Goal: Task Accomplishment & Management: Use online tool/utility

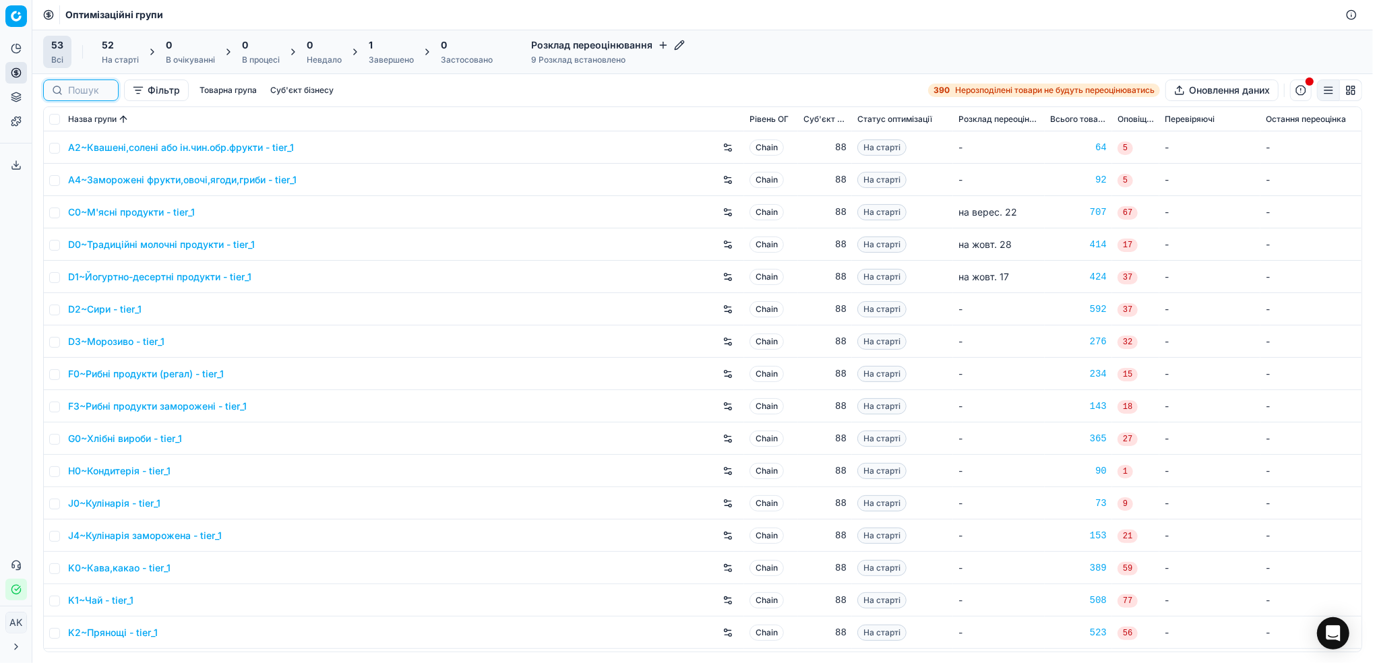
drag, startPoint x: 82, startPoint y: 94, endPoint x: 133, endPoint y: 90, distance: 51.3
click at [82, 94] on input at bounding box center [89, 90] width 42 height 13
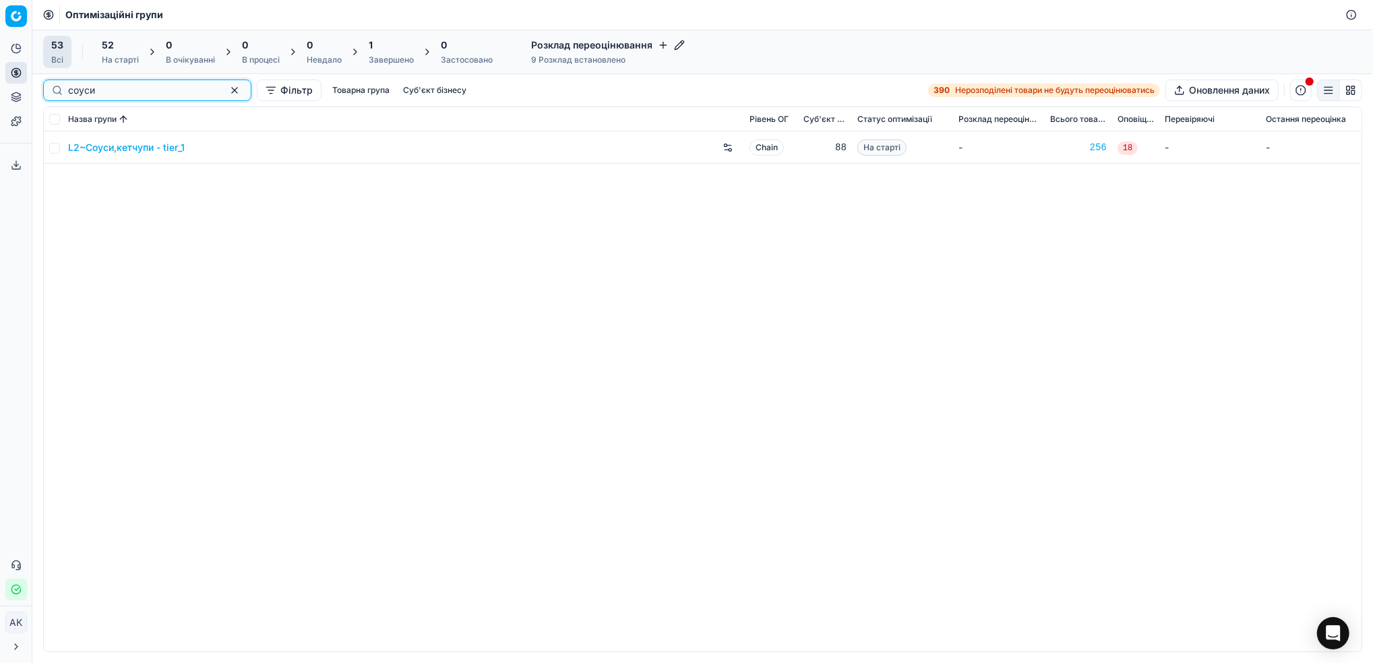
type input "соуси"
click at [54, 151] on input "checkbox" at bounding box center [54, 148] width 11 height 11
checkbox input "true"
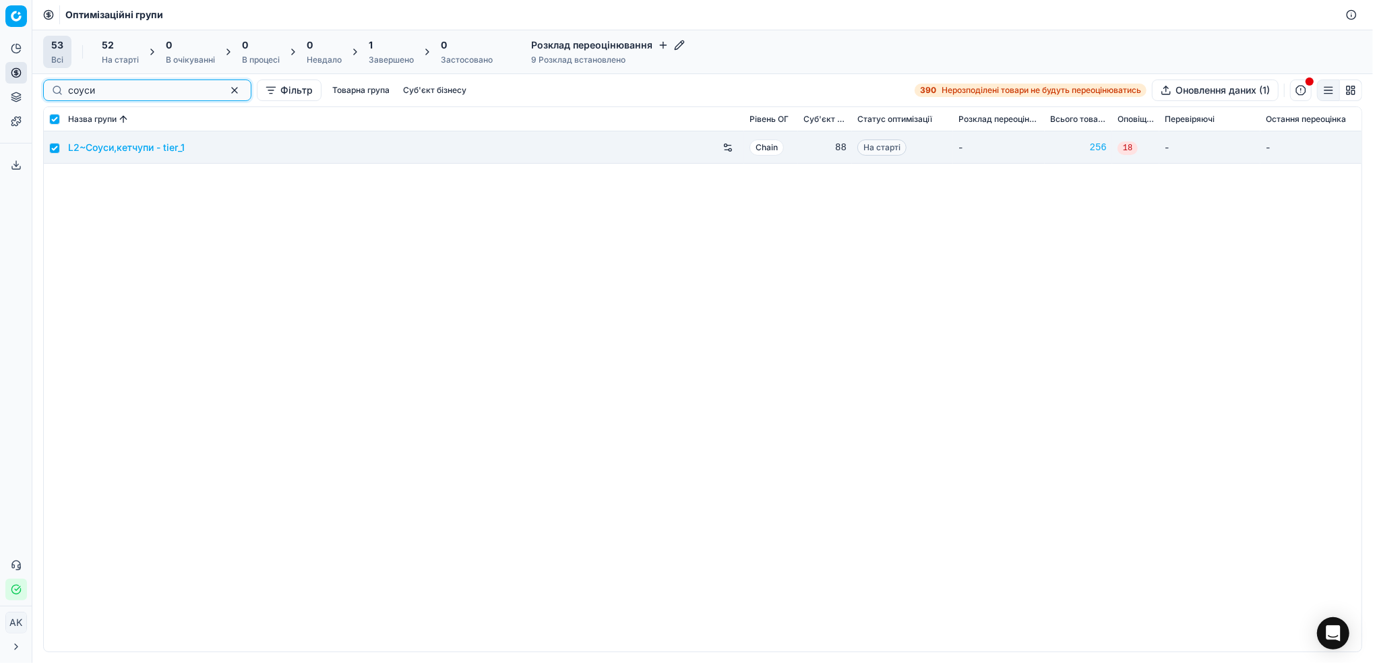
click at [226, 88] on button "button" at bounding box center [234, 90] width 16 height 16
checkbox input "false"
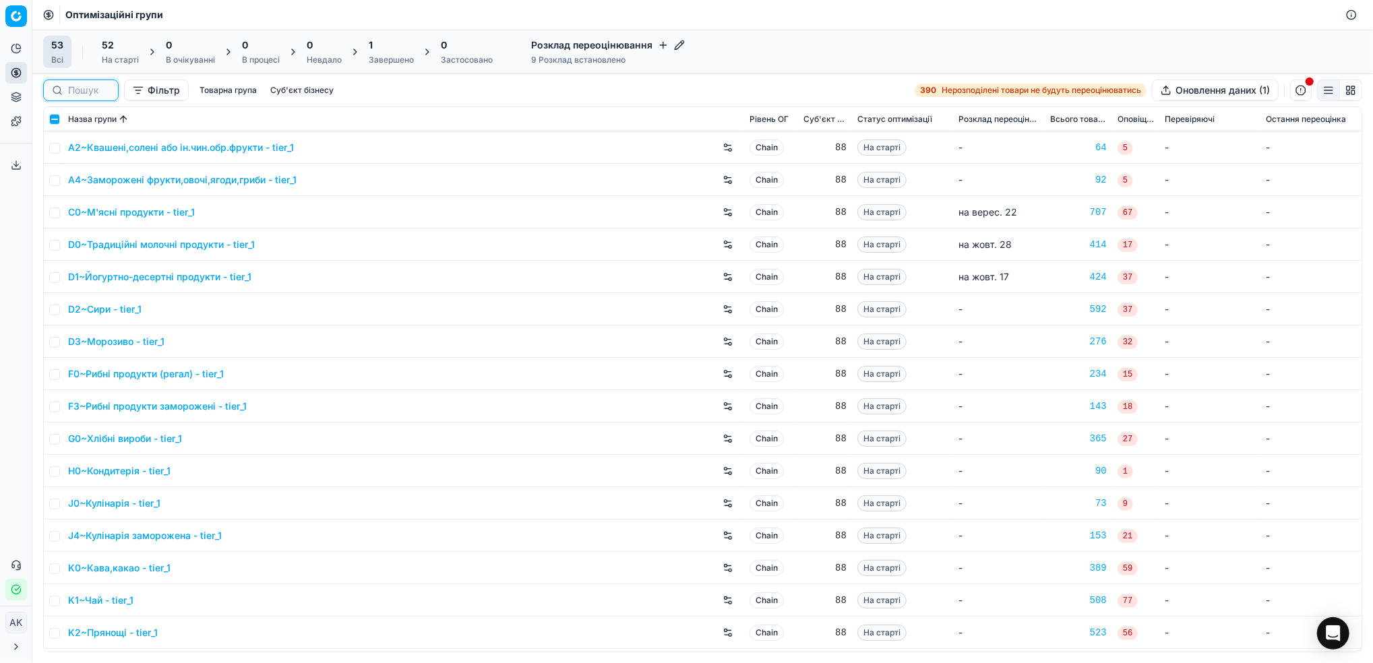
click at [72, 93] on input at bounding box center [89, 90] width 42 height 13
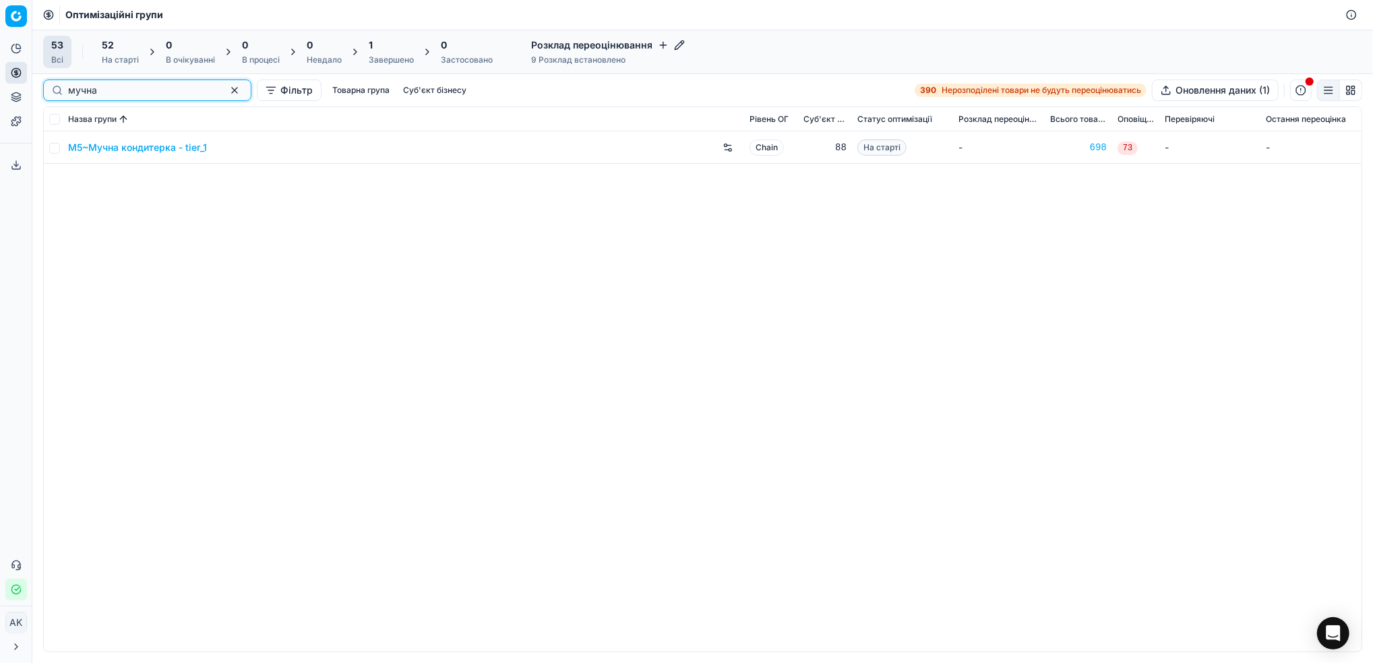
type input "мучна"
click at [55, 154] on td at bounding box center [53, 147] width 19 height 32
click at [51, 146] on input "checkbox" at bounding box center [54, 148] width 11 height 11
checkbox input "true"
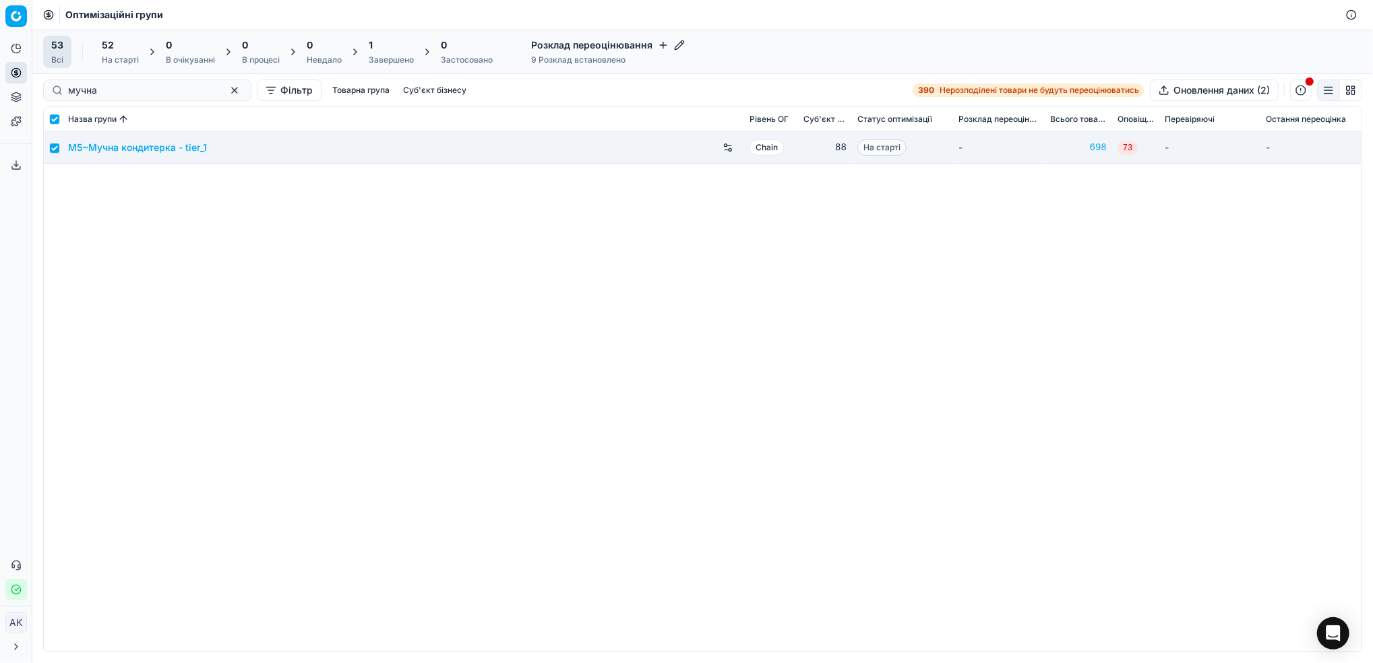
click at [119, 53] on div "52 На старті" at bounding box center [120, 51] width 37 height 27
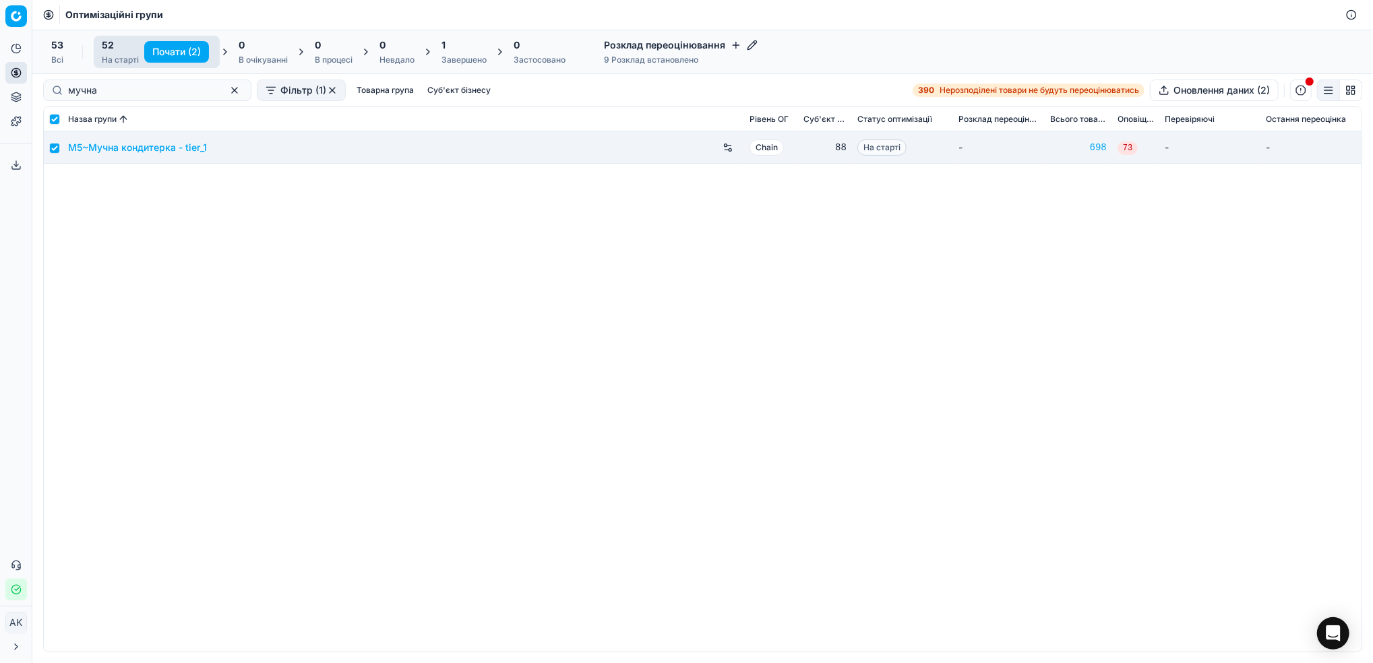
click at [164, 52] on button "Почати (2)" at bounding box center [176, 52] width 65 height 22
checkbox input "false"
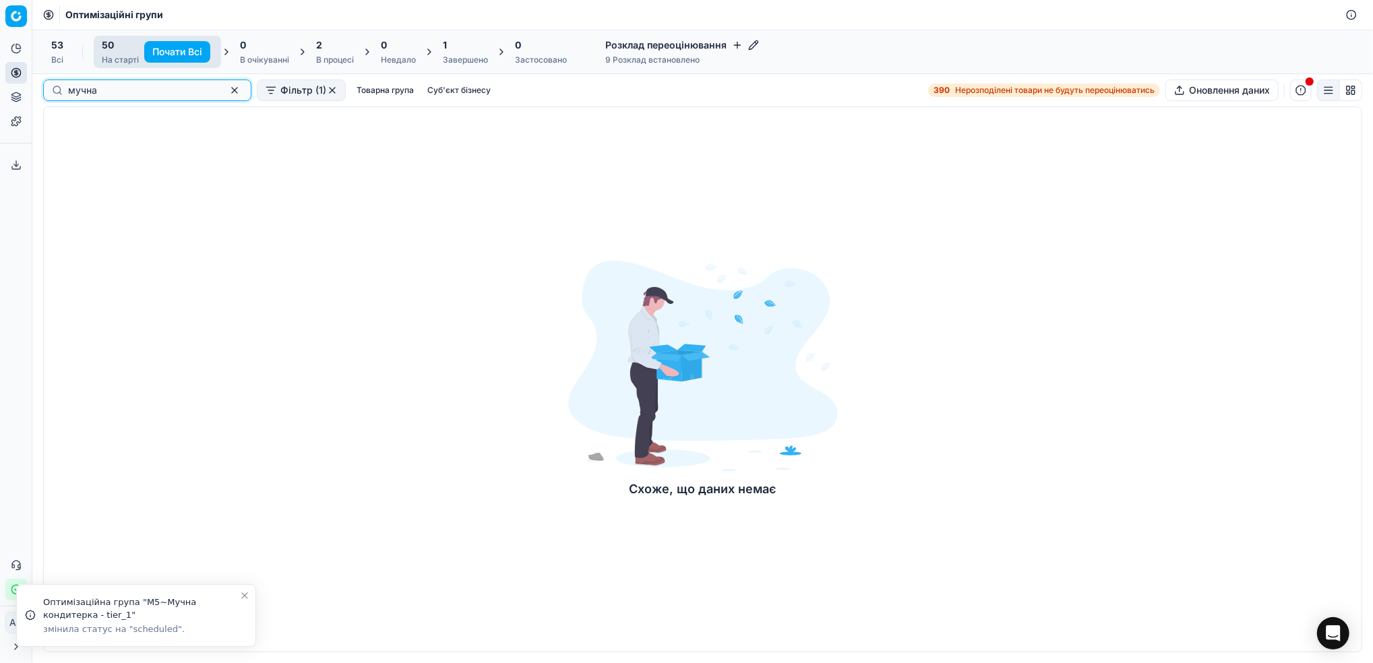
click at [226, 92] on button "button" at bounding box center [234, 90] width 16 height 16
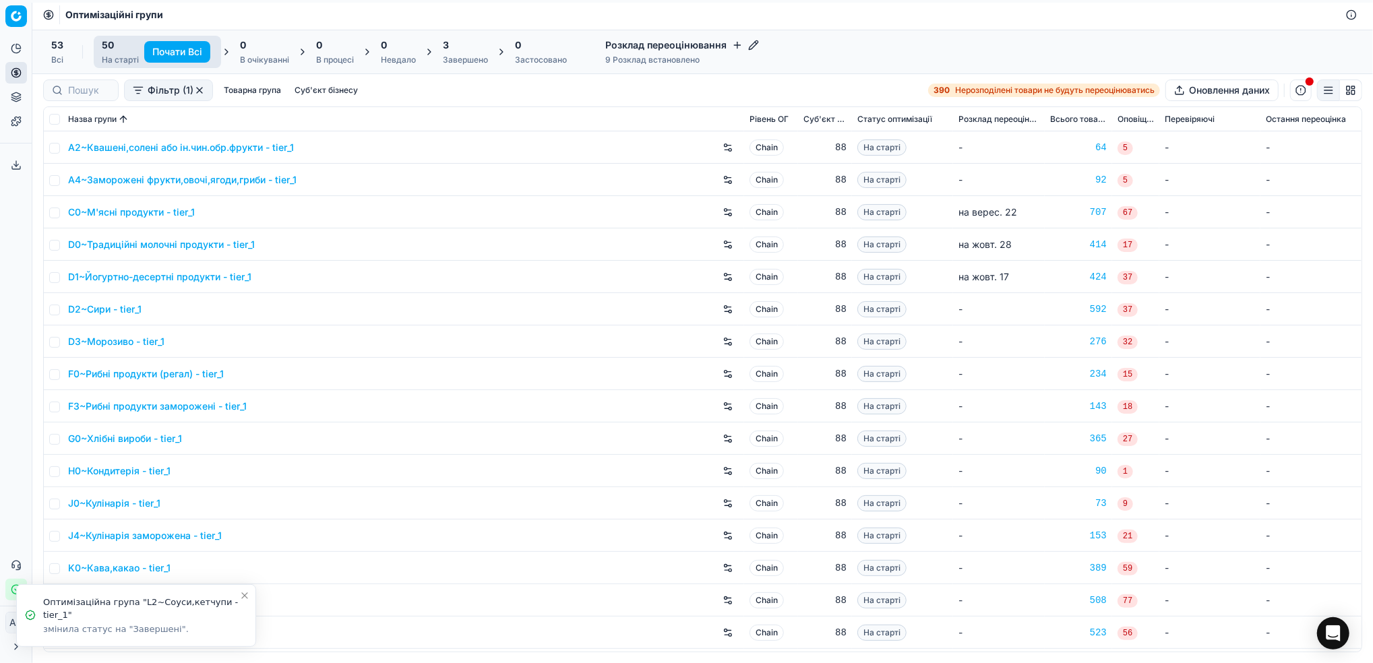
click at [244, 594] on icon "Close toast" at bounding box center [244, 595] width 11 height 11
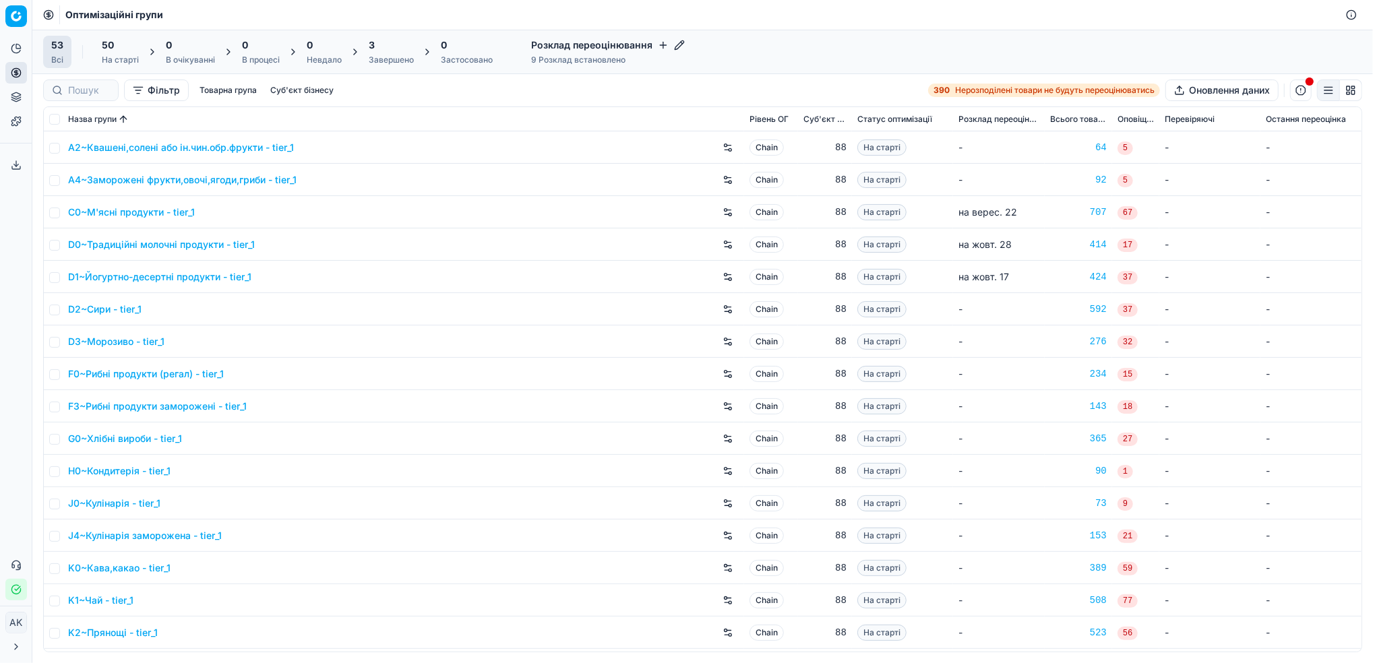
click at [374, 55] on div "Завершено" at bounding box center [391, 60] width 45 height 11
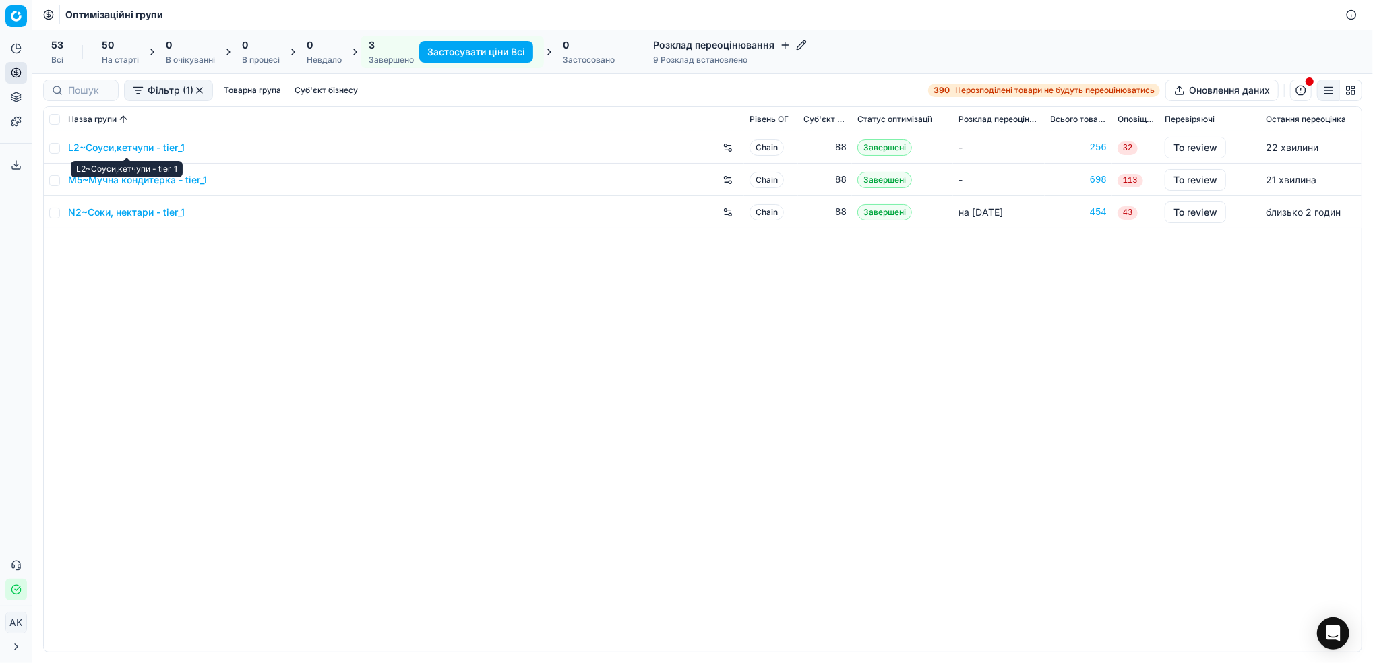
click at [113, 149] on link "L2~Соуси,кетчупи - tier_1" at bounding box center [126, 147] width 117 height 13
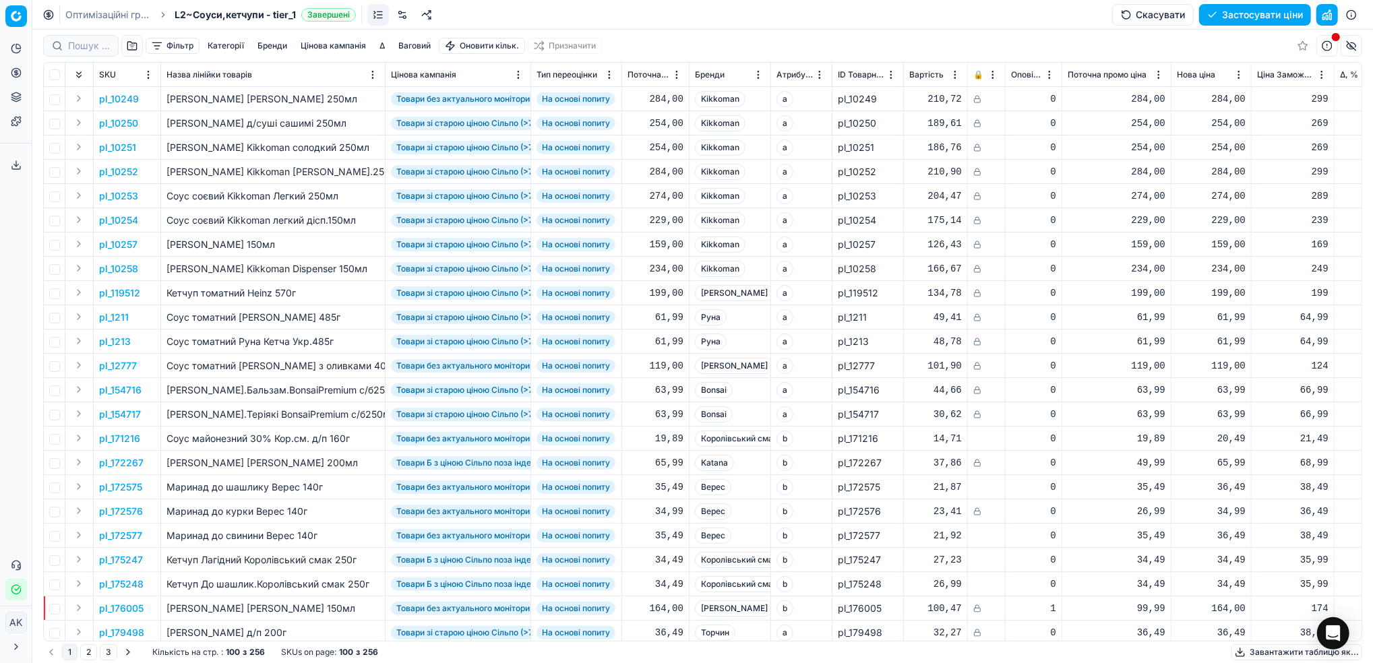
click at [1325, 19] on button "button" at bounding box center [1327, 15] width 22 height 22
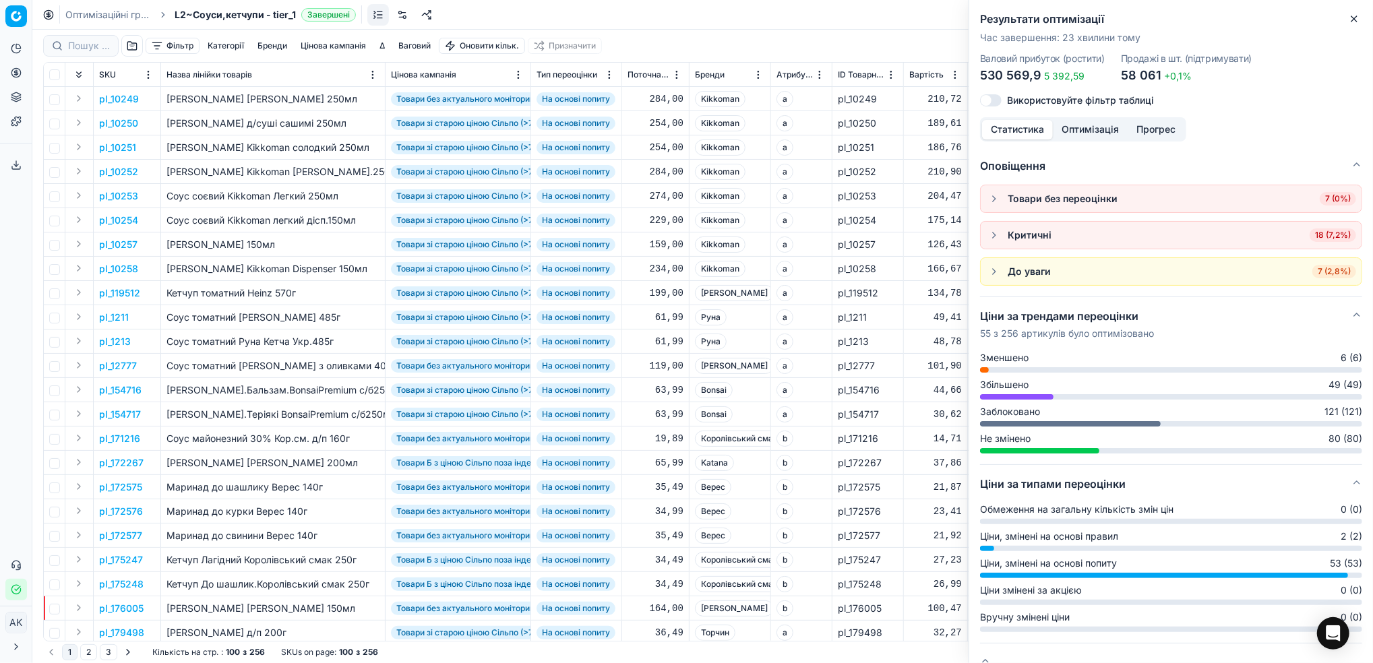
click at [1081, 127] on button "Оптимізація" at bounding box center [1090, 130] width 75 height 20
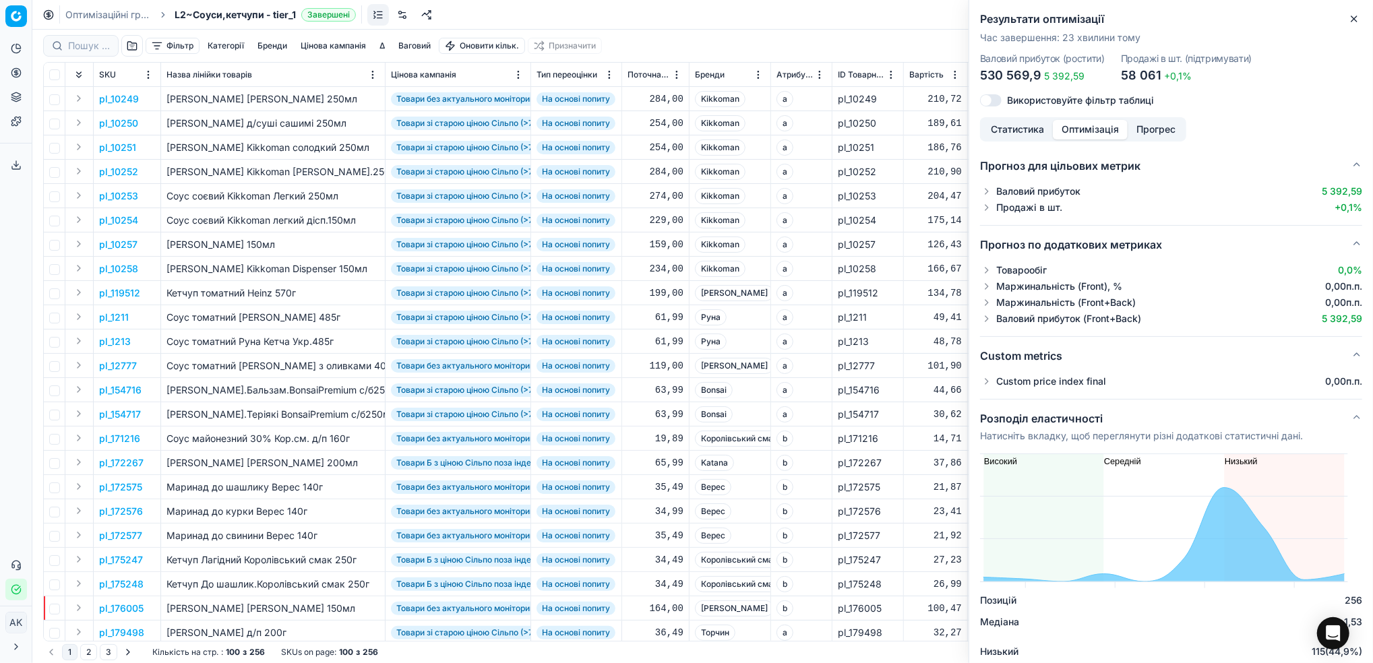
click at [989, 381] on button "button" at bounding box center [986, 381] width 13 height 13
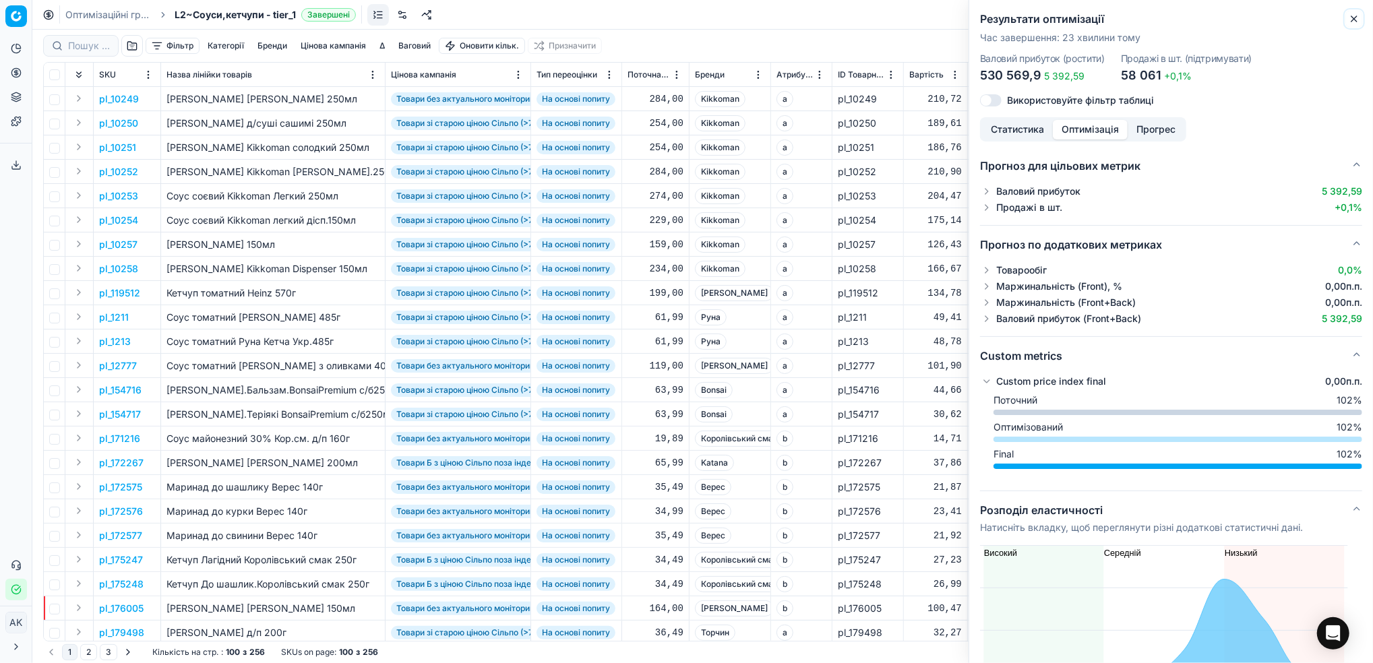
click at [1354, 17] on icon "button" at bounding box center [1354, 18] width 11 height 11
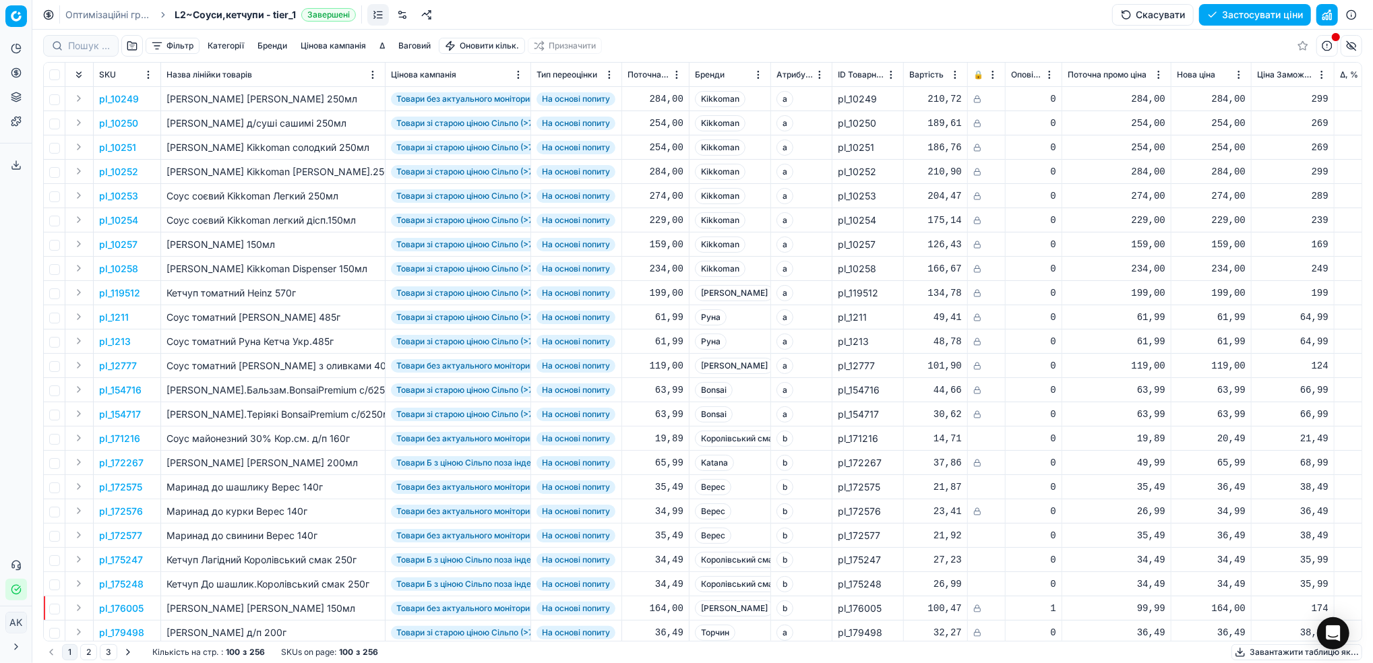
click at [330, 46] on button "Цінова кампанія" at bounding box center [333, 46] width 76 height 16
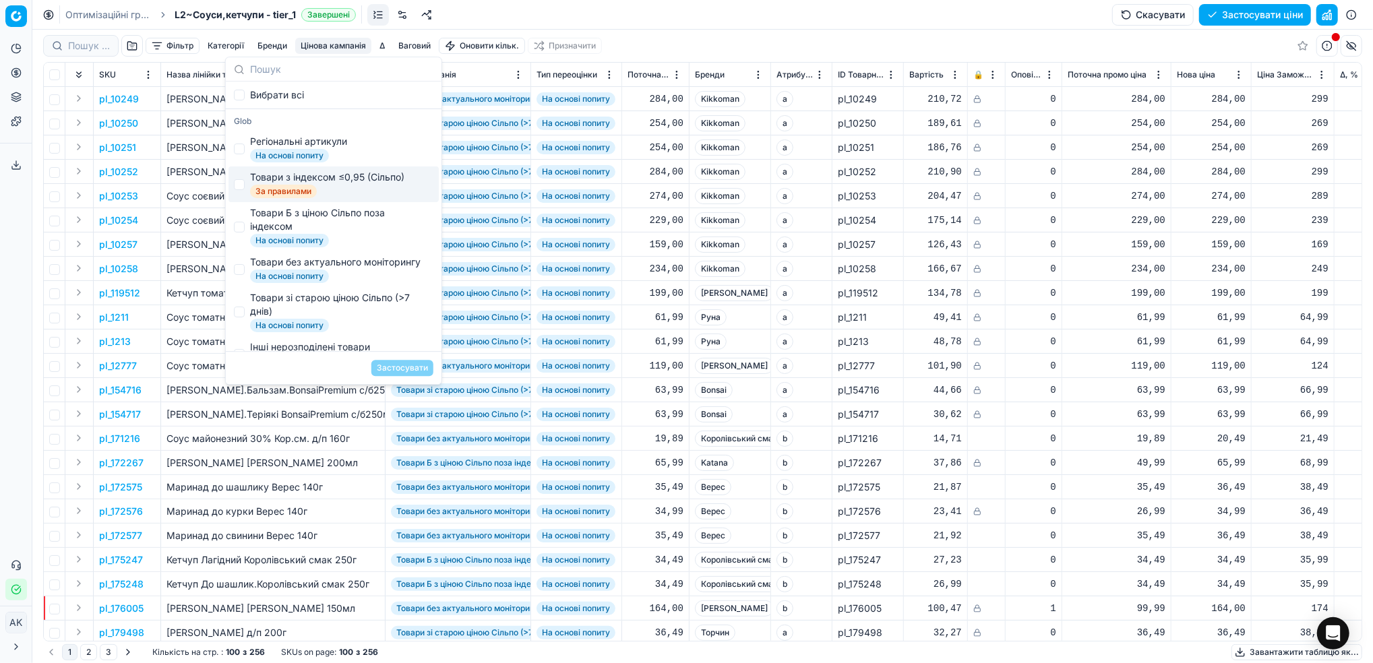
click at [250, 178] on div "Товари з індексом ≤0,95 (Сільпо)" at bounding box center [327, 177] width 154 height 13
checkbox input "true"
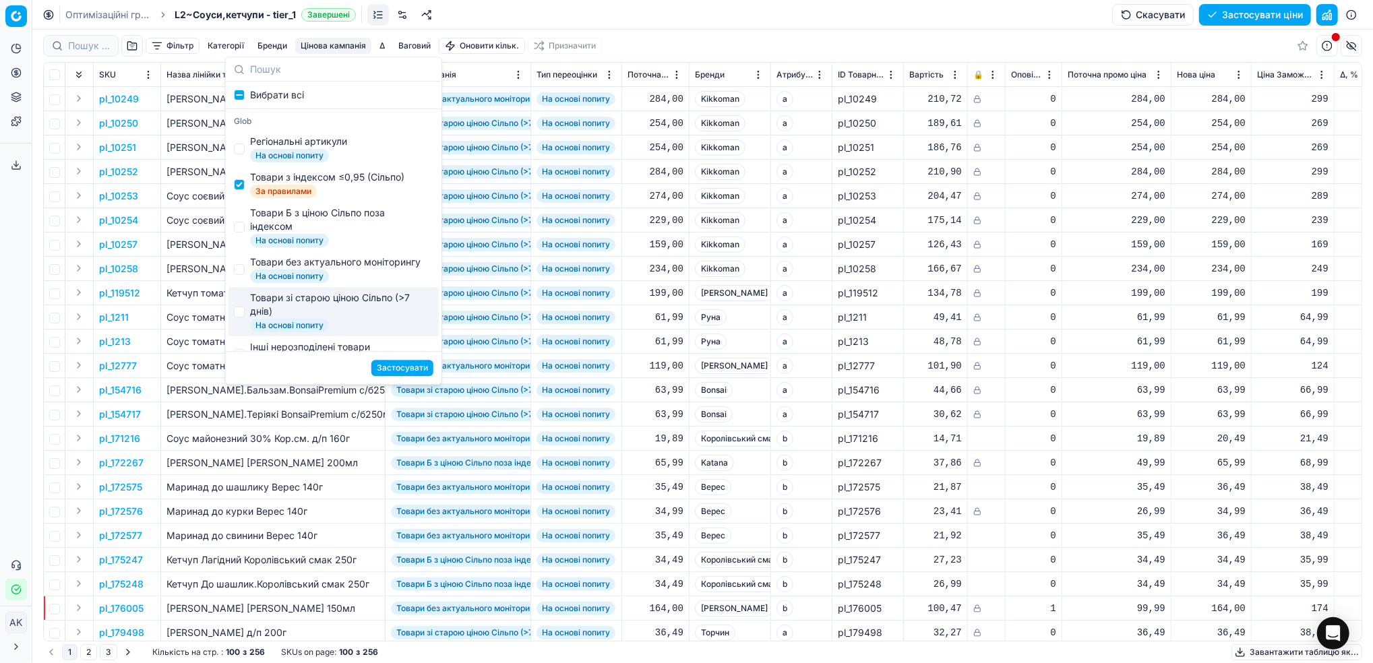
click at [412, 371] on button "Застосувати" at bounding box center [402, 368] width 62 height 16
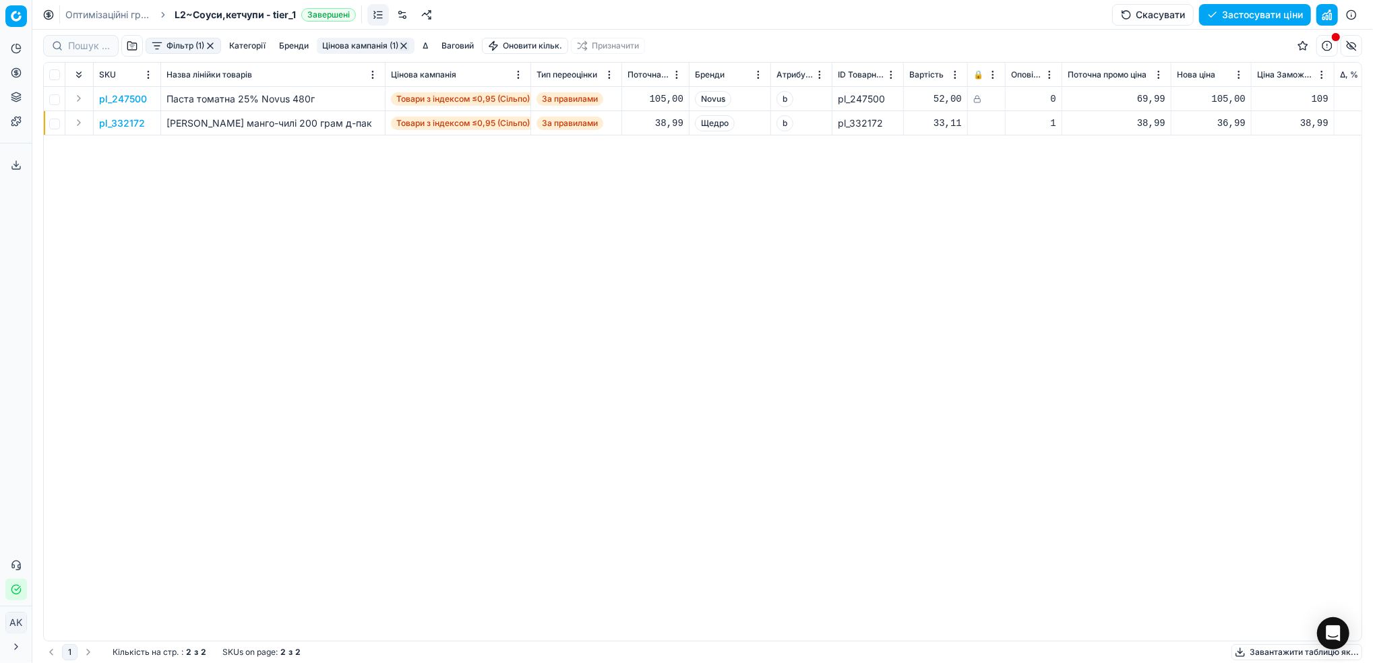
click at [195, 47] on button "Фільтр (1)" at bounding box center [183, 46] width 75 height 16
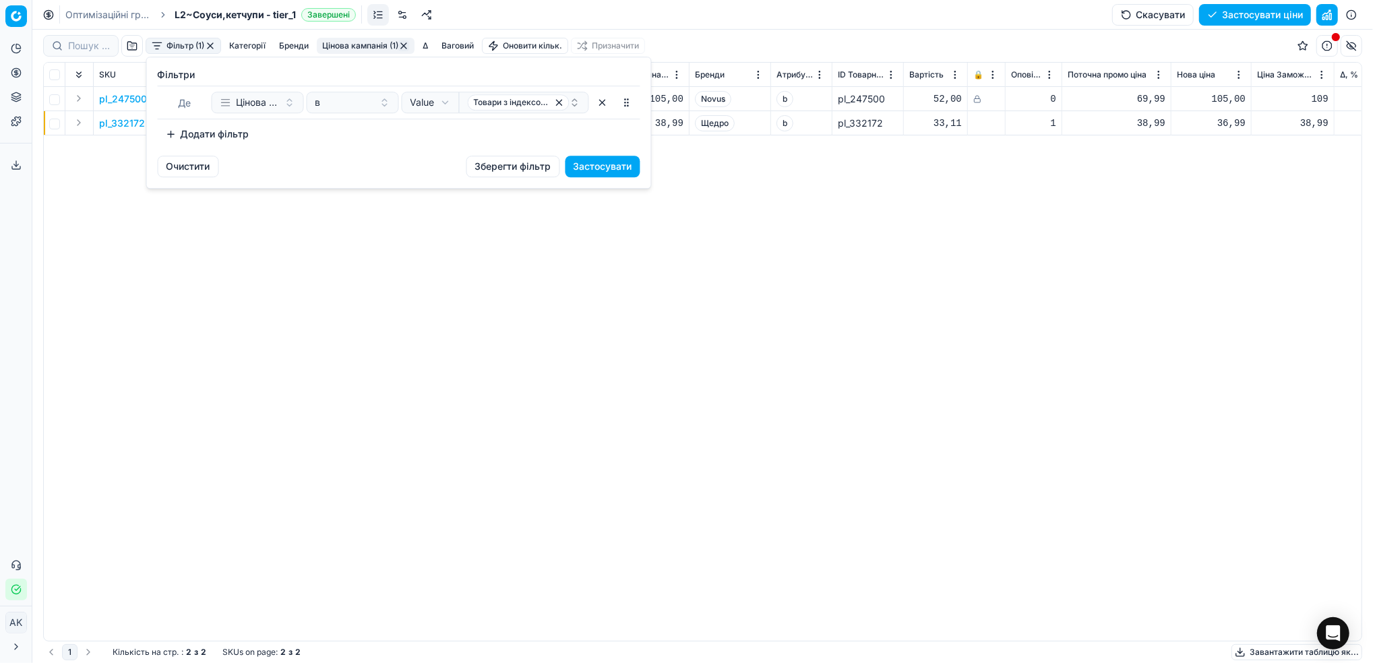
click at [218, 137] on button "Додати фільтр" at bounding box center [208, 134] width 100 height 22
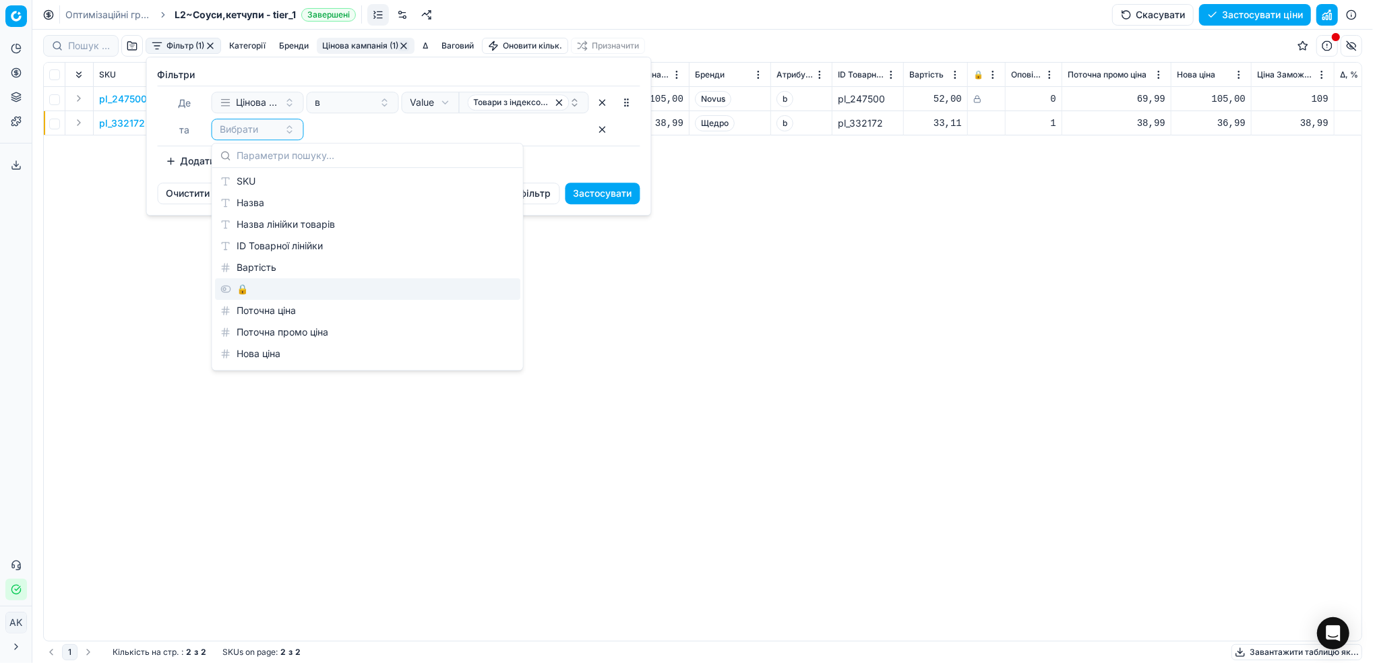
click at [282, 297] on div "🔒" at bounding box center [367, 289] width 305 height 22
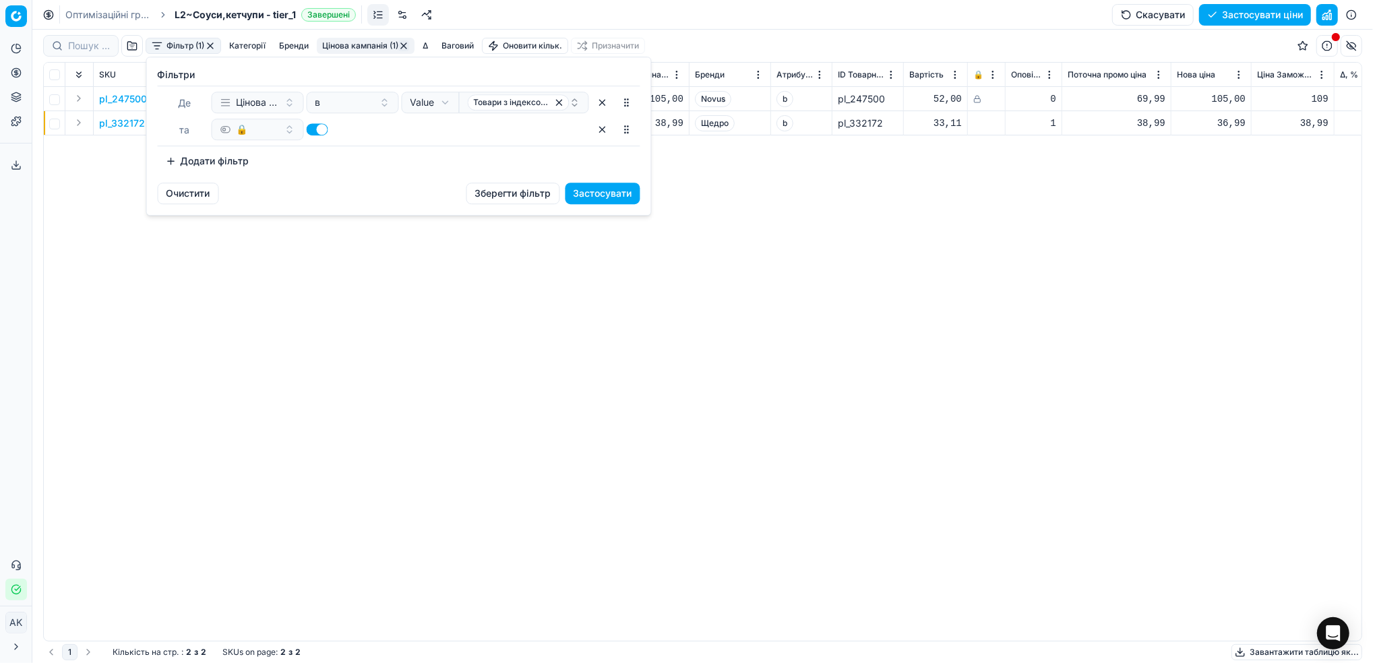
click at [316, 132] on button "button" at bounding box center [318, 129] width 22 height 12
checkbox input "false"
click at [604, 195] on button "Застосувати" at bounding box center [602, 194] width 75 height 22
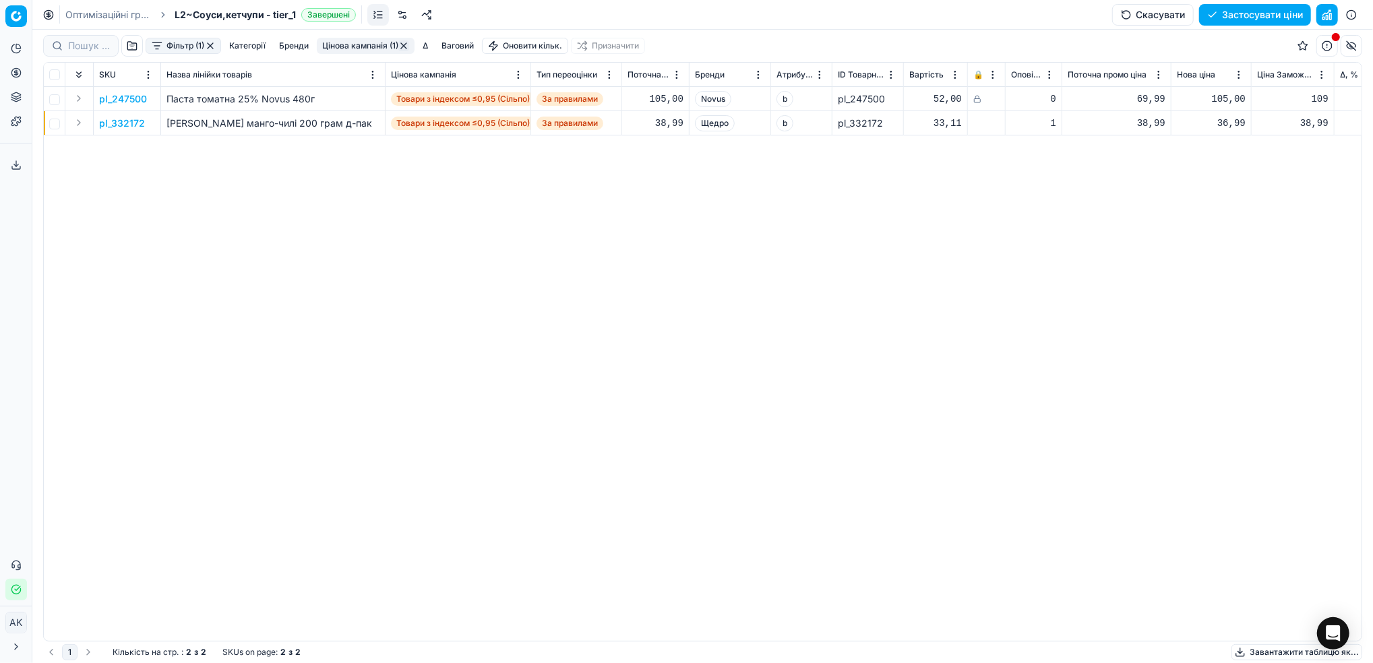
click at [191, 42] on button "Фільтр (1)" at bounding box center [183, 46] width 75 height 16
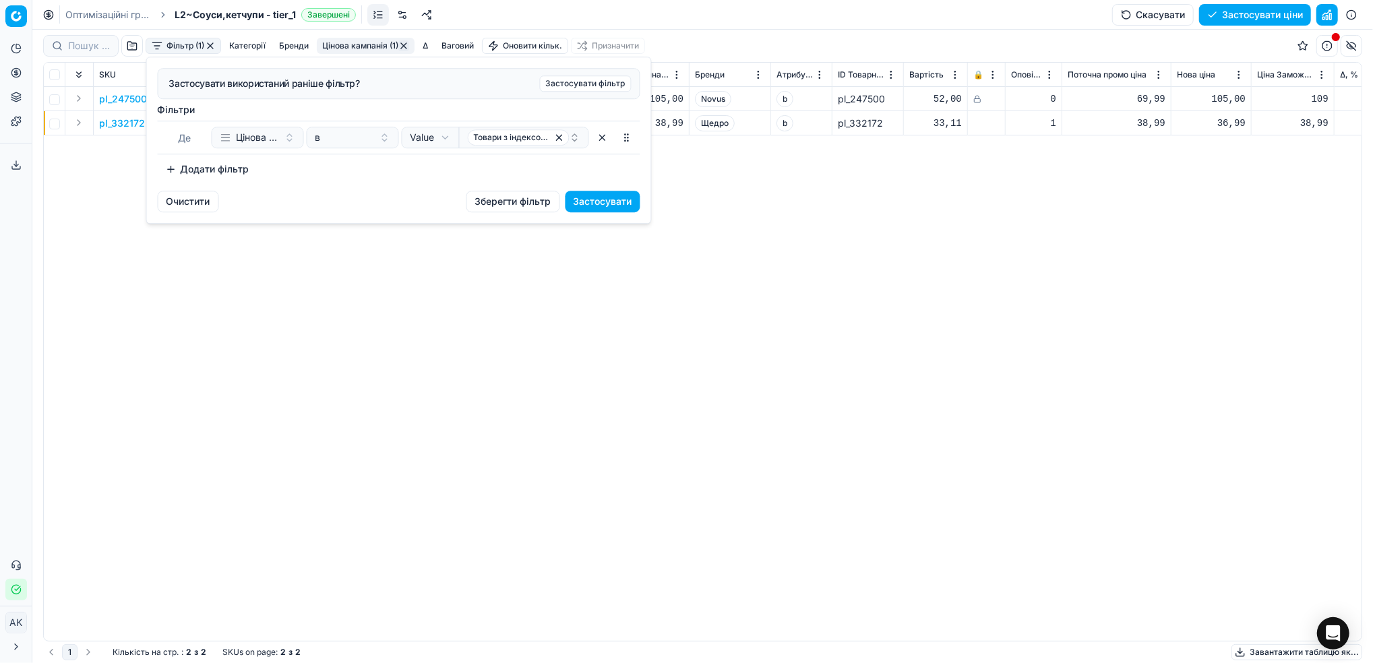
click at [220, 173] on button "Додати фільтр" at bounding box center [208, 169] width 100 height 22
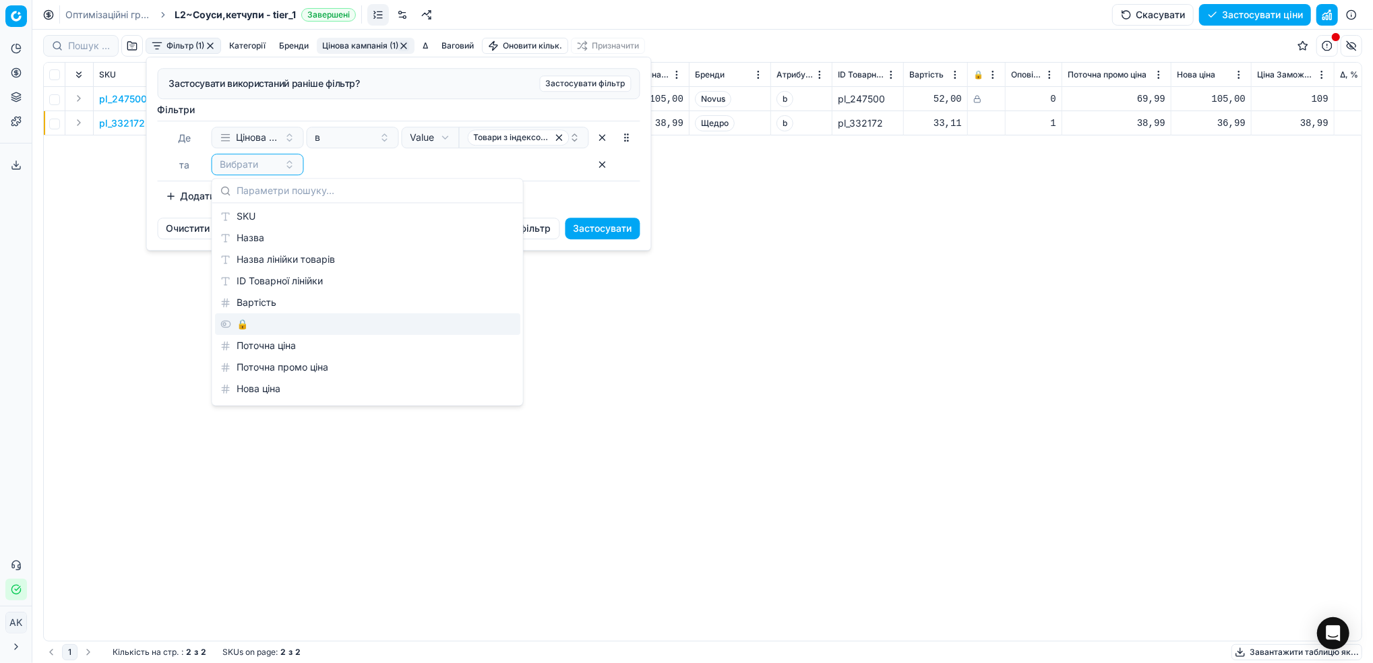
click at [281, 324] on div "🔒" at bounding box center [367, 325] width 305 height 22
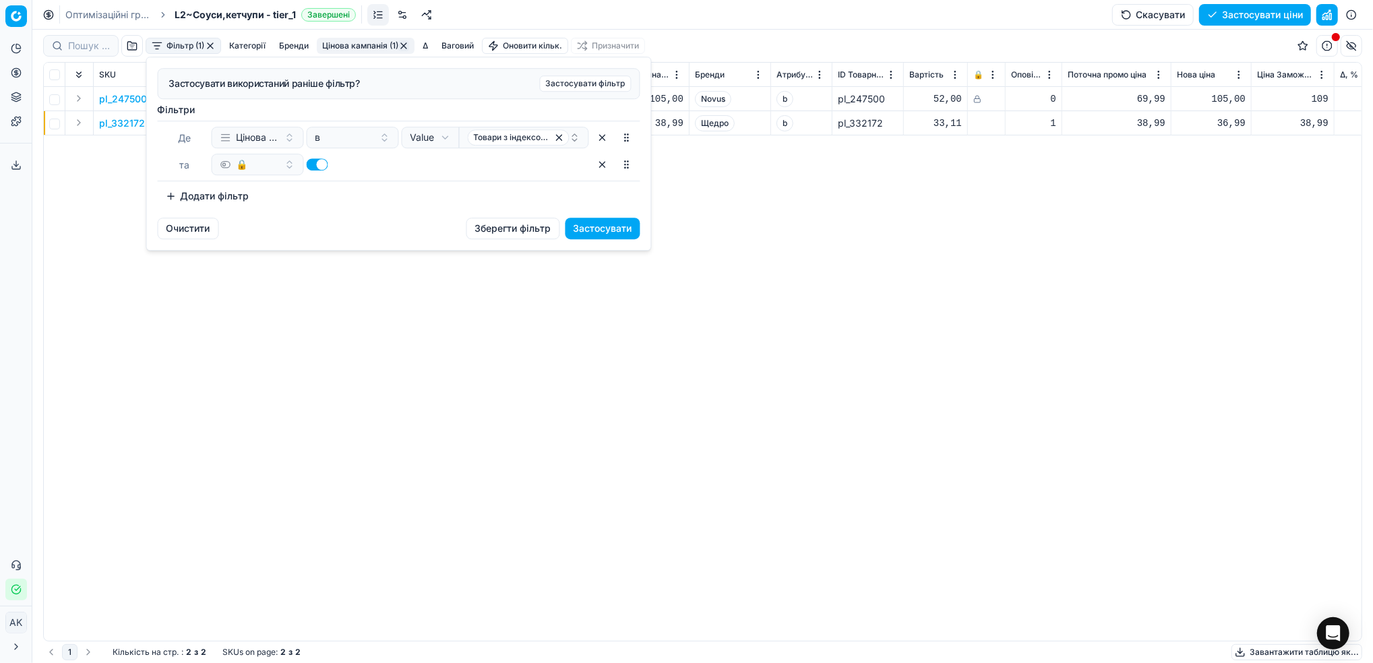
click at [308, 167] on button "button" at bounding box center [318, 164] width 22 height 12
checkbox input "false"
click at [598, 235] on button "Застосувати" at bounding box center [602, 229] width 75 height 22
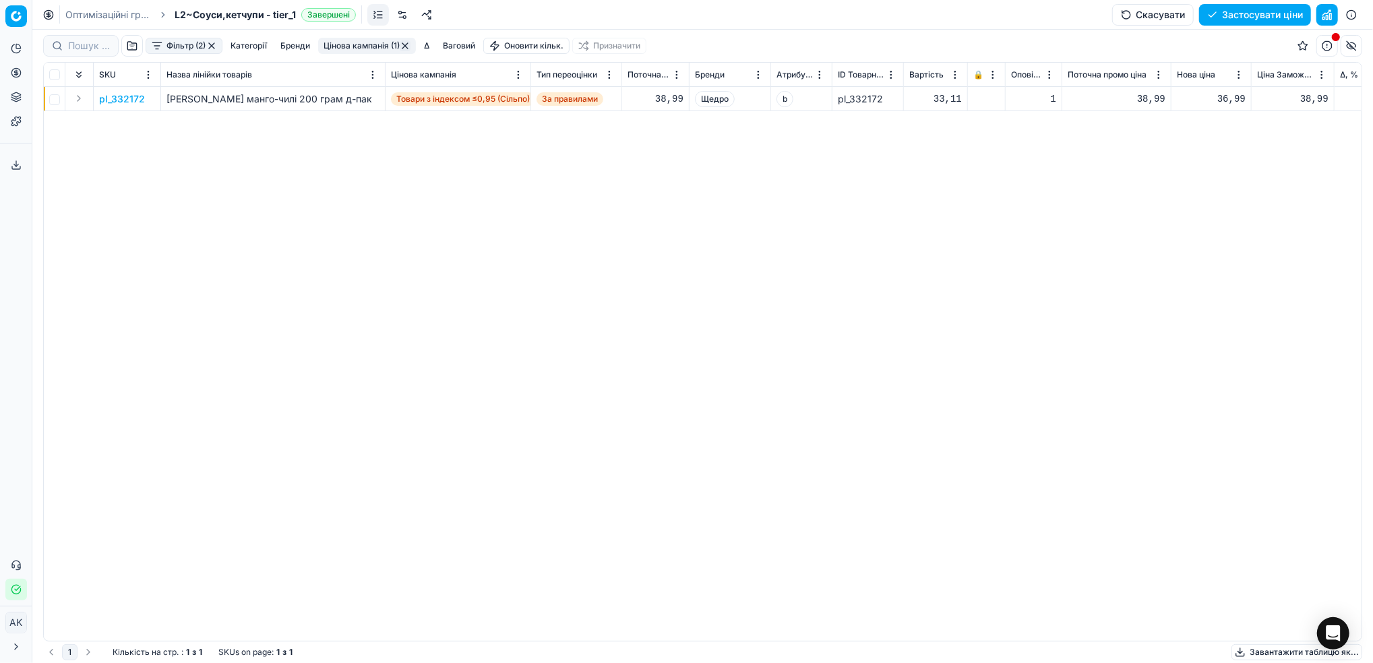
click at [130, 92] on p "pl_332172" at bounding box center [122, 98] width 46 height 13
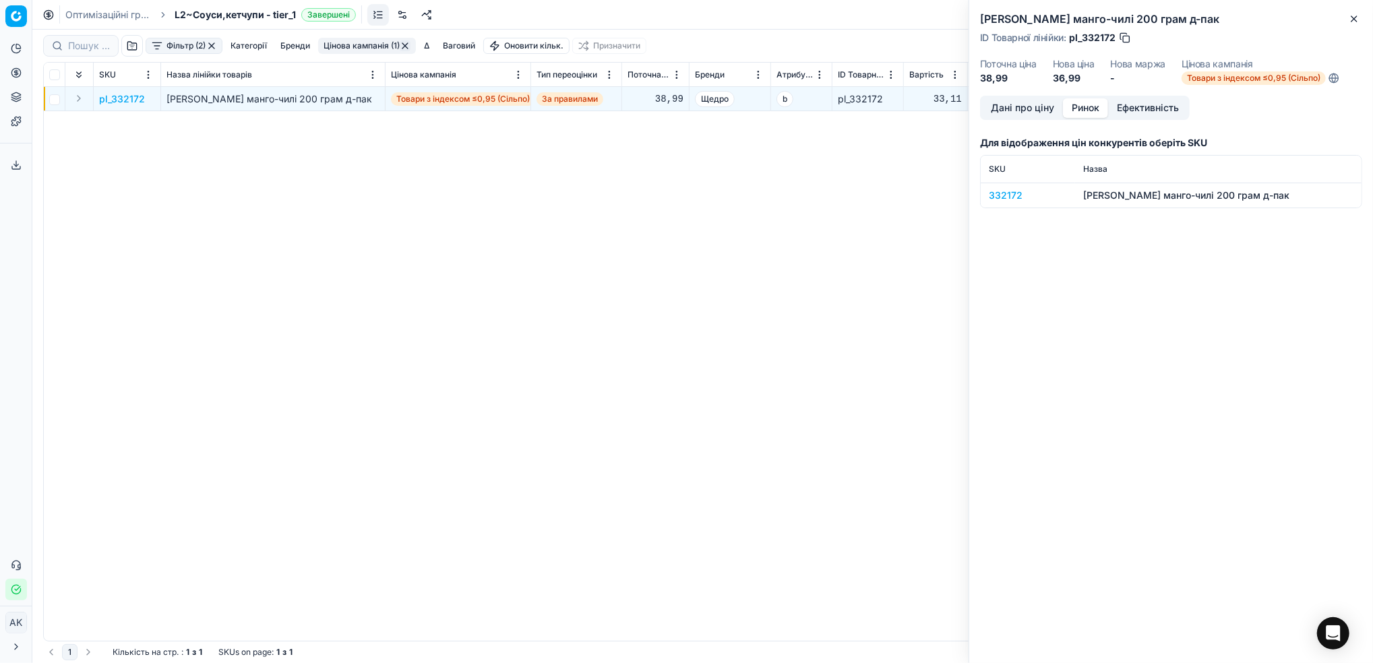
click at [1092, 109] on button "Ринок" at bounding box center [1085, 108] width 45 height 20
click at [997, 193] on div "332172" at bounding box center [1028, 195] width 78 height 13
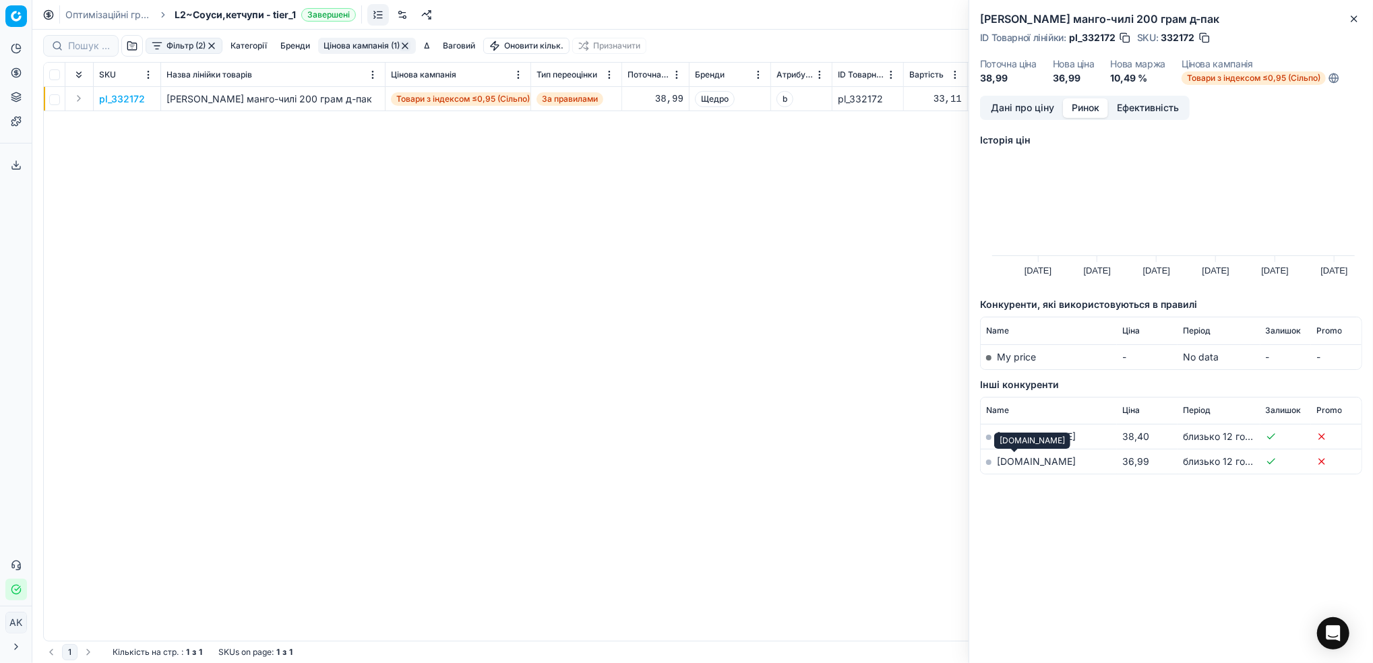
click at [1000, 460] on link "[DOMAIN_NAME]" at bounding box center [1036, 461] width 79 height 11
drag, startPoint x: 1351, startPoint y: 23, endPoint x: 1193, endPoint y: 50, distance: 160.7
click at [1353, 23] on icon "button" at bounding box center [1354, 18] width 11 height 11
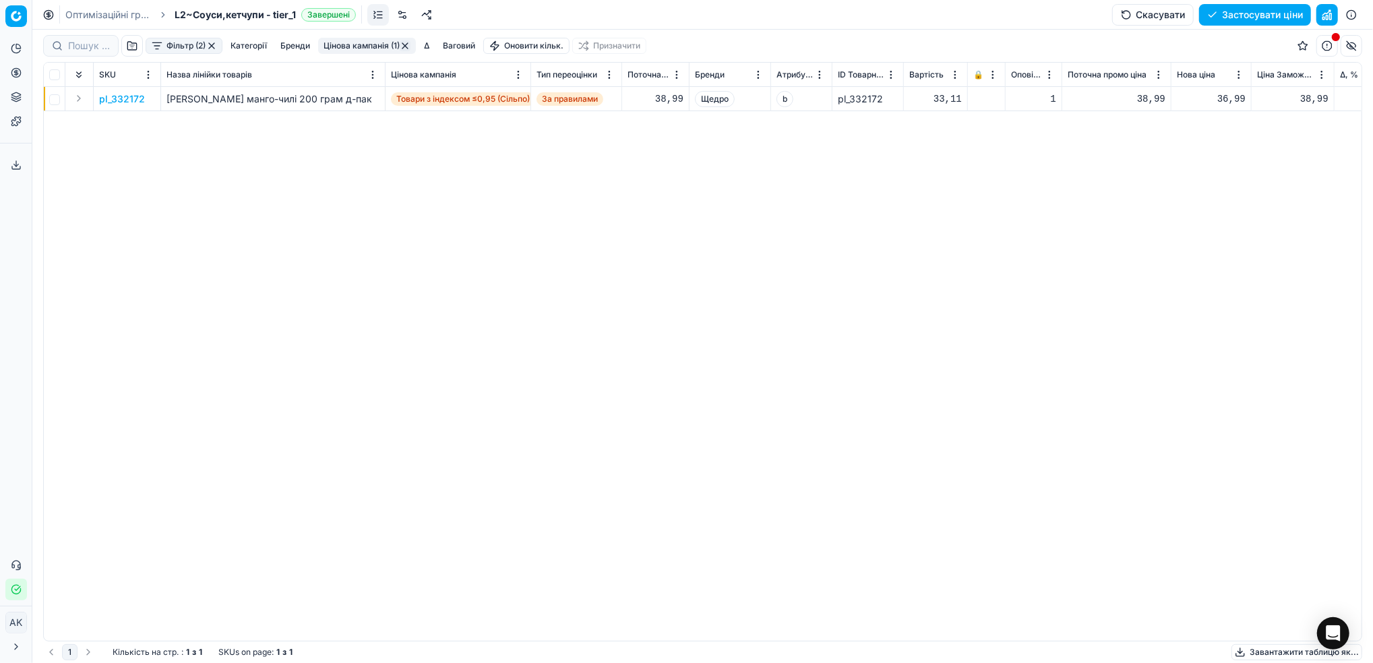
click at [351, 42] on button "Цінова кампанія (1)" at bounding box center [367, 46] width 98 height 16
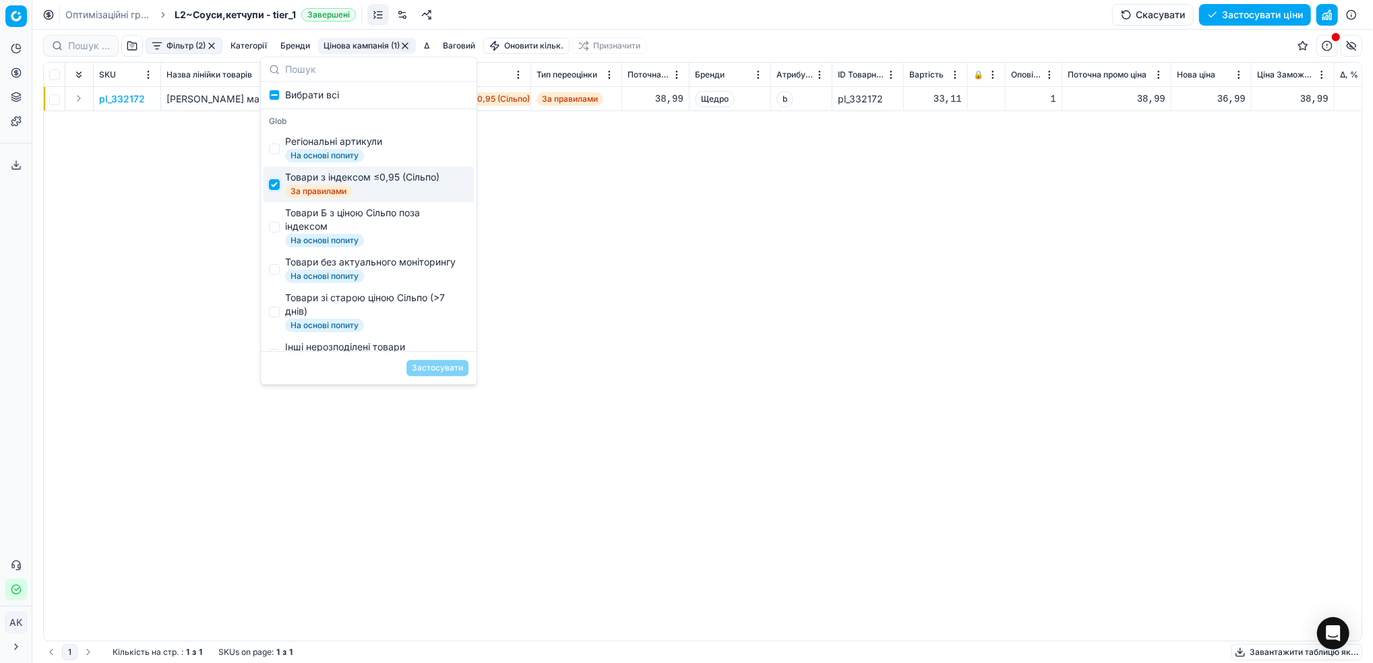
click at [274, 187] on input "Suggestions" at bounding box center [274, 184] width 11 height 11
checkbox input "false"
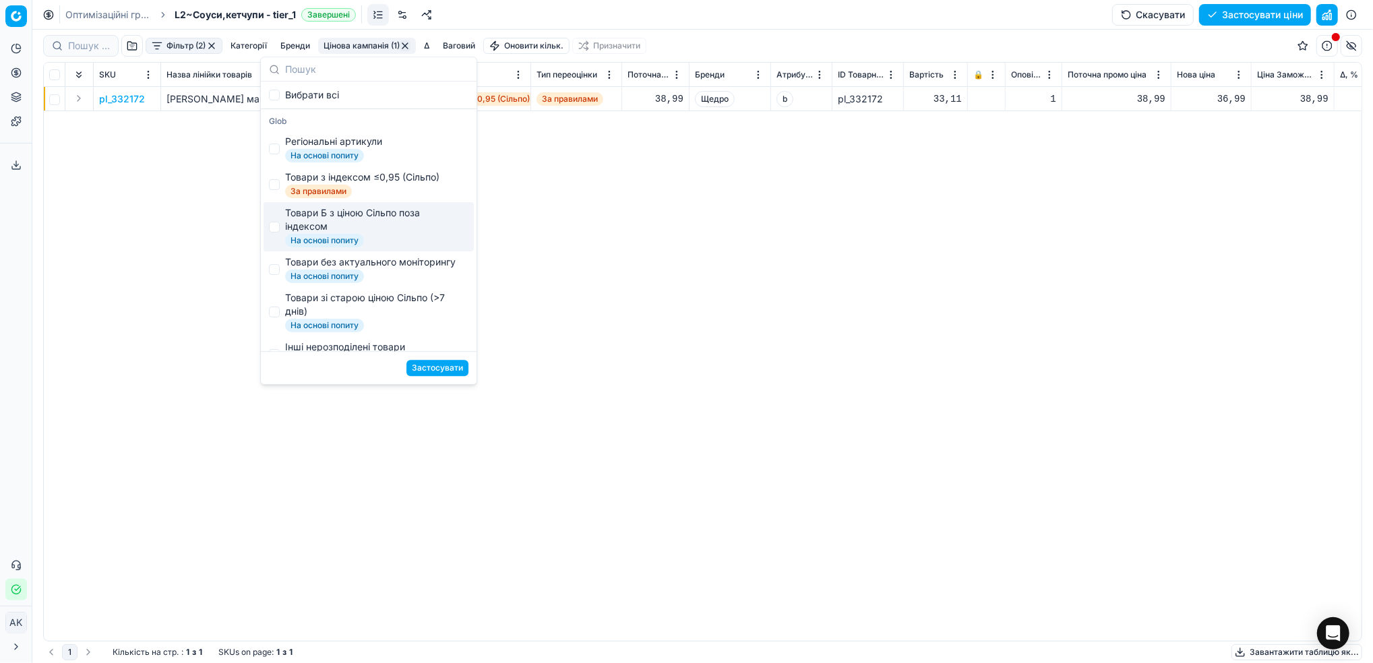
drag, startPoint x: 276, startPoint y: 218, endPoint x: 284, endPoint y: 224, distance: 9.7
click at [279, 220] on div "Товари Б з ціною Сільпо поза індексом На основі попиту" at bounding box center [369, 226] width 210 height 49
checkbox input "true"
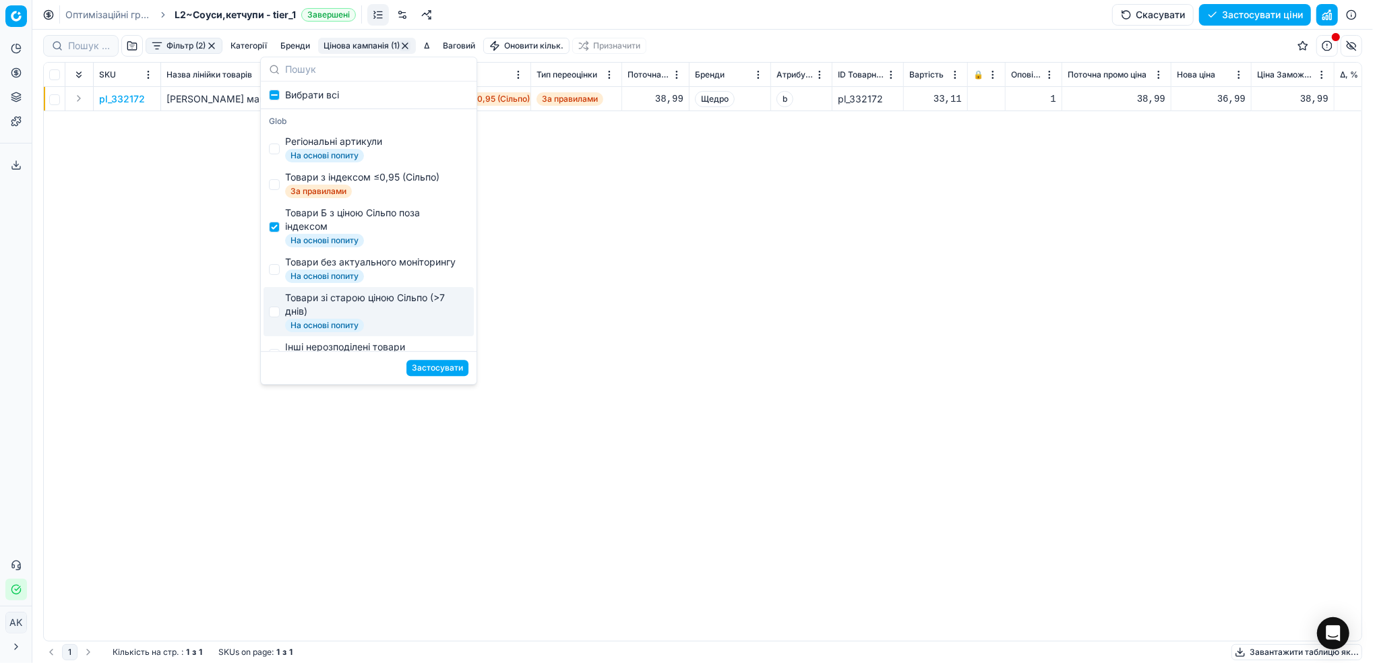
click at [423, 367] on button "Застосувати" at bounding box center [437, 368] width 62 height 16
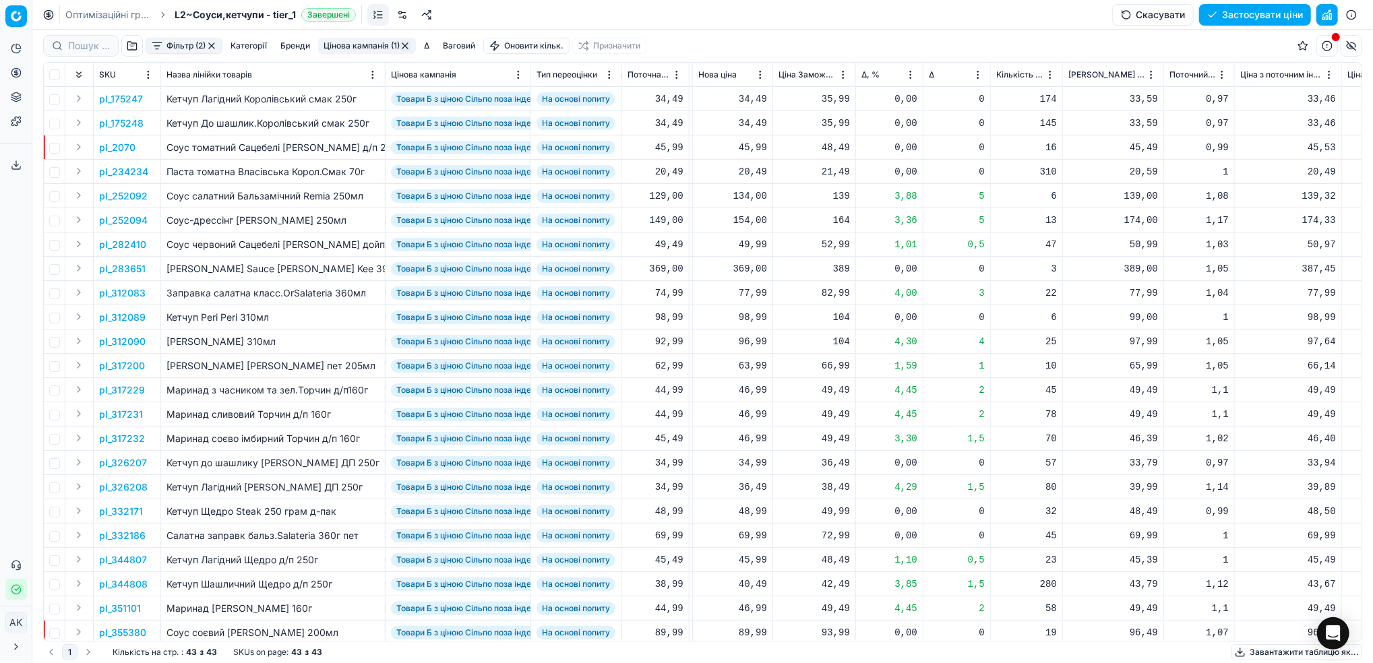
scroll to position [0, 490]
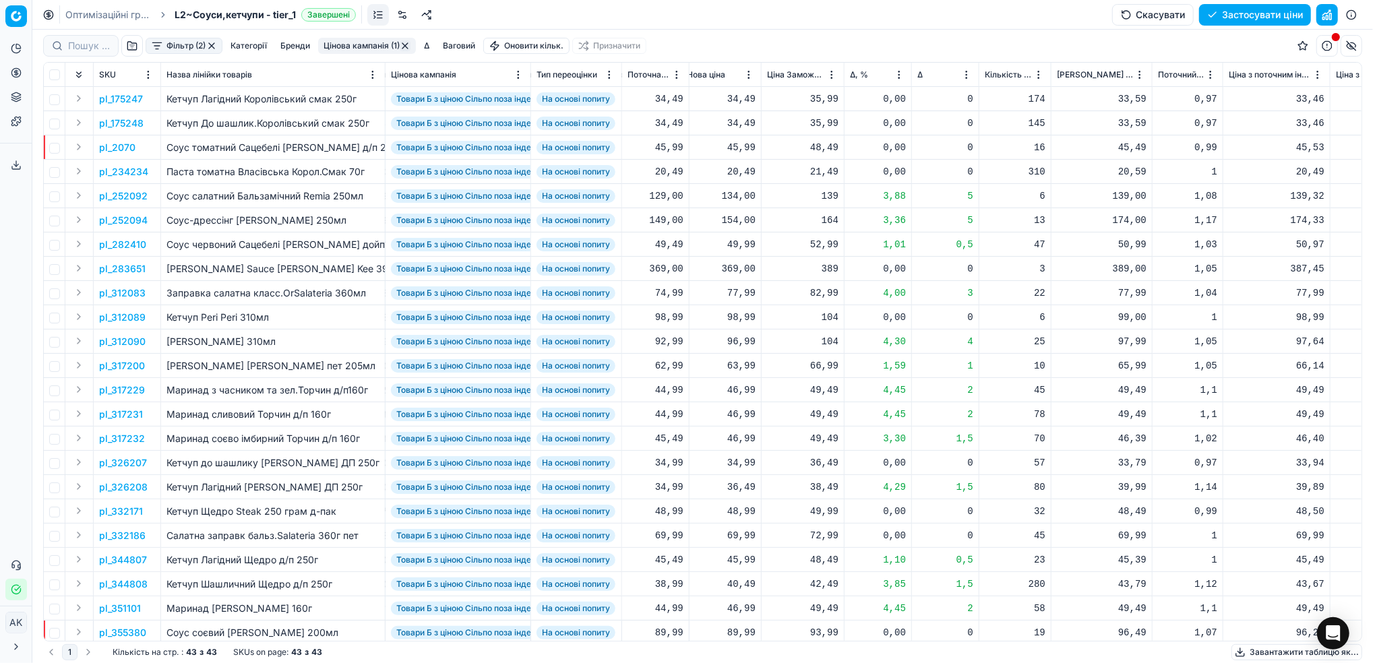
click at [896, 75] on html "Pricing platform Аналітика Цінова оптимізація Асортимент продукції Шаблони Серв…" at bounding box center [686, 331] width 1373 height 663
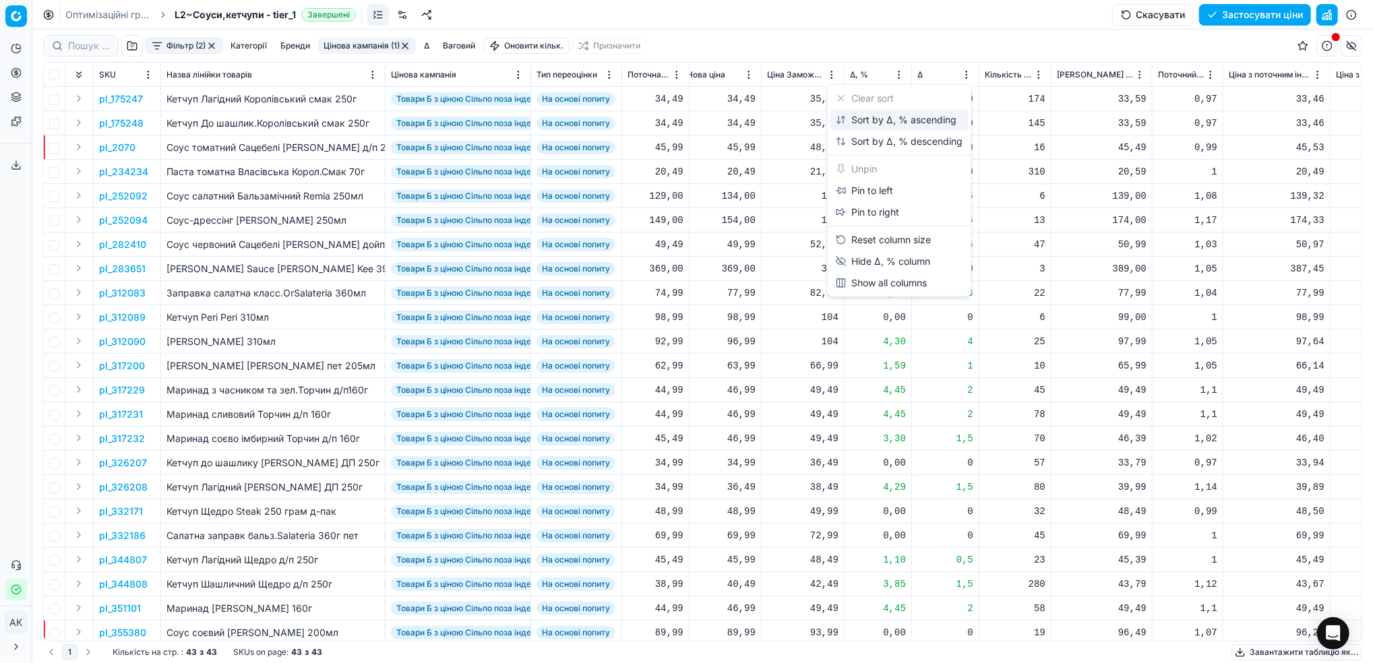
click at [859, 117] on div "Sort by Δ, % ascending" at bounding box center [896, 119] width 121 height 13
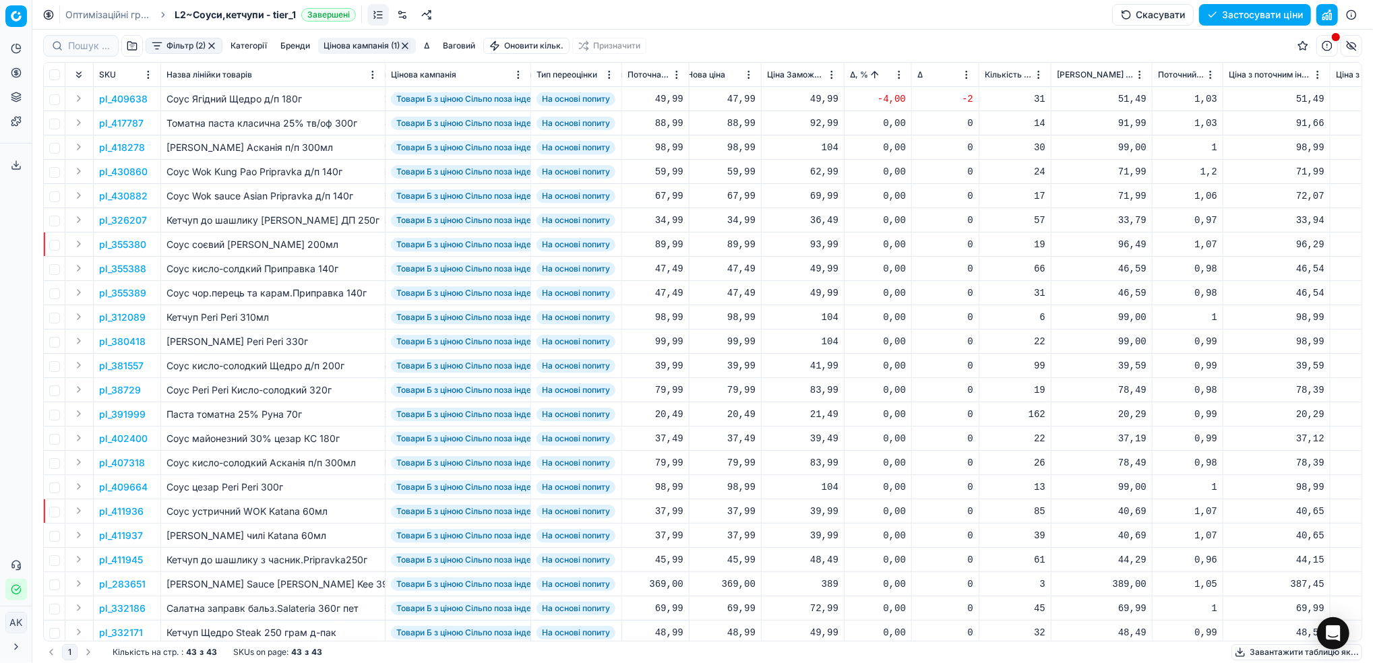
click at [125, 100] on p "pl_409638" at bounding box center [123, 98] width 49 height 13
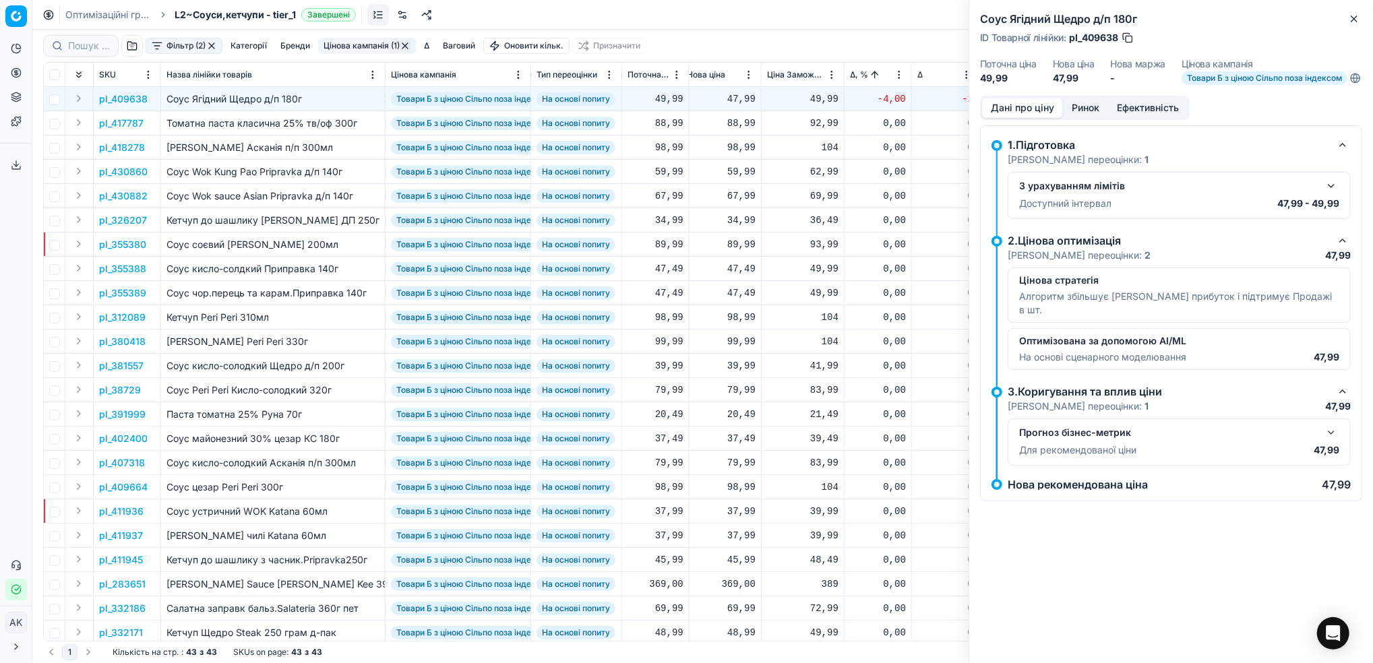
click at [1326, 194] on button "button" at bounding box center [1331, 186] width 16 height 16
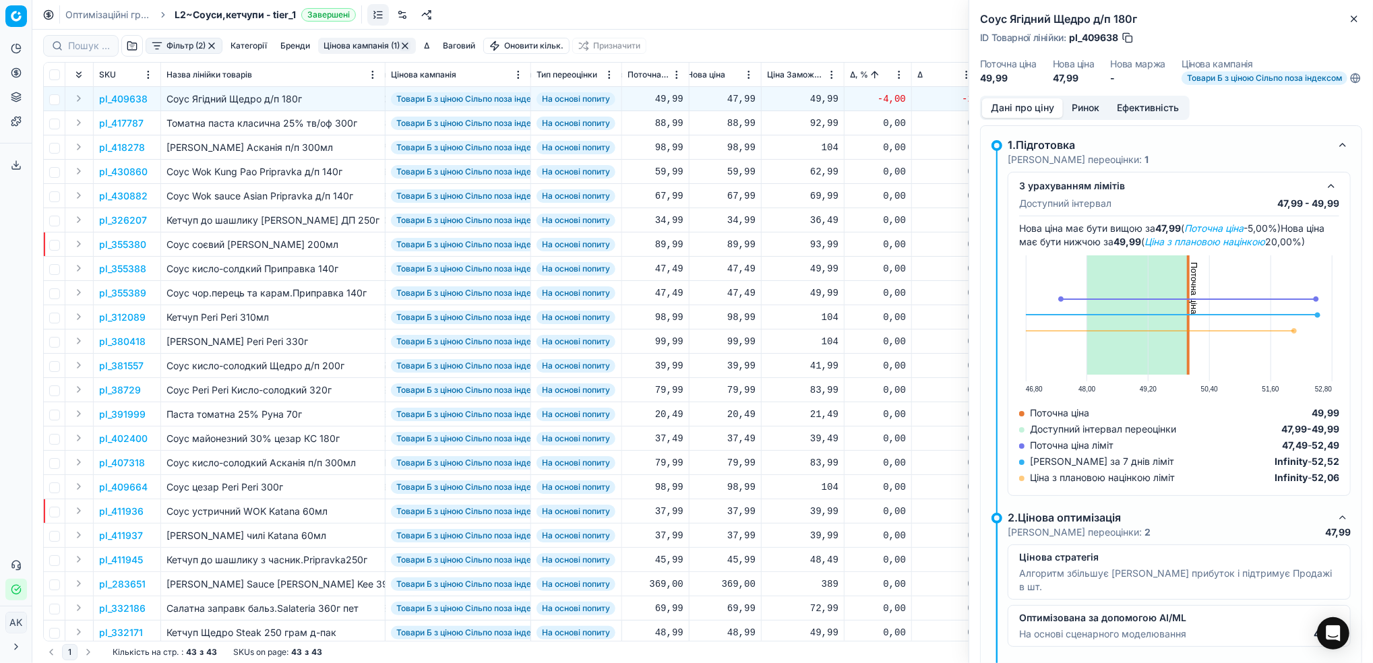
click at [1076, 118] on button "Ринок" at bounding box center [1085, 108] width 45 height 20
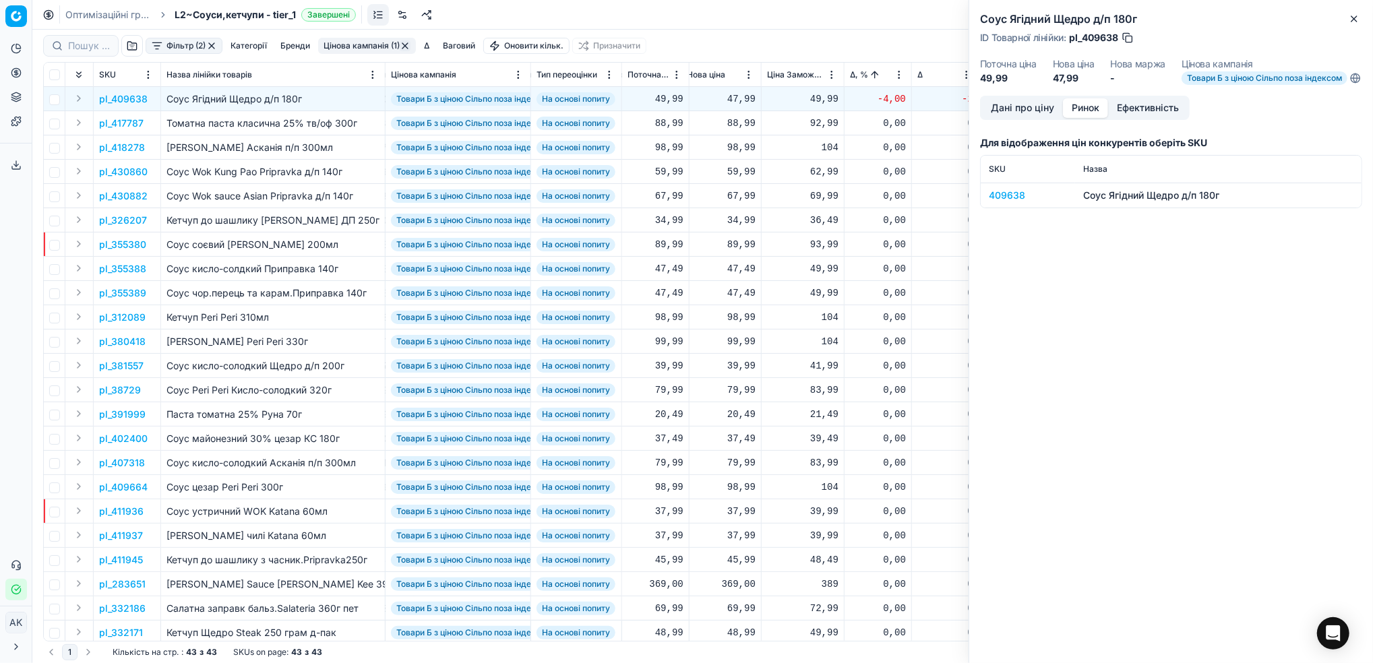
click at [1006, 202] on div "409638" at bounding box center [1028, 195] width 78 height 13
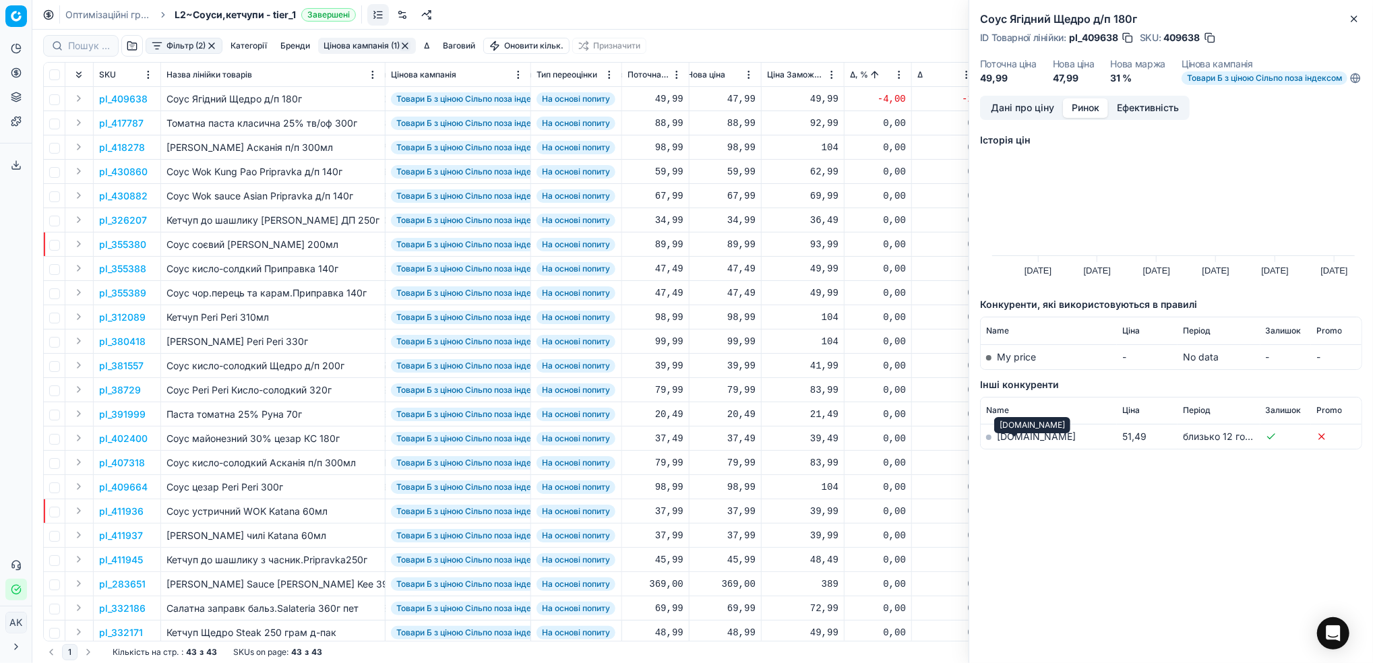
click at [1012, 441] on link "[DOMAIN_NAME]" at bounding box center [1036, 436] width 79 height 11
click at [1351, 20] on icon "button" at bounding box center [1354, 18] width 11 height 11
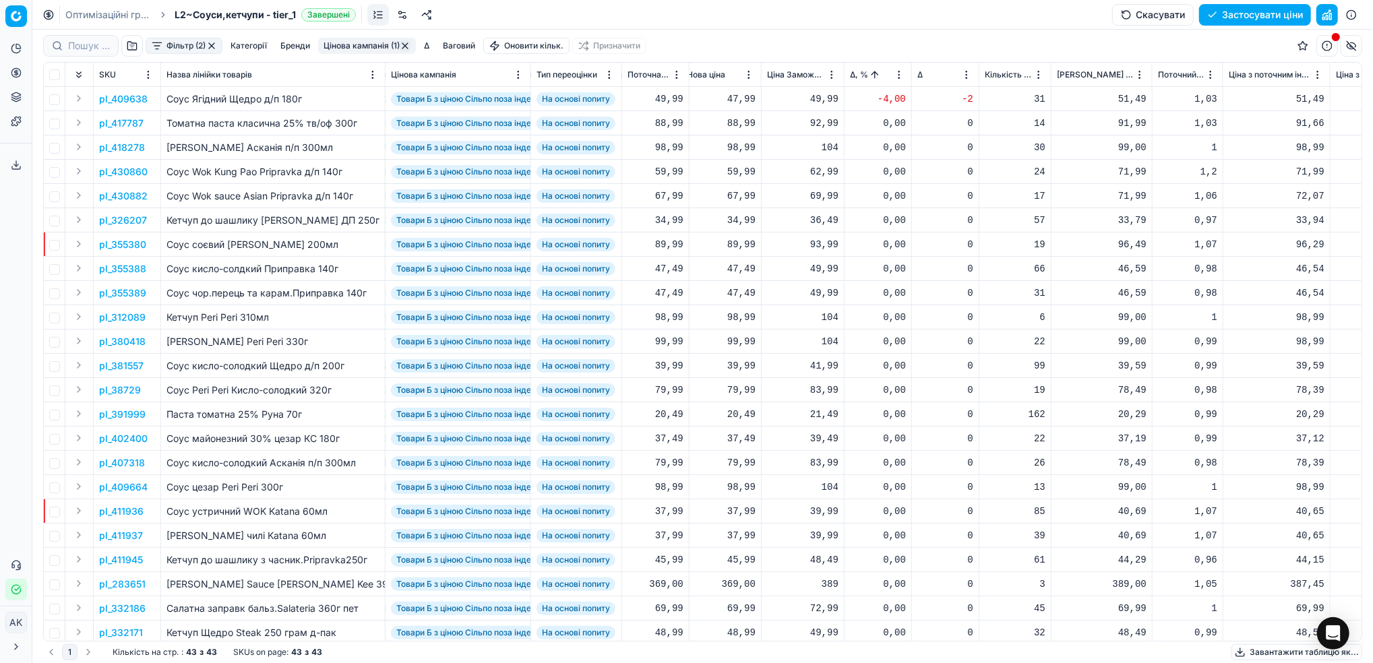
click at [734, 95] on div "47,99" at bounding box center [721, 98] width 69 height 13
drag, startPoint x: 739, startPoint y: 219, endPoint x: 723, endPoint y: 218, distance: 15.5
click at [723, 218] on input "47.99" at bounding box center [769, 219] width 97 height 22
drag, startPoint x: 740, startPoint y: 216, endPoint x: 725, endPoint y: 217, distance: 14.9
click at [725, 217] on input "47.99" at bounding box center [769, 219] width 97 height 22
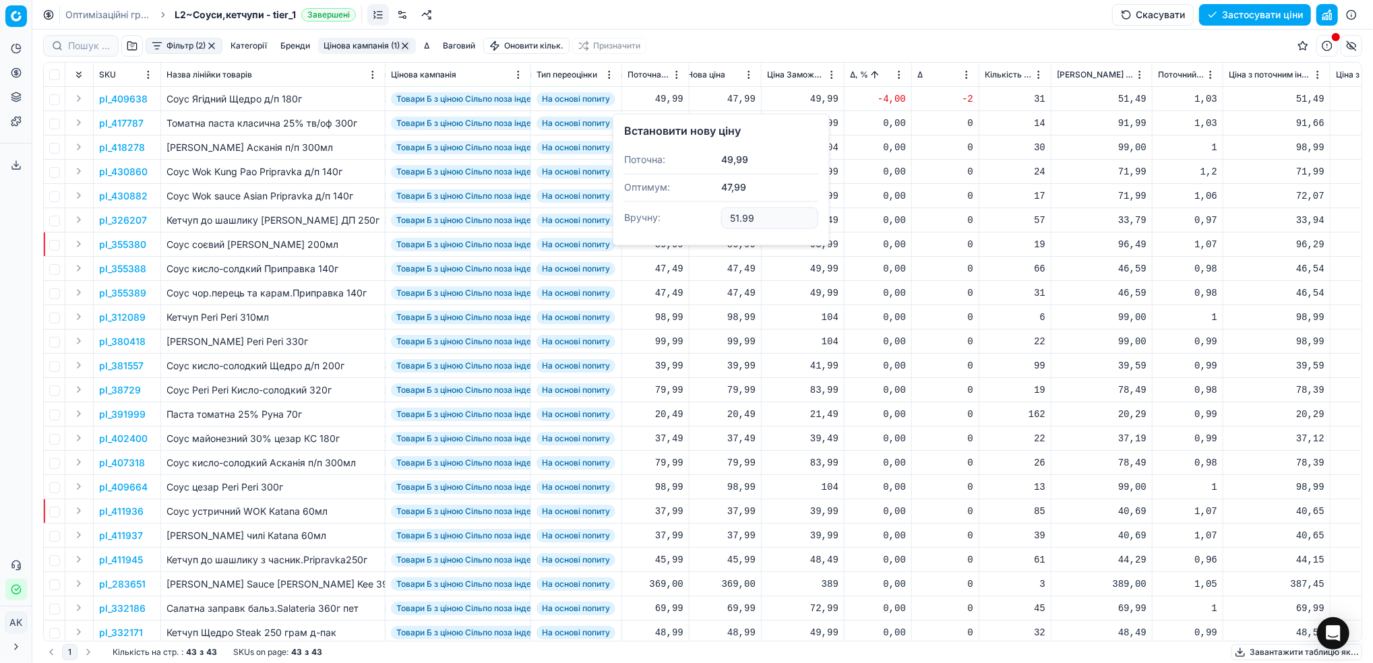
click at [742, 216] on input "51.99" at bounding box center [769, 219] width 97 height 22
type input "51.49"
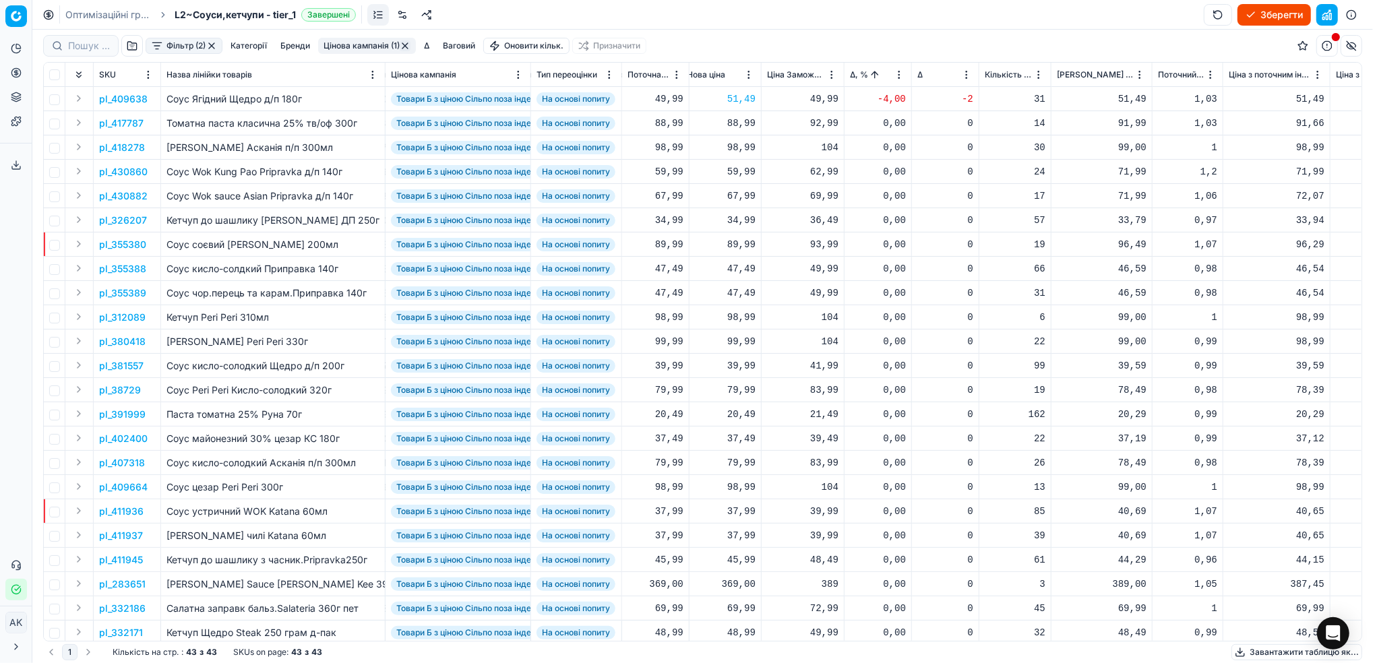
click at [895, 76] on html "Pricing platform Аналітика Цінова оптимізація Асортимент продукції Шаблони Серв…" at bounding box center [686, 331] width 1373 height 663
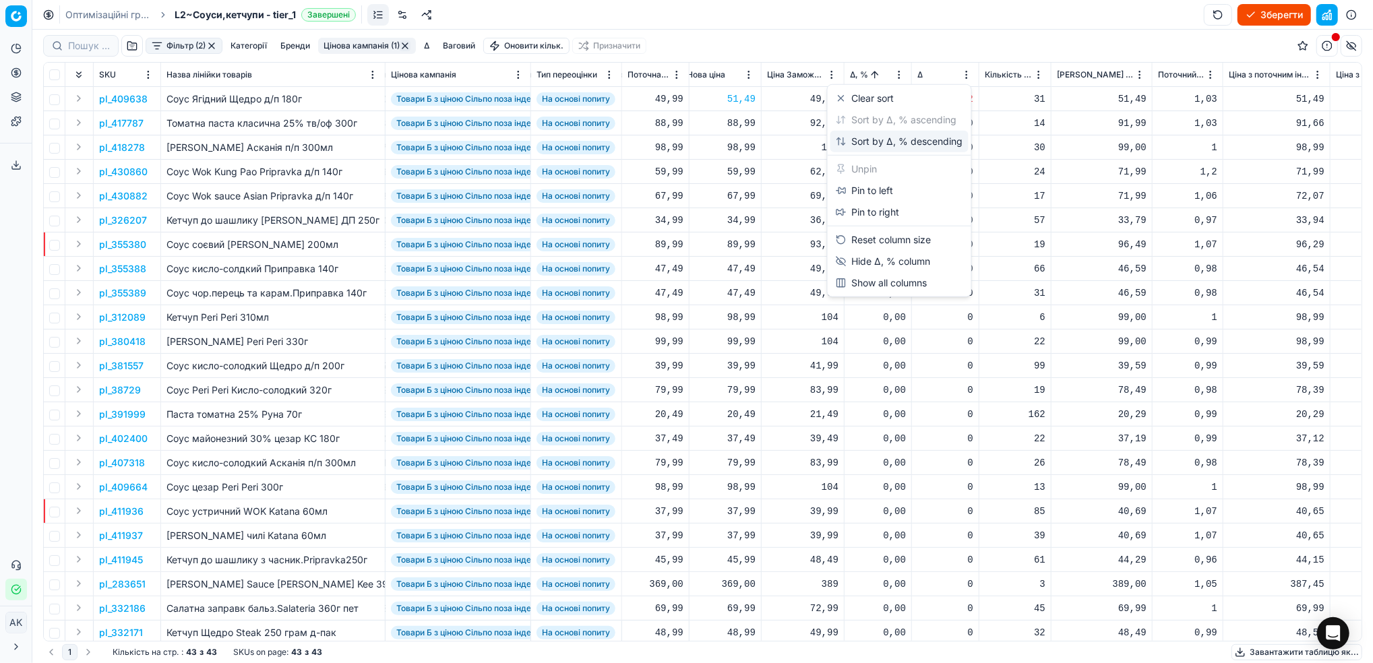
click at [867, 137] on div "Sort by Δ, % descending" at bounding box center [899, 141] width 127 height 13
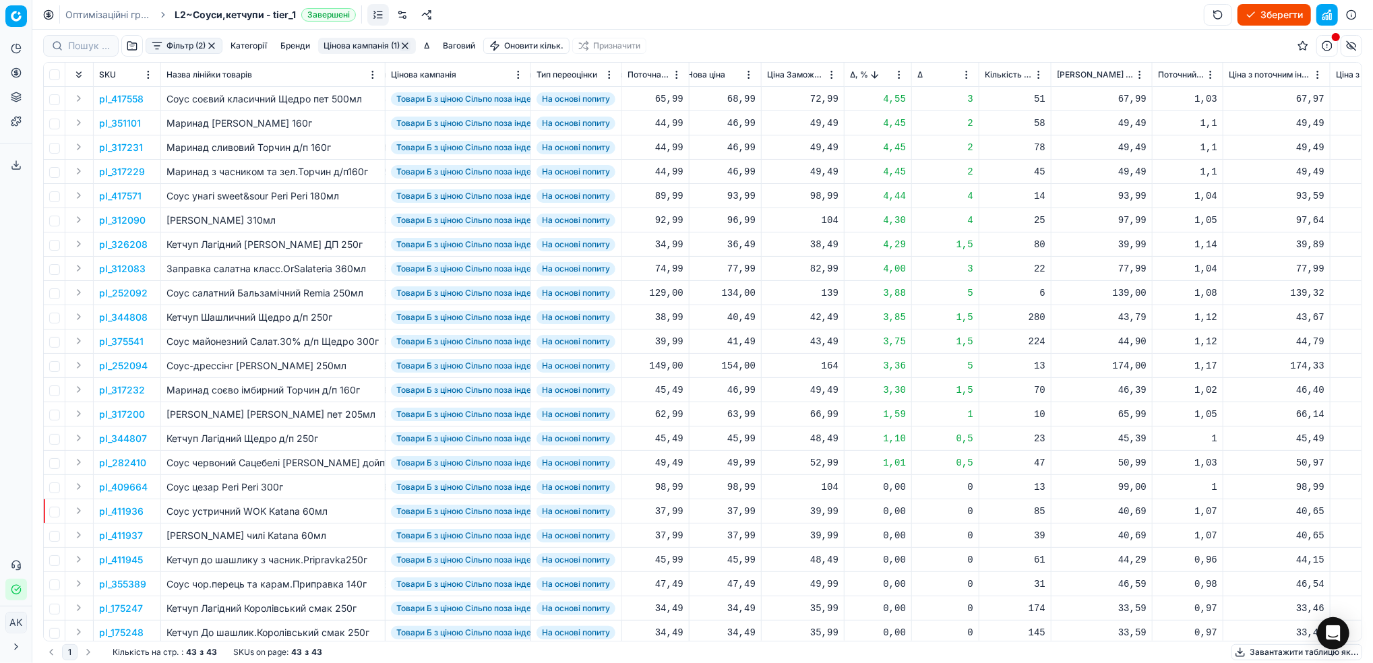
click at [123, 98] on p "pl_417558" at bounding box center [121, 98] width 44 height 13
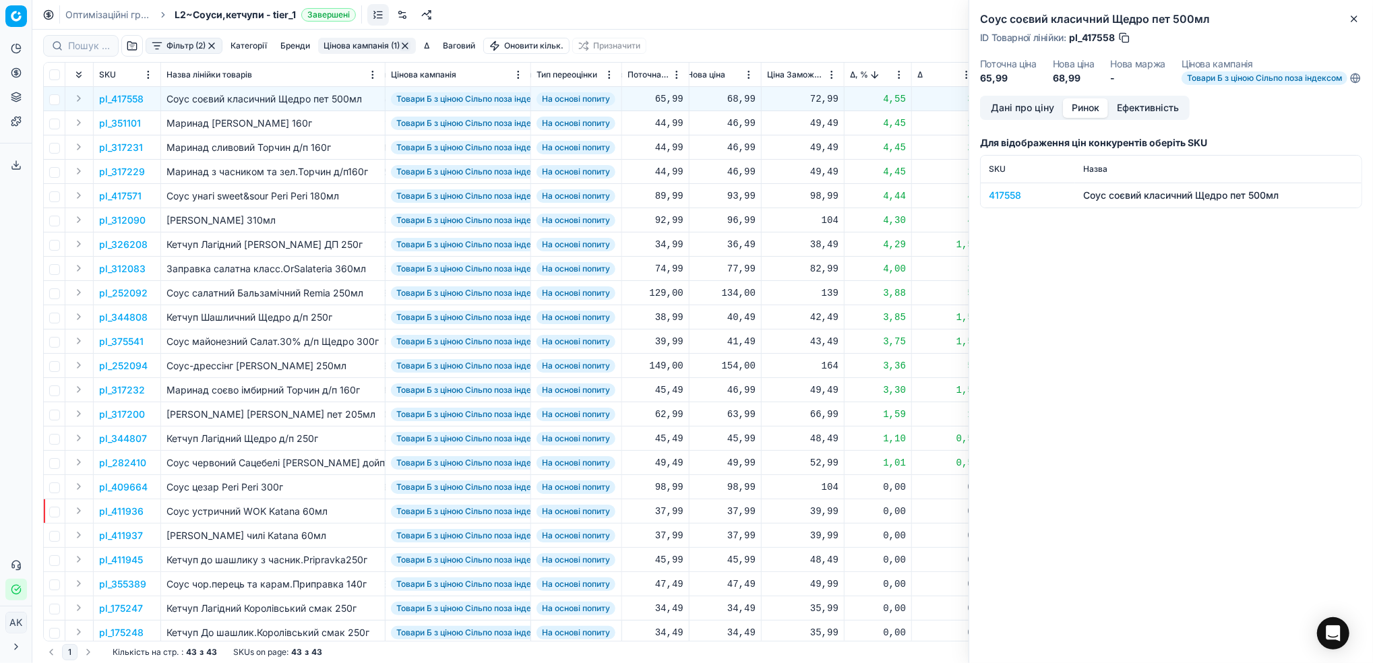
click at [1082, 118] on button "Ринок" at bounding box center [1085, 108] width 45 height 20
click at [1009, 202] on div "417558" at bounding box center [1028, 195] width 78 height 13
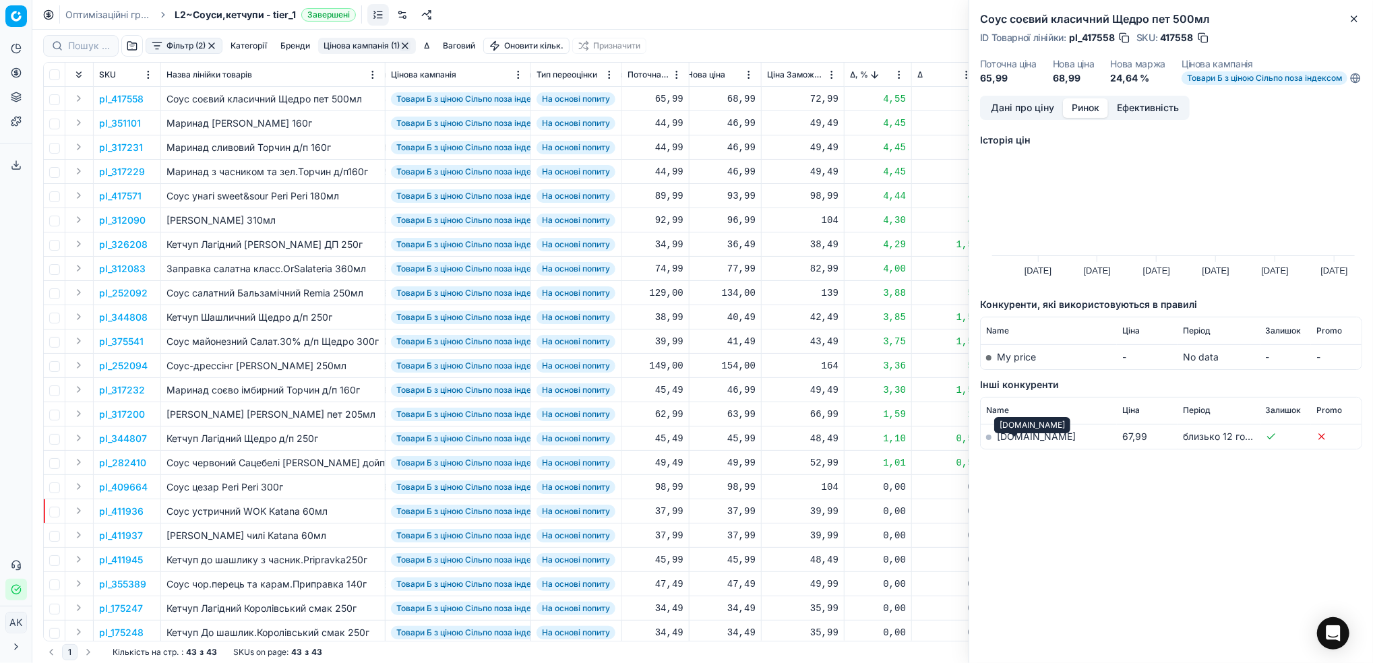
click at [1018, 442] on link "[DOMAIN_NAME]" at bounding box center [1036, 436] width 79 height 11
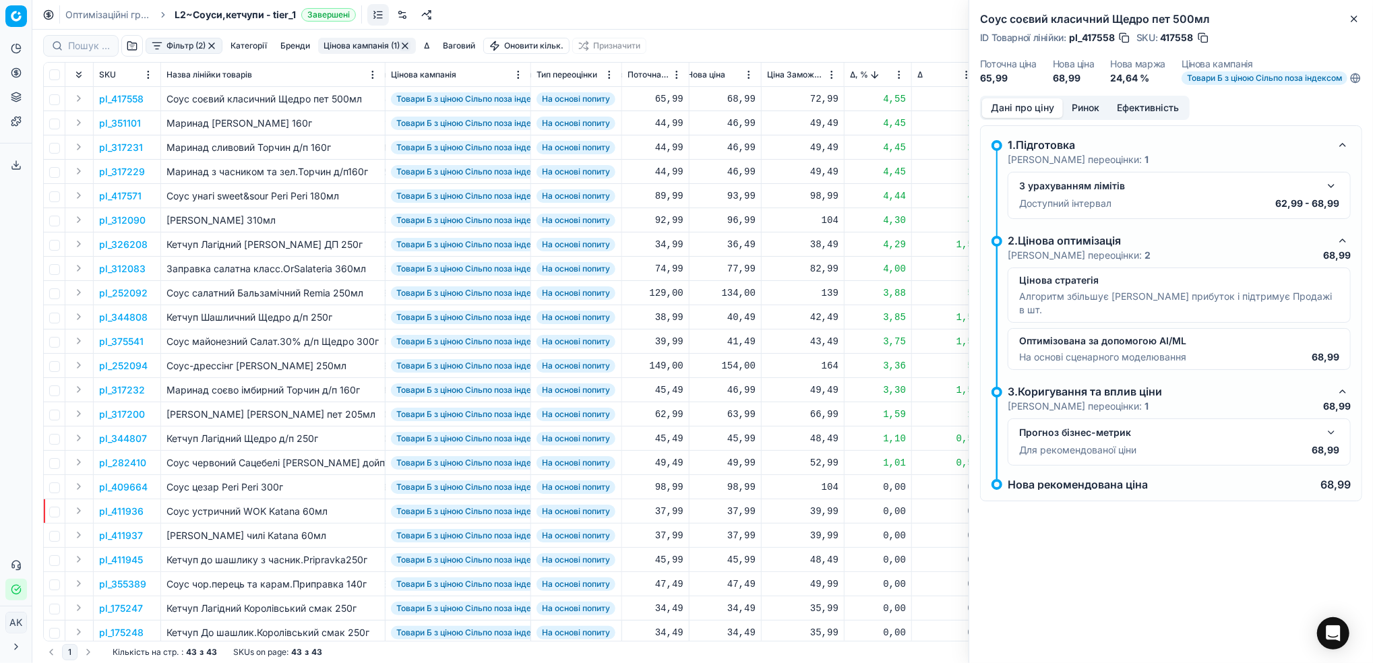
click at [1009, 115] on button "Дані про ціну" at bounding box center [1022, 108] width 81 height 20
click at [1332, 194] on button "button" at bounding box center [1331, 186] width 16 height 16
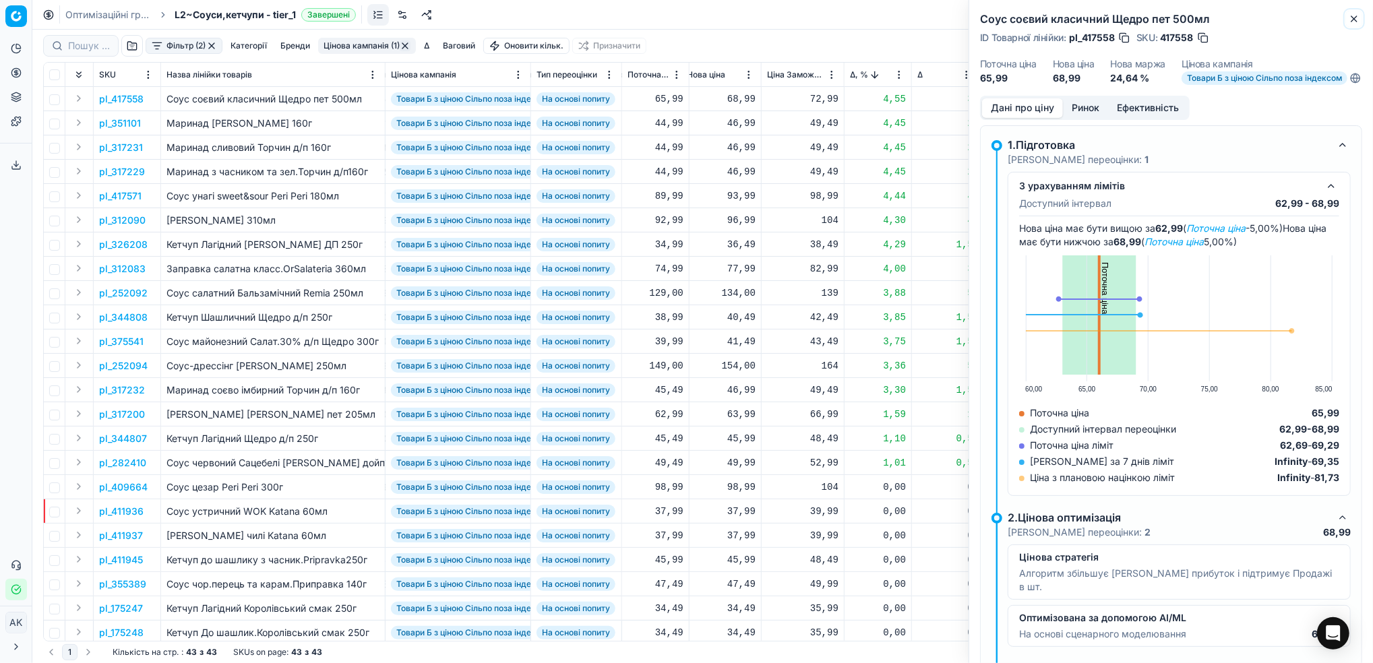
click at [1351, 16] on icon "button" at bounding box center [1353, 18] width 5 height 5
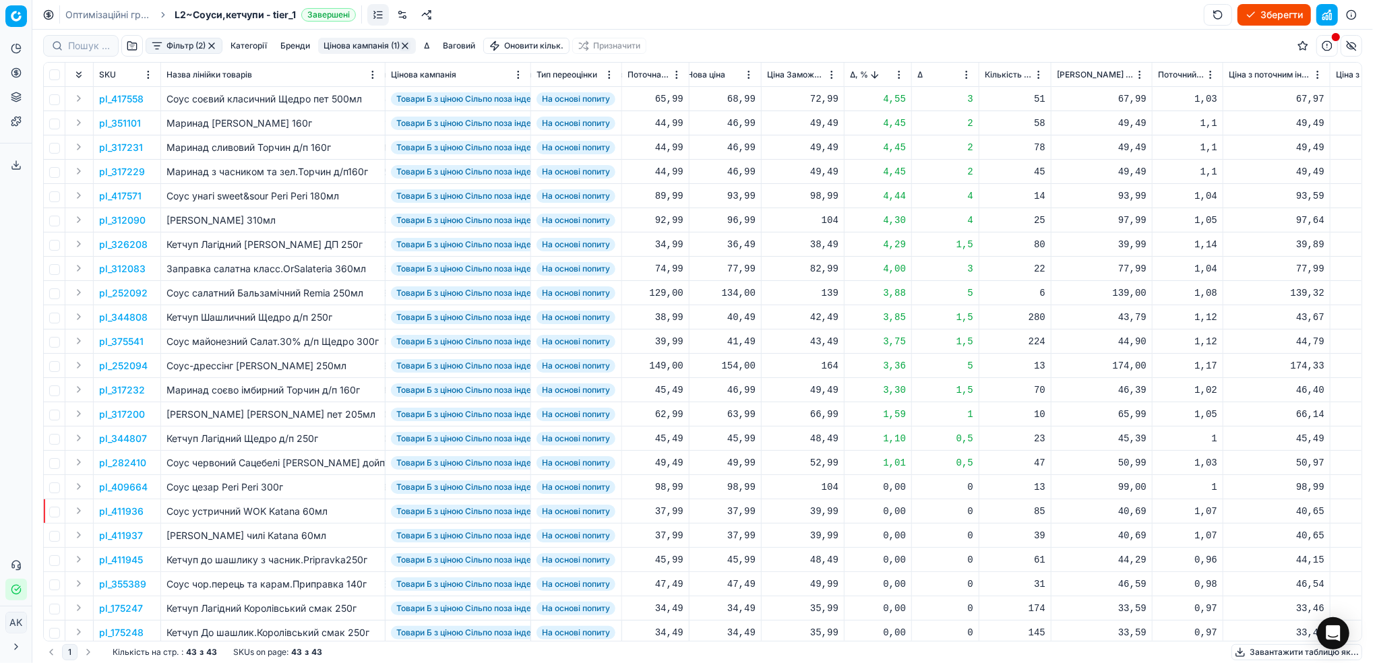
click at [735, 98] on div "68,99" at bounding box center [721, 98] width 69 height 13
click at [736, 217] on input "68.99" at bounding box center [769, 219] width 97 height 22
type input "67.99"
click at [133, 123] on p "pl_351101" at bounding box center [120, 123] width 42 height 13
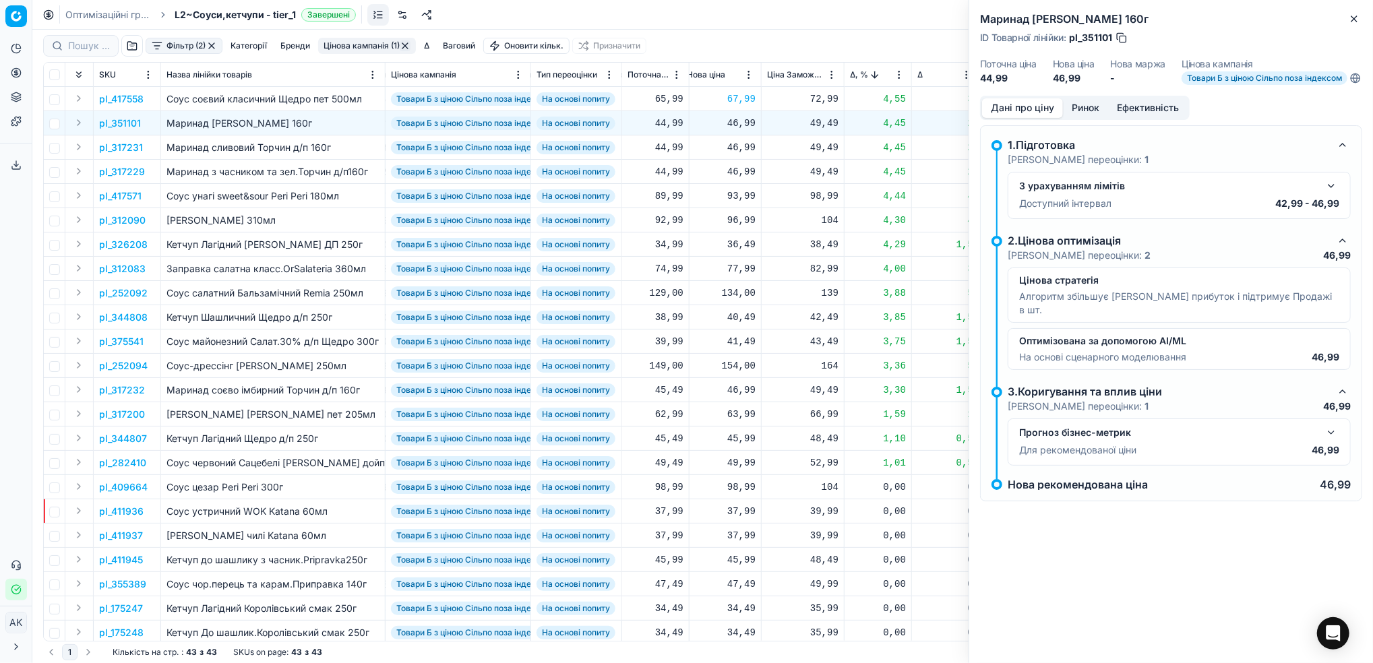
click at [1080, 118] on button "Ринок" at bounding box center [1085, 108] width 45 height 20
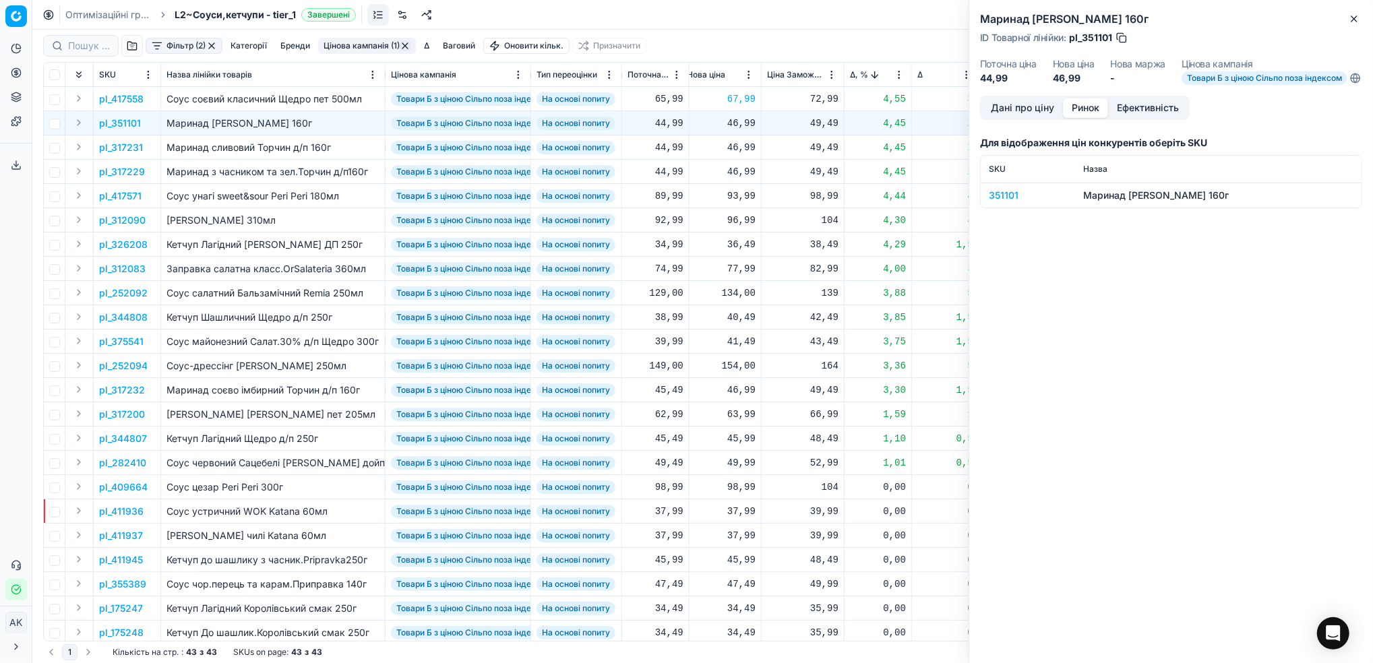
click at [997, 202] on div "351101" at bounding box center [1028, 195] width 78 height 13
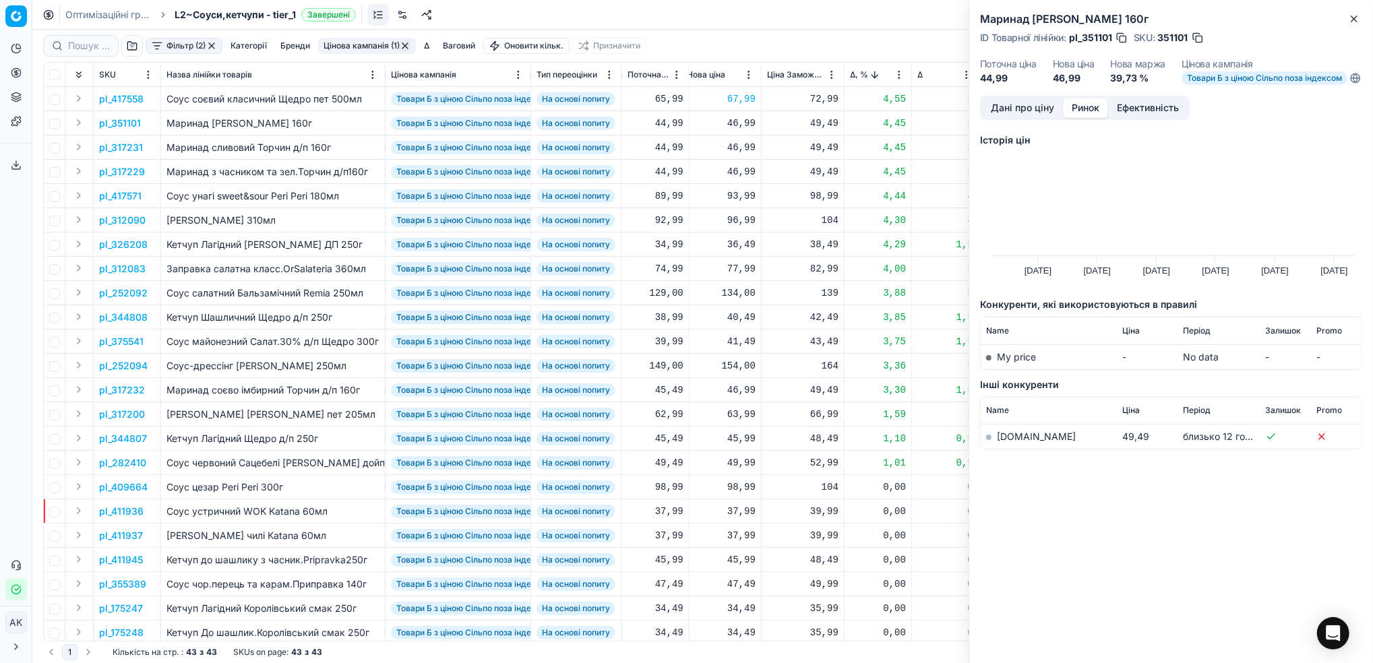
click at [1005, 442] on link "[DOMAIN_NAME]" at bounding box center [1036, 436] width 79 height 11
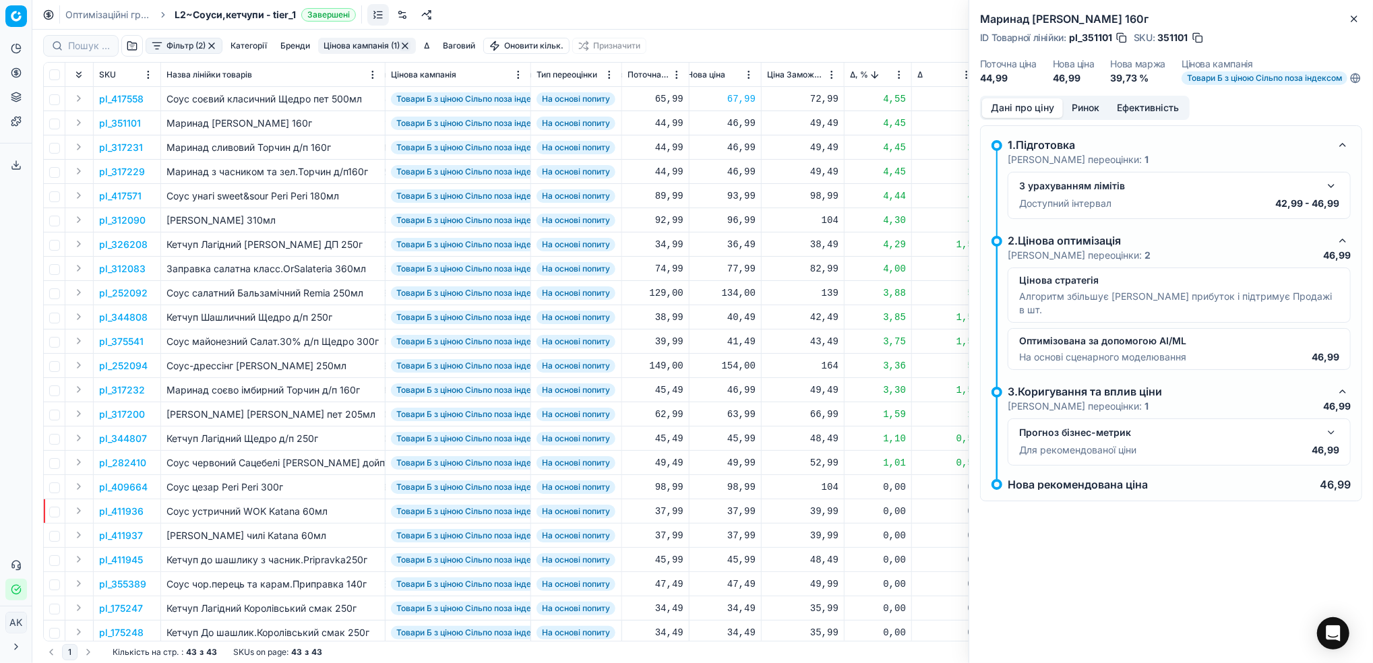
click at [1024, 118] on button "Дані про ціну" at bounding box center [1022, 108] width 81 height 20
click at [1342, 20] on h2 "Маринад ананас карі Торчин 160г" at bounding box center [1171, 19] width 382 height 16
click at [1351, 21] on icon "button" at bounding box center [1354, 18] width 11 height 11
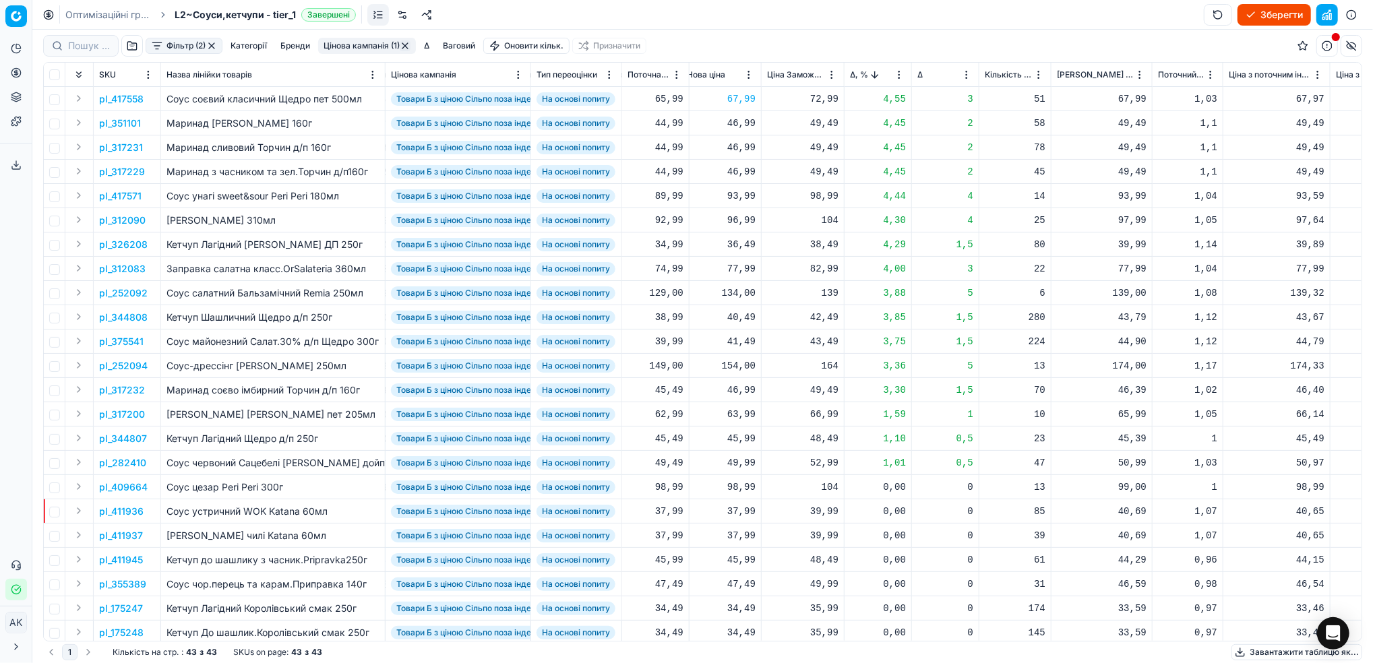
click at [737, 125] on div "46,99" at bounding box center [721, 123] width 69 height 13
click at [737, 240] on input "46.99" at bounding box center [769, 242] width 97 height 22
click at [745, 240] on input "49.99" at bounding box center [769, 242] width 97 height 22
type input "49.49"
click at [737, 150] on div "46,99" at bounding box center [721, 147] width 69 height 13
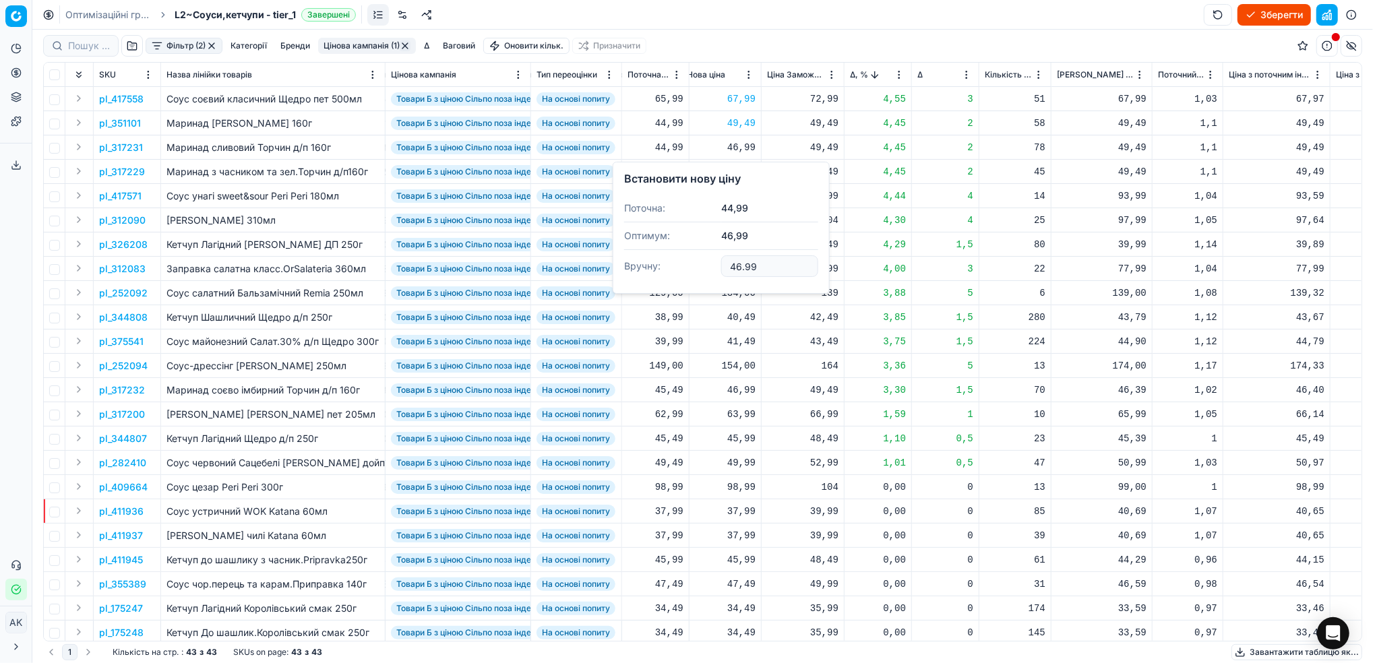
click at [737, 270] on input "46.99" at bounding box center [769, 266] width 97 height 22
click at [745, 267] on input "49.99" at bounding box center [769, 266] width 97 height 22
type input "49.49"
click at [737, 172] on div "46,99" at bounding box center [721, 171] width 69 height 13
click at [738, 290] on input "46.99" at bounding box center [769, 291] width 97 height 22
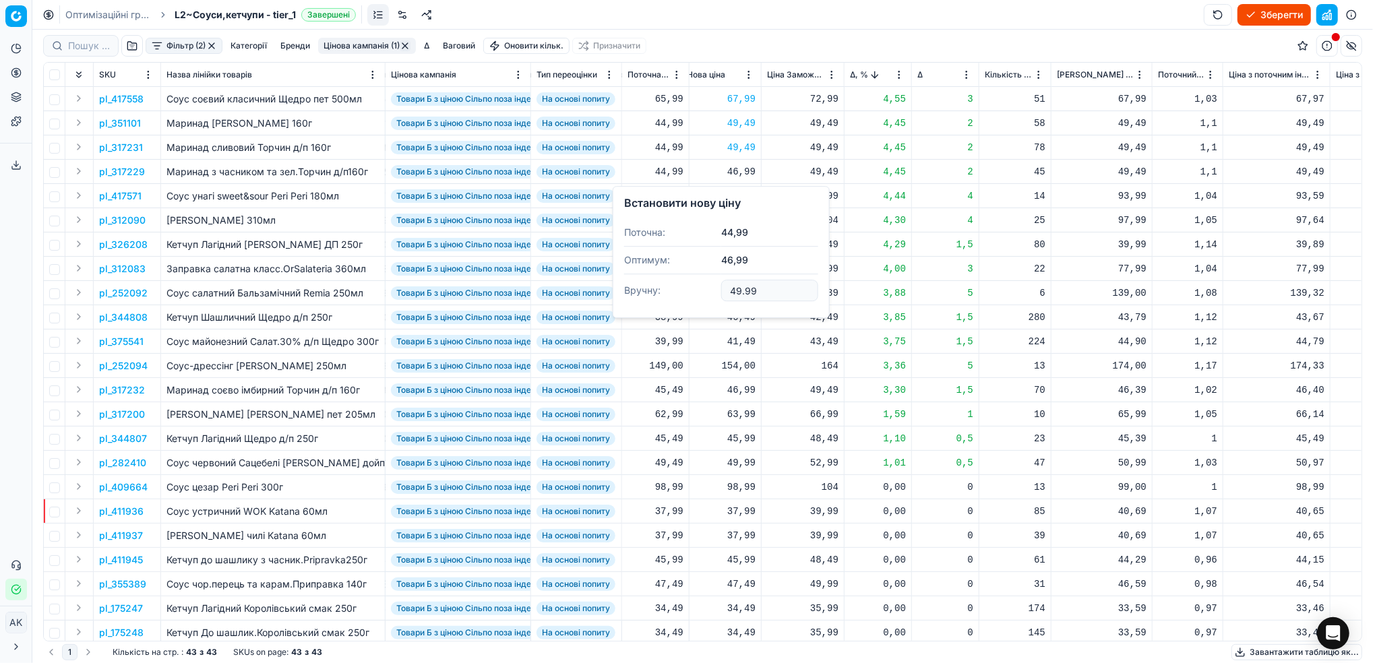
click at [746, 291] on input "49.99" at bounding box center [769, 291] width 97 height 22
type input "49.49"
click at [133, 224] on p "pl_312090" at bounding box center [122, 220] width 47 height 13
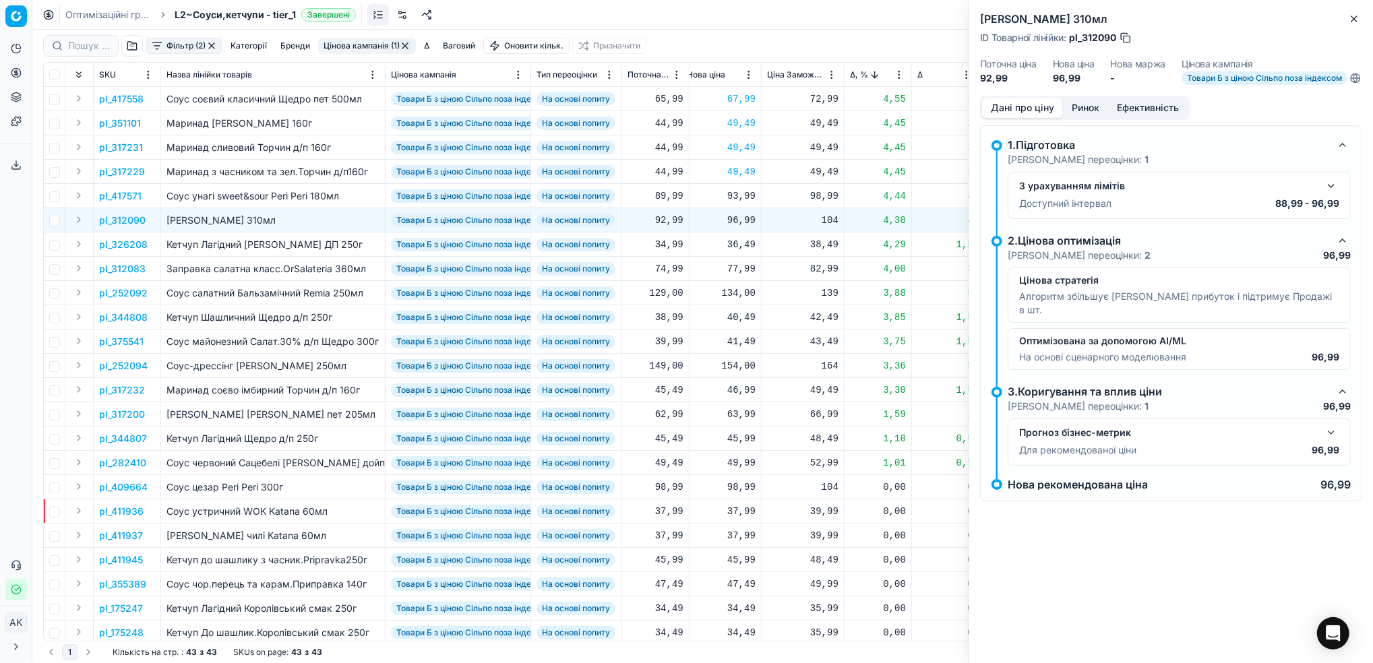
click at [1094, 118] on button "Ринок" at bounding box center [1085, 108] width 45 height 20
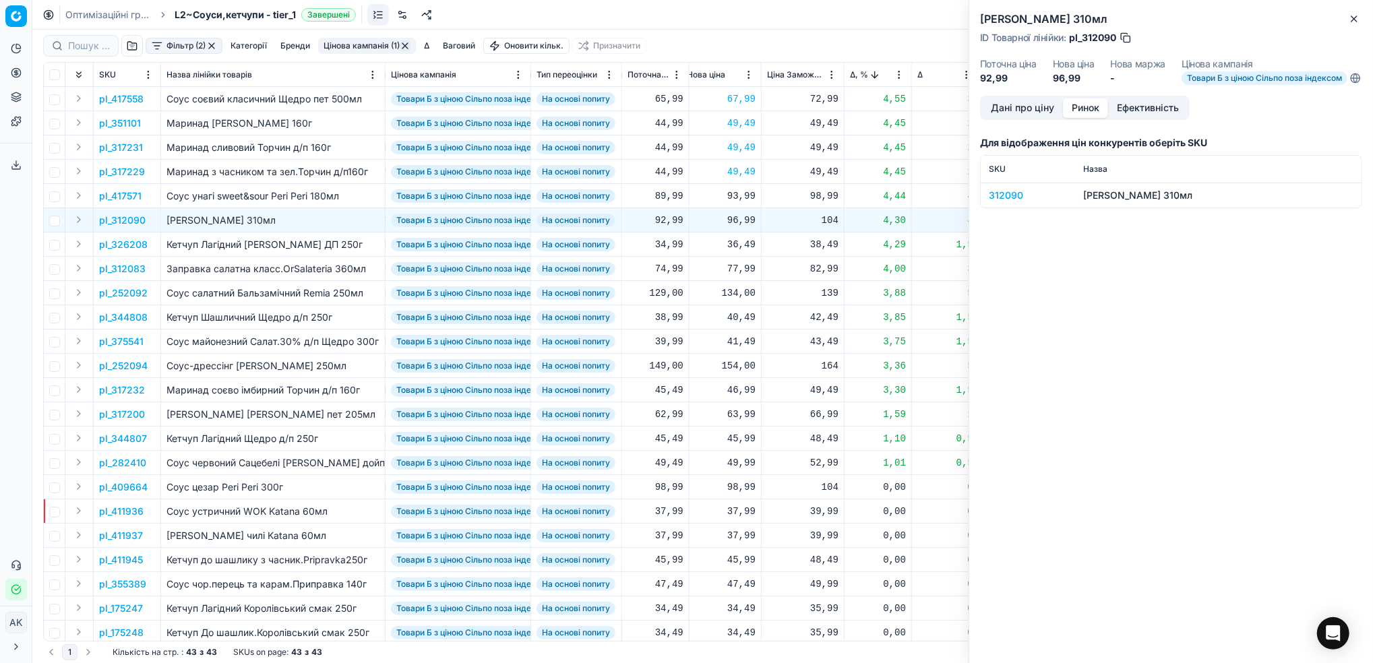
click at [999, 202] on div "312090" at bounding box center [1028, 195] width 78 height 13
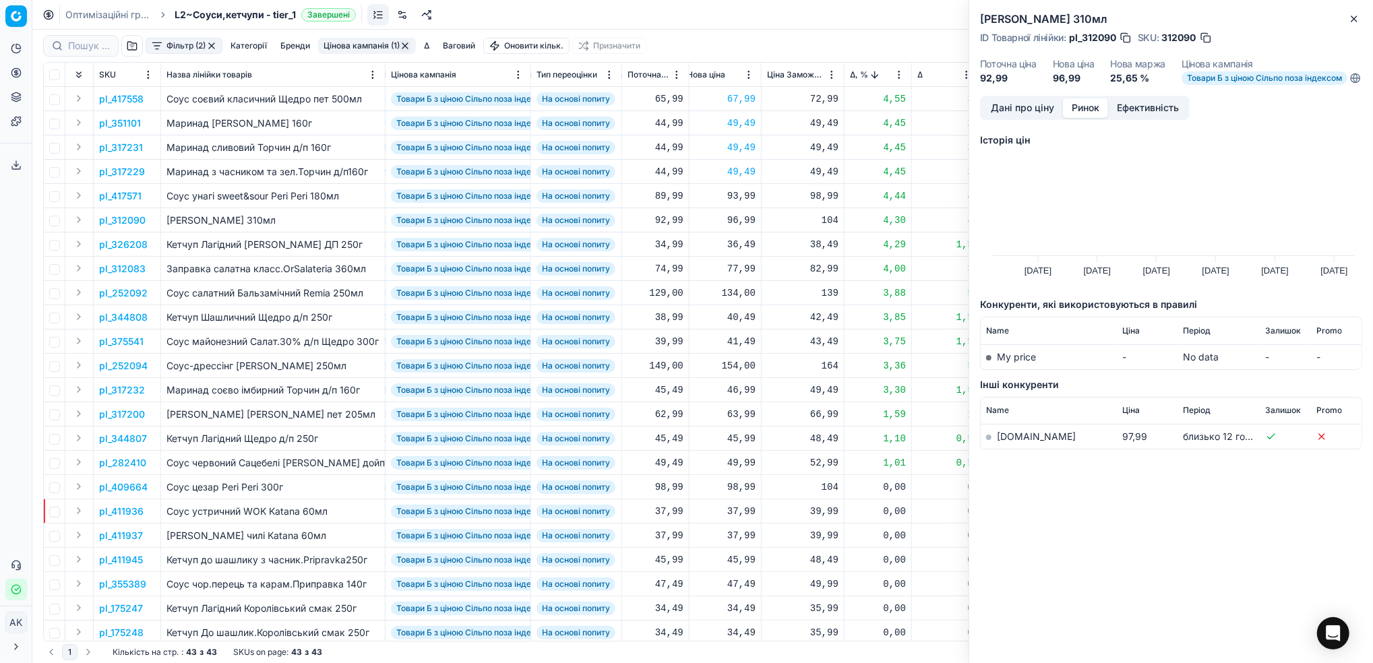
click at [1012, 442] on link "[DOMAIN_NAME]" at bounding box center [1036, 436] width 79 height 11
click at [1023, 114] on button "Дані про ціну" at bounding box center [1022, 108] width 81 height 20
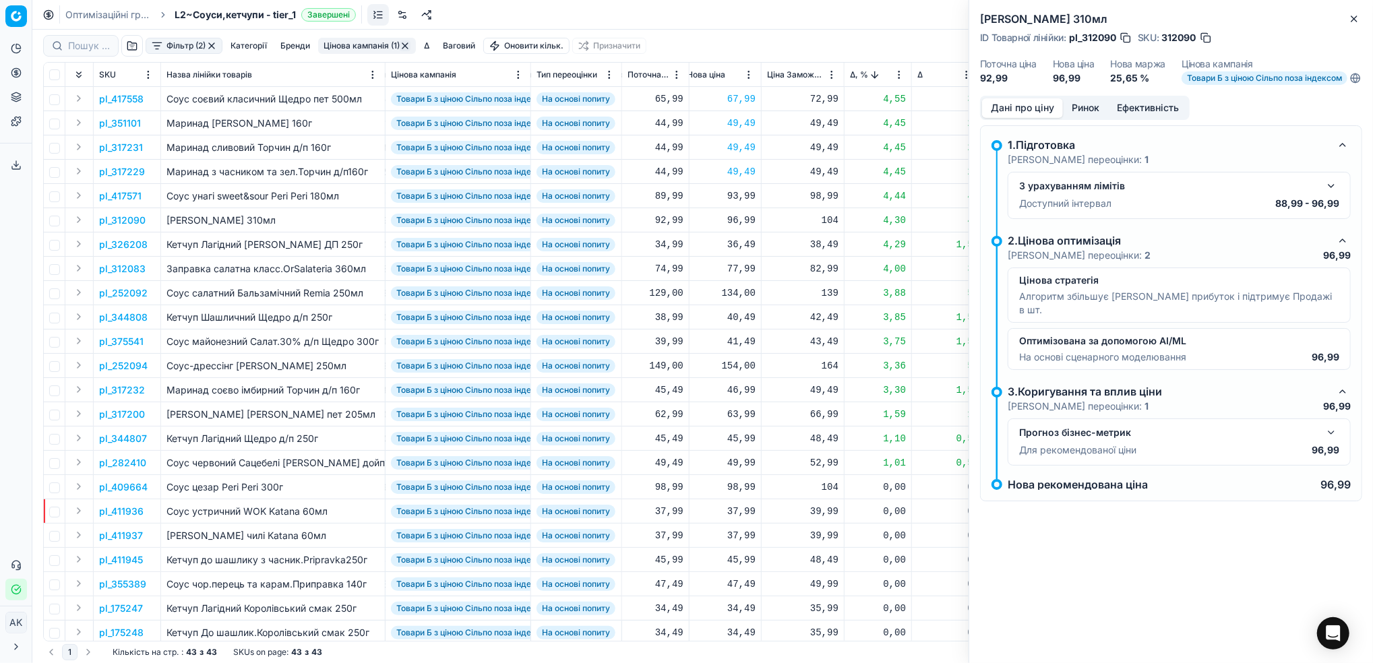
click at [1329, 194] on button "button" at bounding box center [1331, 186] width 16 height 16
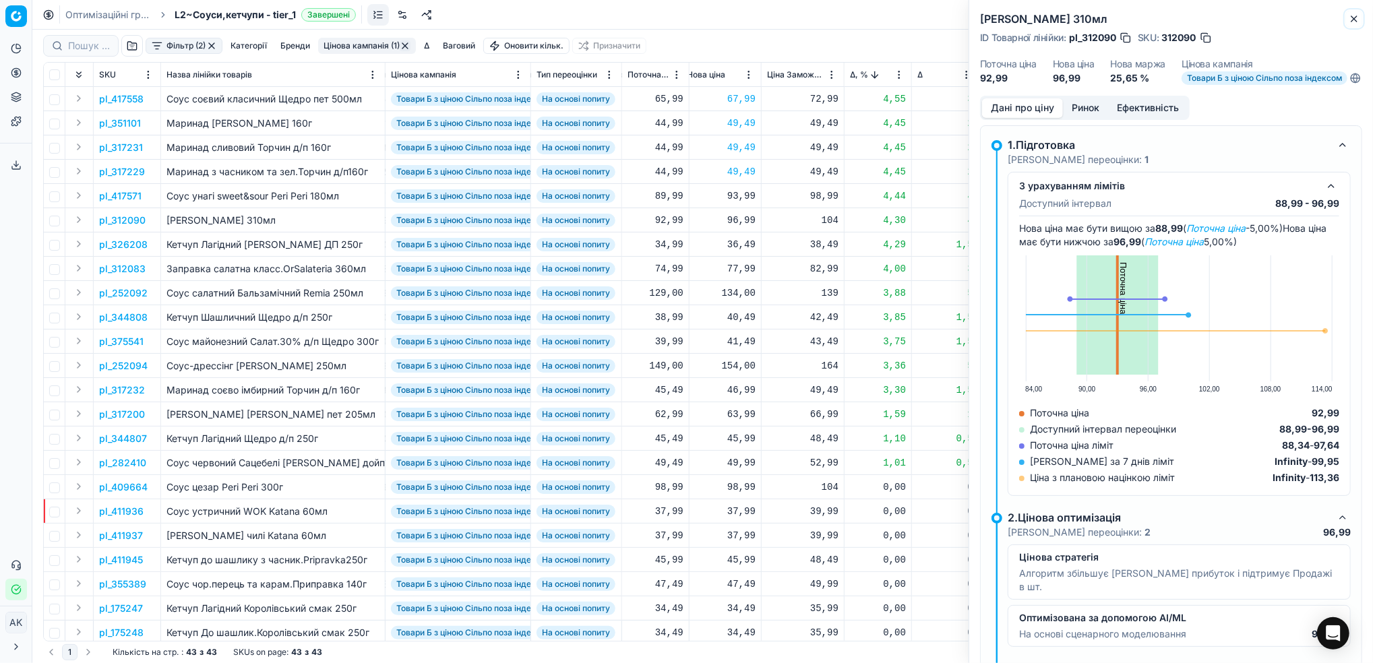
click at [1353, 20] on icon "button" at bounding box center [1353, 18] width 5 height 5
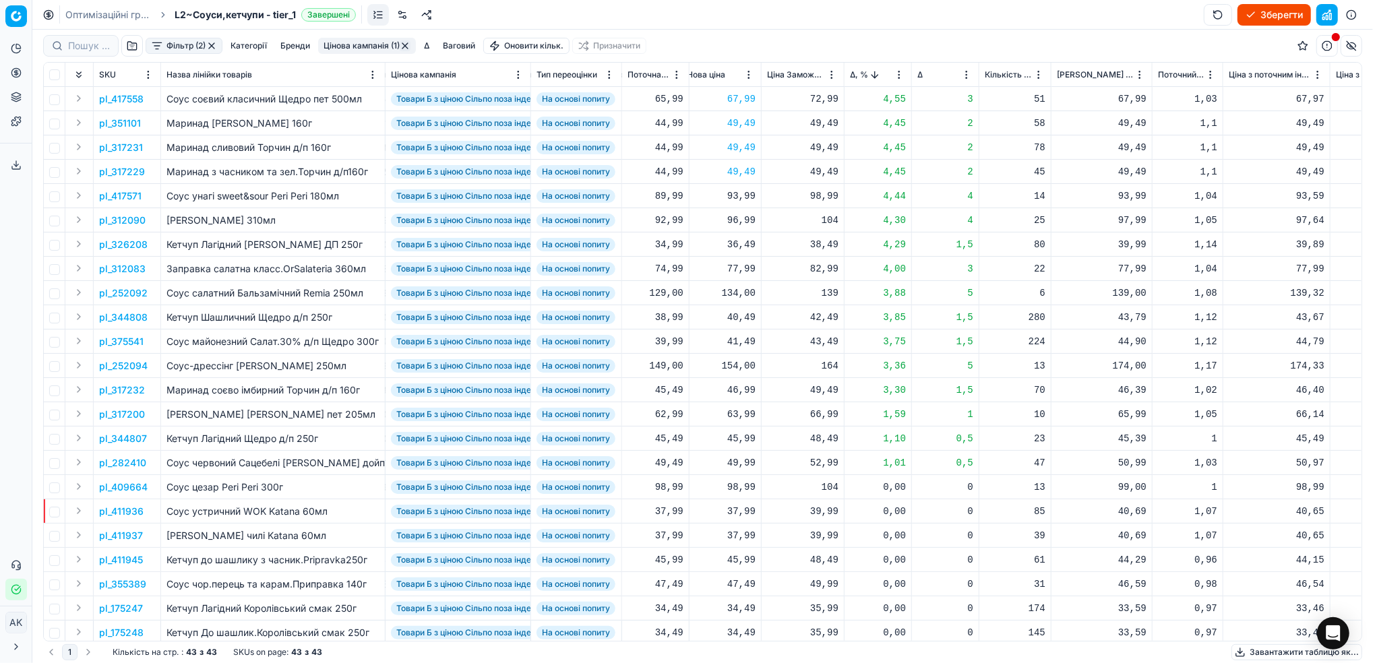
click at [740, 220] on div "96,99" at bounding box center [721, 220] width 69 height 13
click at [737, 340] on input "96.99" at bounding box center [769, 339] width 97 height 22
type input "97.99"
click at [135, 245] on p "pl_326208" at bounding box center [123, 244] width 49 height 13
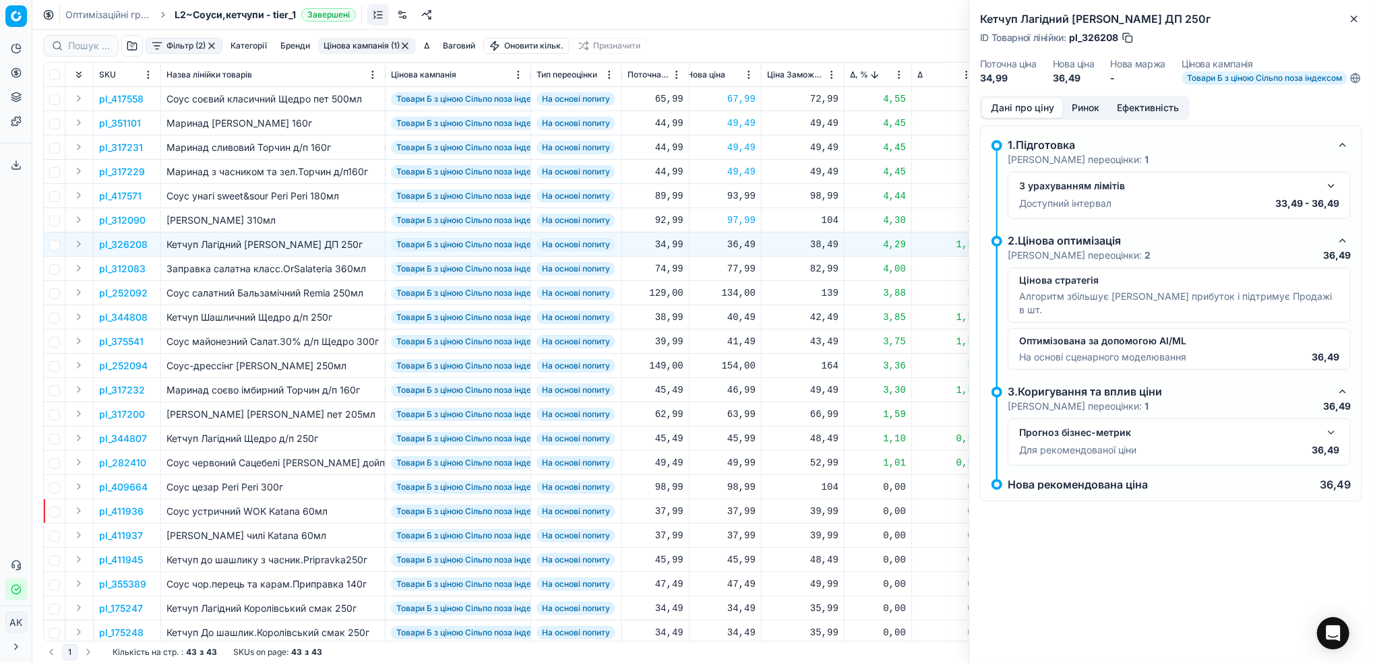
click at [1076, 117] on button "Ринок" at bounding box center [1085, 108] width 45 height 20
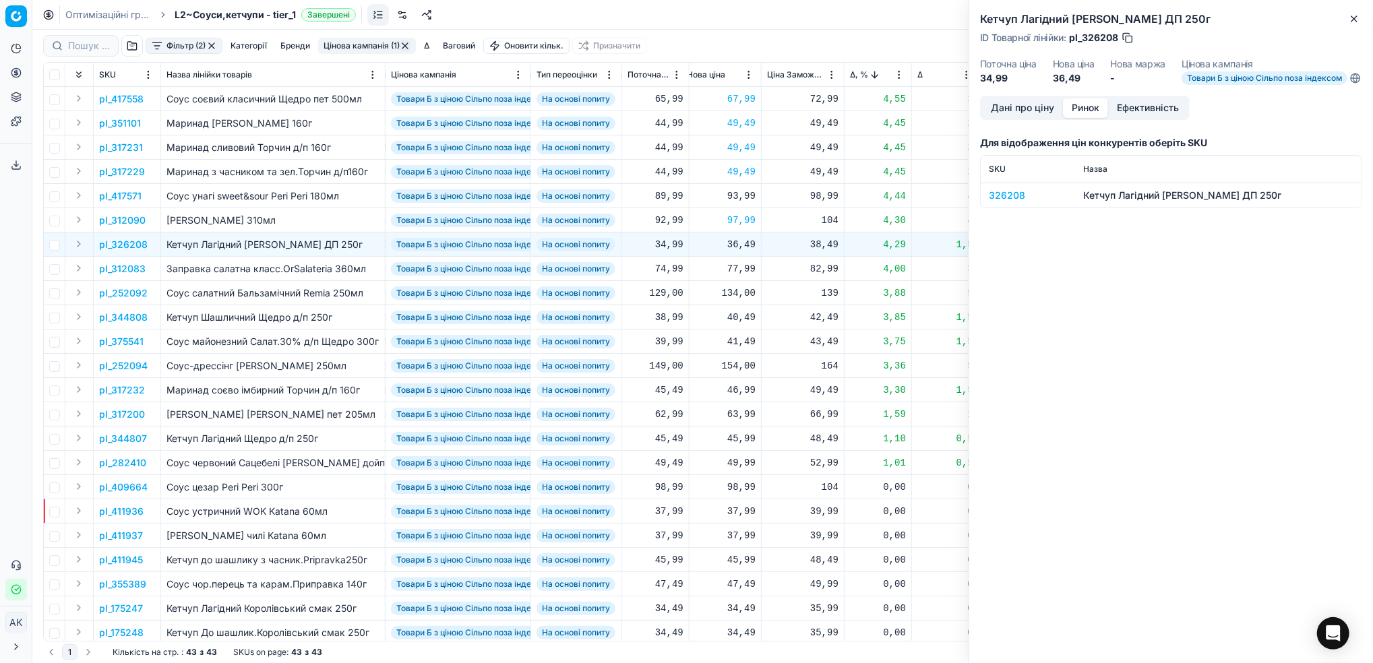
click at [1001, 202] on div "326208" at bounding box center [1028, 195] width 78 height 13
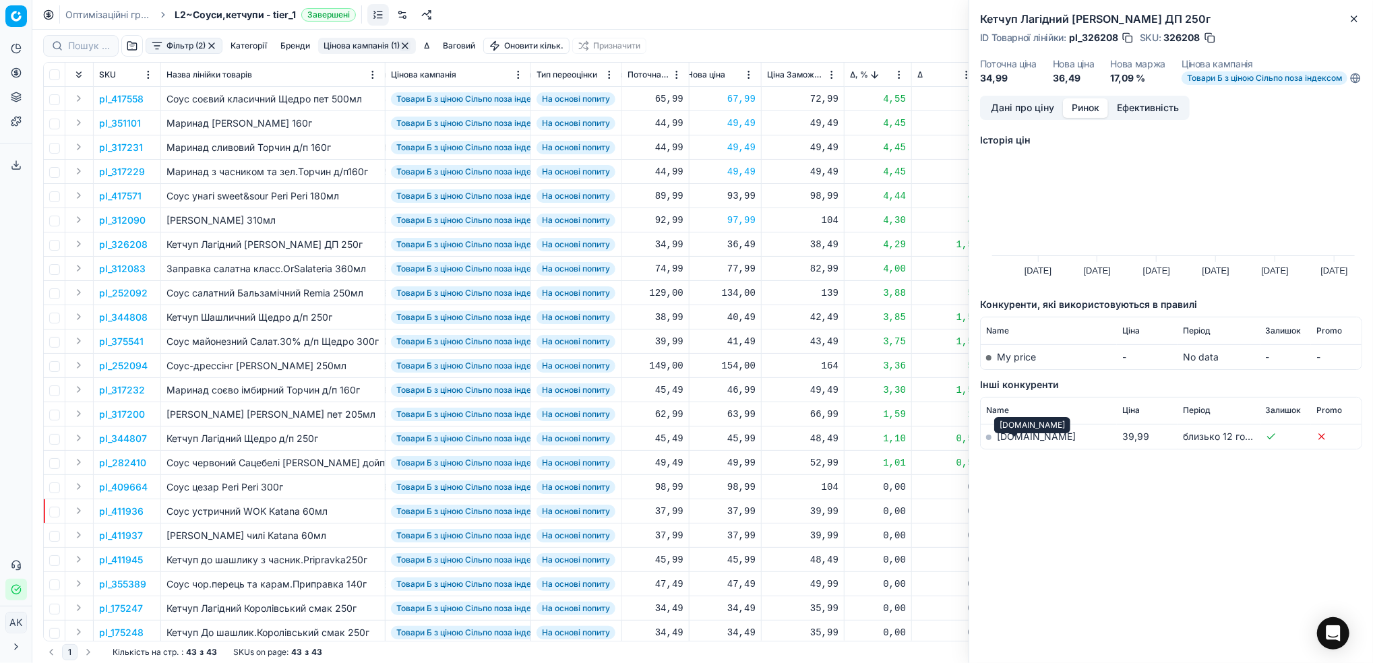
click at [1010, 442] on link "[DOMAIN_NAME]" at bounding box center [1036, 436] width 79 height 11
click at [1211, 36] on button "button" at bounding box center [1209, 37] width 13 height 13
drag, startPoint x: 1349, startPoint y: 16, endPoint x: 1330, endPoint y: 28, distance: 22.4
click at [1349, 15] on icon "button" at bounding box center [1354, 18] width 11 height 11
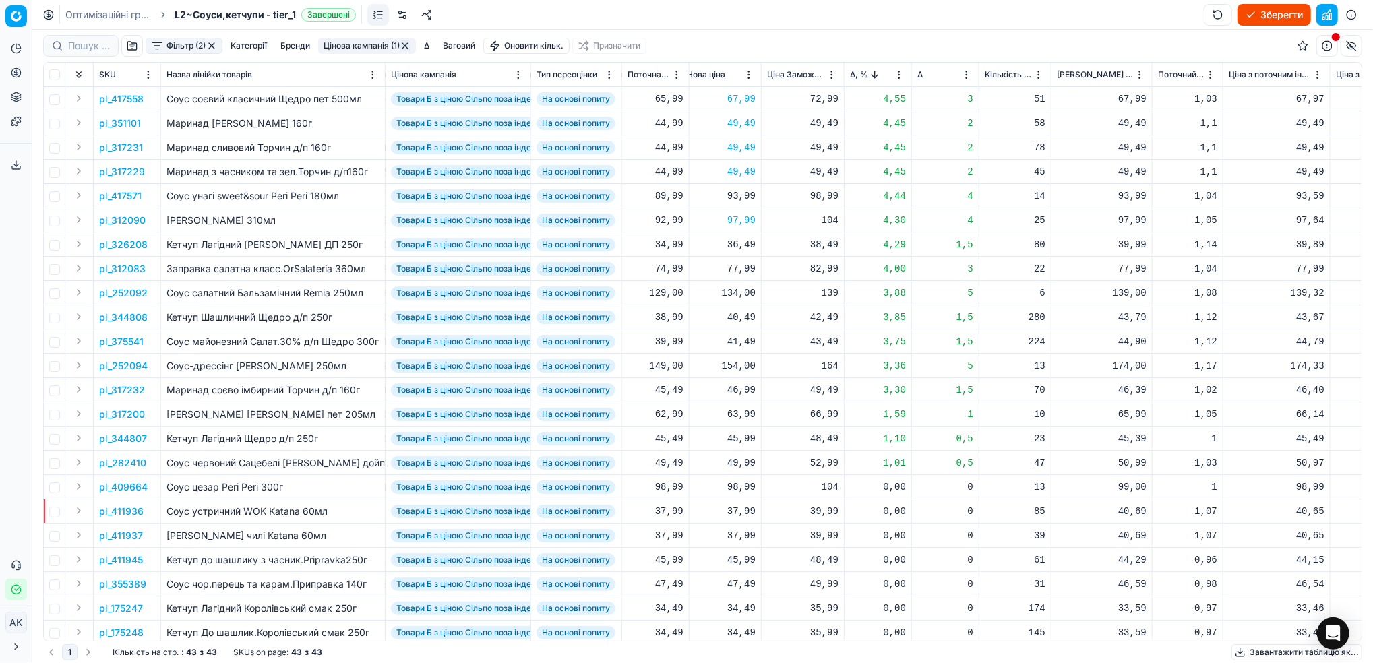
click at [737, 245] on div "36,49" at bounding box center [721, 244] width 69 height 13
click at [736, 359] on input "36.49" at bounding box center [769, 363] width 97 height 22
click at [745, 360] on input "39.49" at bounding box center [769, 363] width 97 height 22
type input "39.99"
click at [137, 319] on p "pl_344808" at bounding box center [123, 317] width 49 height 13
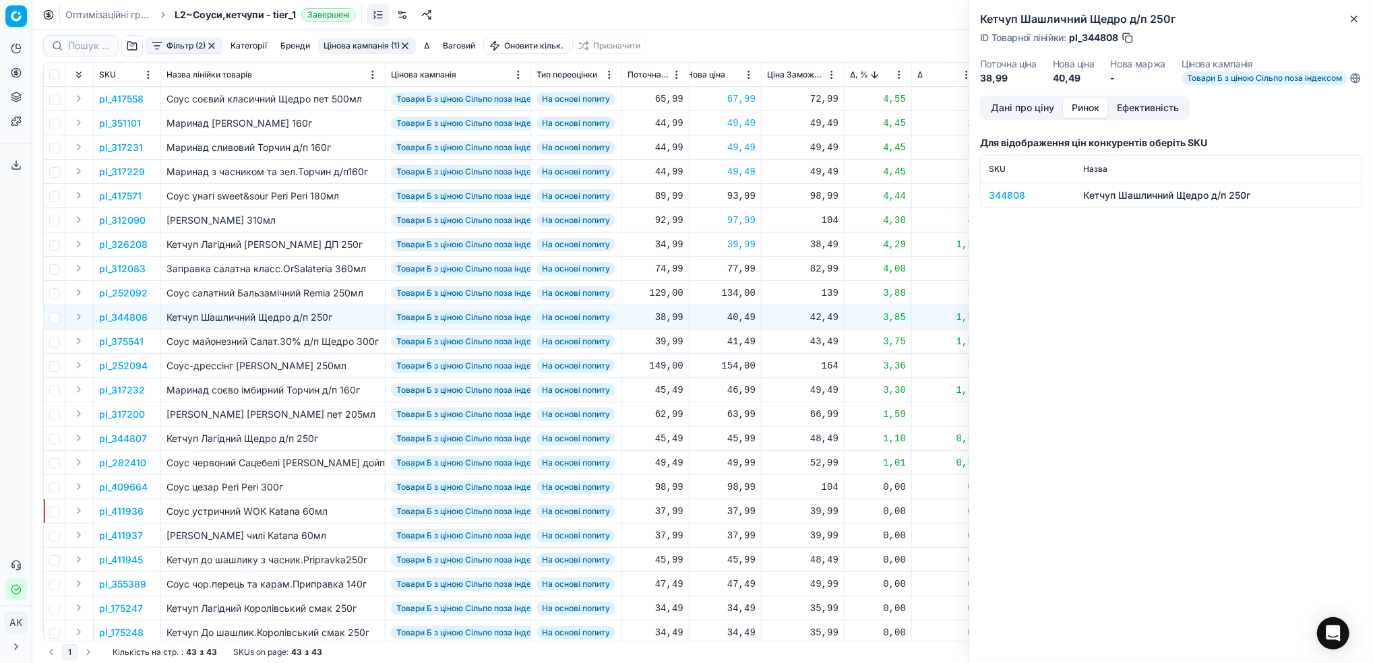
click at [1084, 114] on button "Ринок" at bounding box center [1085, 108] width 45 height 20
click at [996, 202] on div "344808" at bounding box center [1028, 195] width 78 height 13
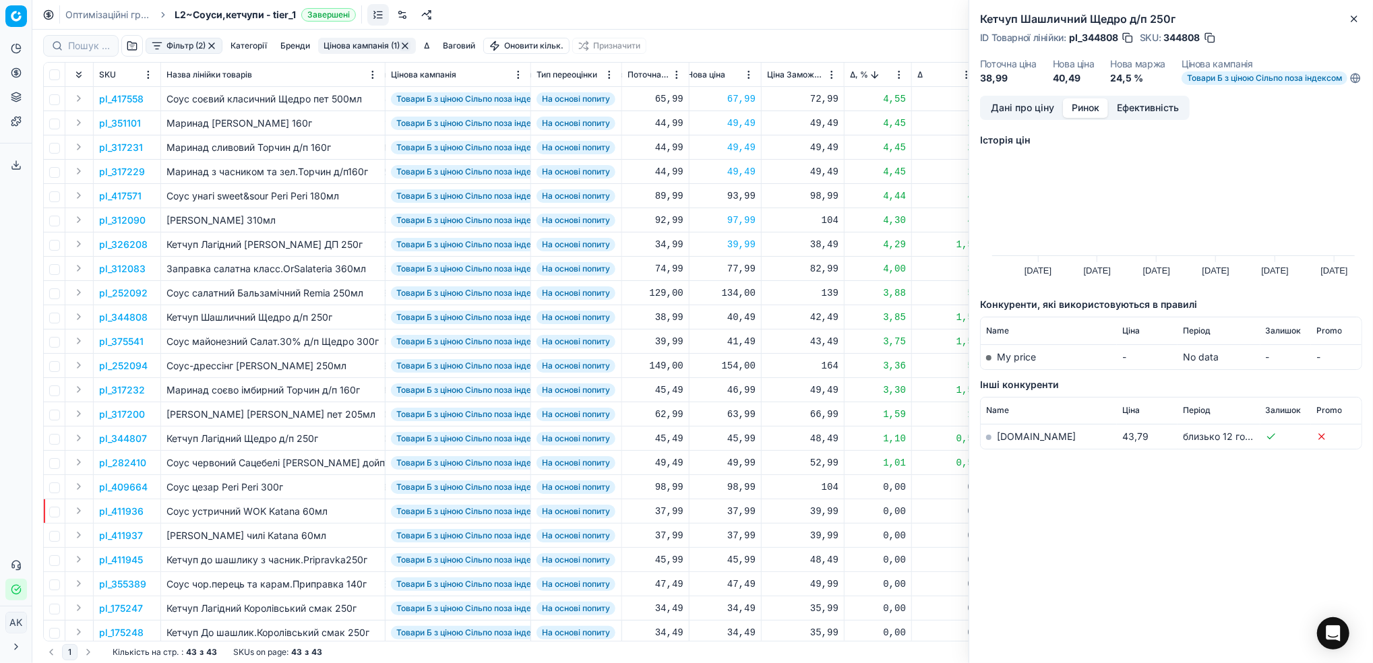
click at [1014, 442] on link "[DOMAIN_NAME]" at bounding box center [1036, 436] width 79 height 11
click at [1352, 12] on button "Close" at bounding box center [1354, 19] width 16 height 16
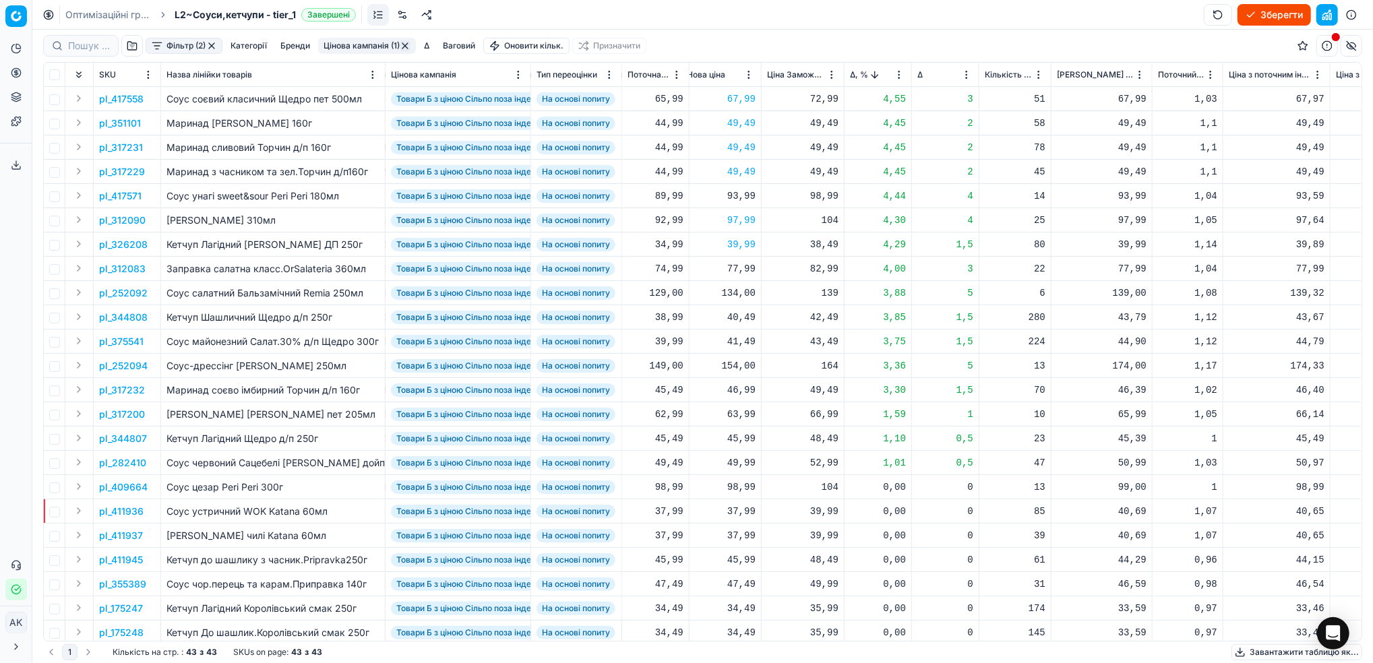
click at [745, 316] on div "40,49" at bounding box center [721, 317] width 69 height 13
click at [737, 437] on input "40.49" at bounding box center [769, 436] width 97 height 22
click at [747, 437] on input "43.49" at bounding box center [769, 436] width 97 height 22
type input "43.99"
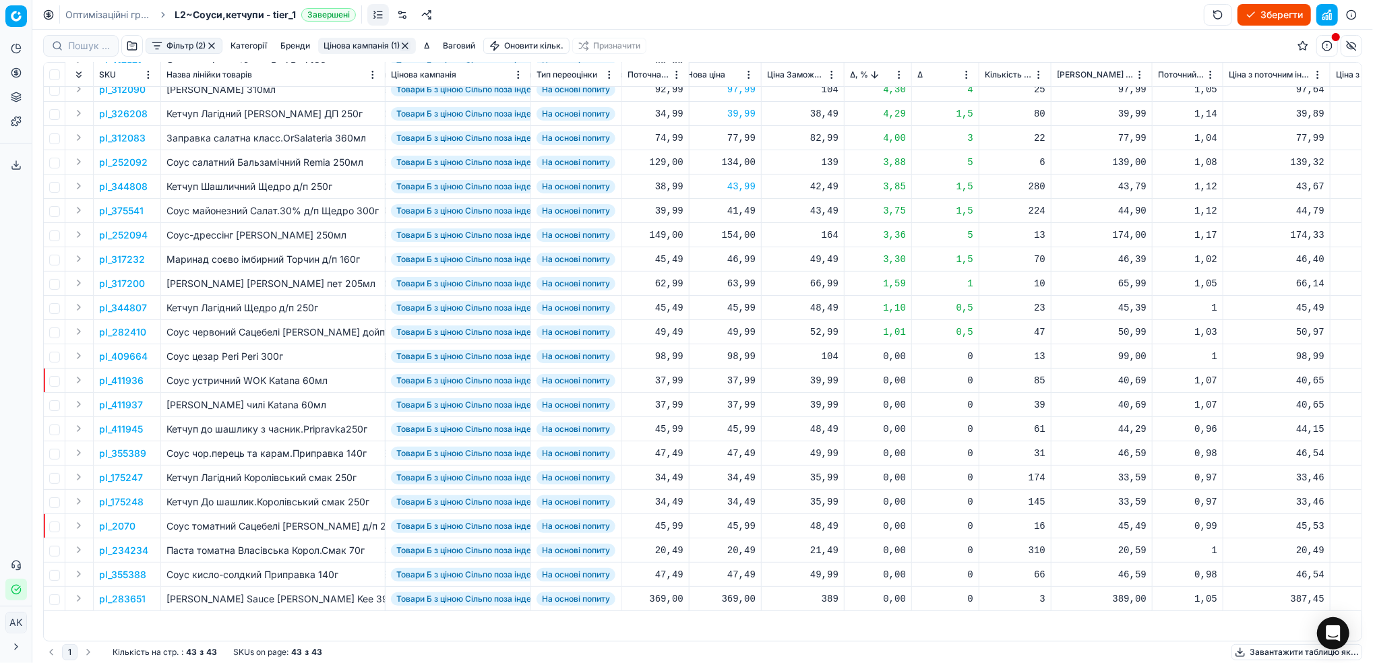
scroll to position [0, 490]
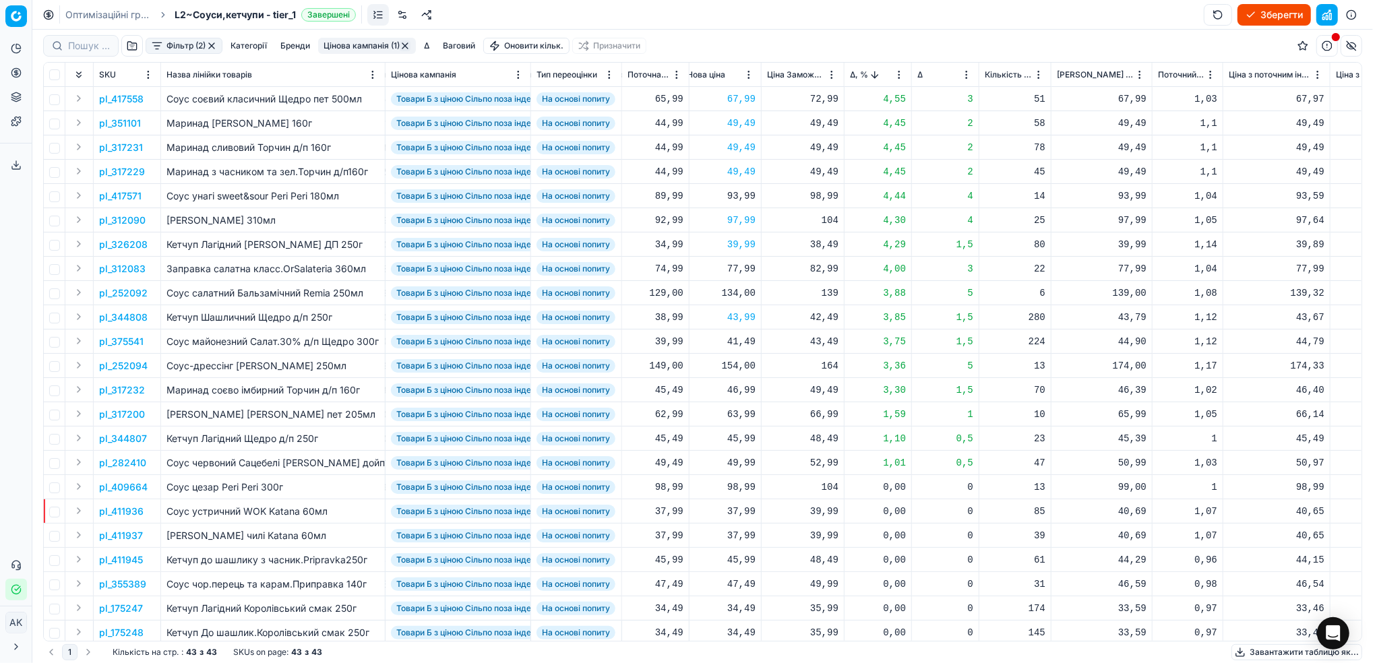
click at [112, 348] on td "pl_375541" at bounding box center [127, 342] width 67 height 24
click at [125, 335] on p "pl_375541" at bounding box center [121, 341] width 44 height 13
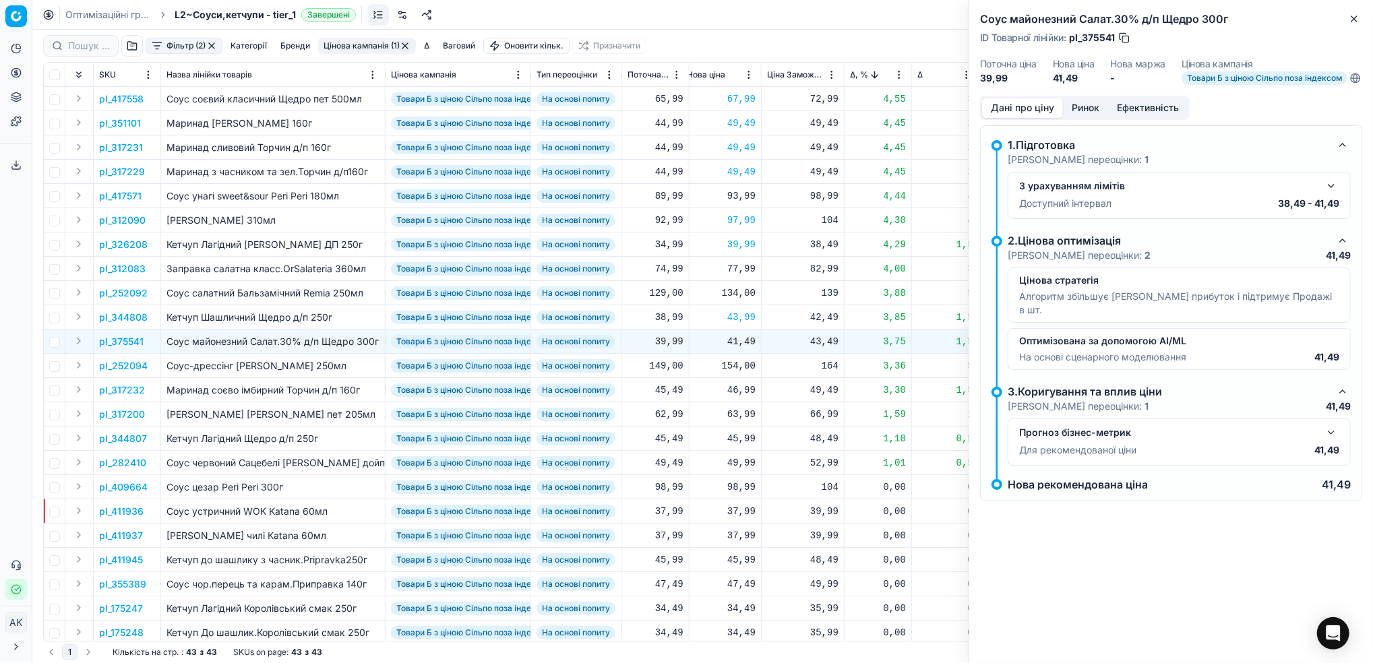
click at [1332, 193] on button "button" at bounding box center [1331, 186] width 16 height 16
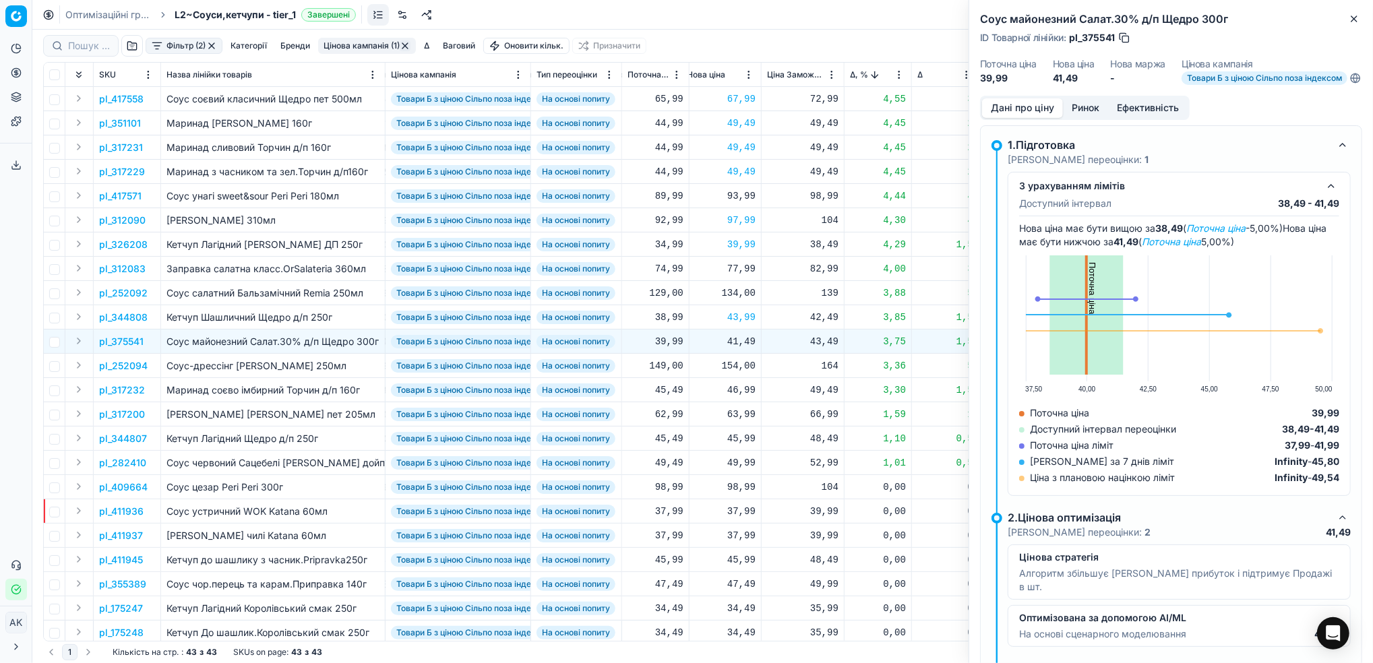
click at [1080, 115] on button "Ринок" at bounding box center [1085, 108] width 45 height 20
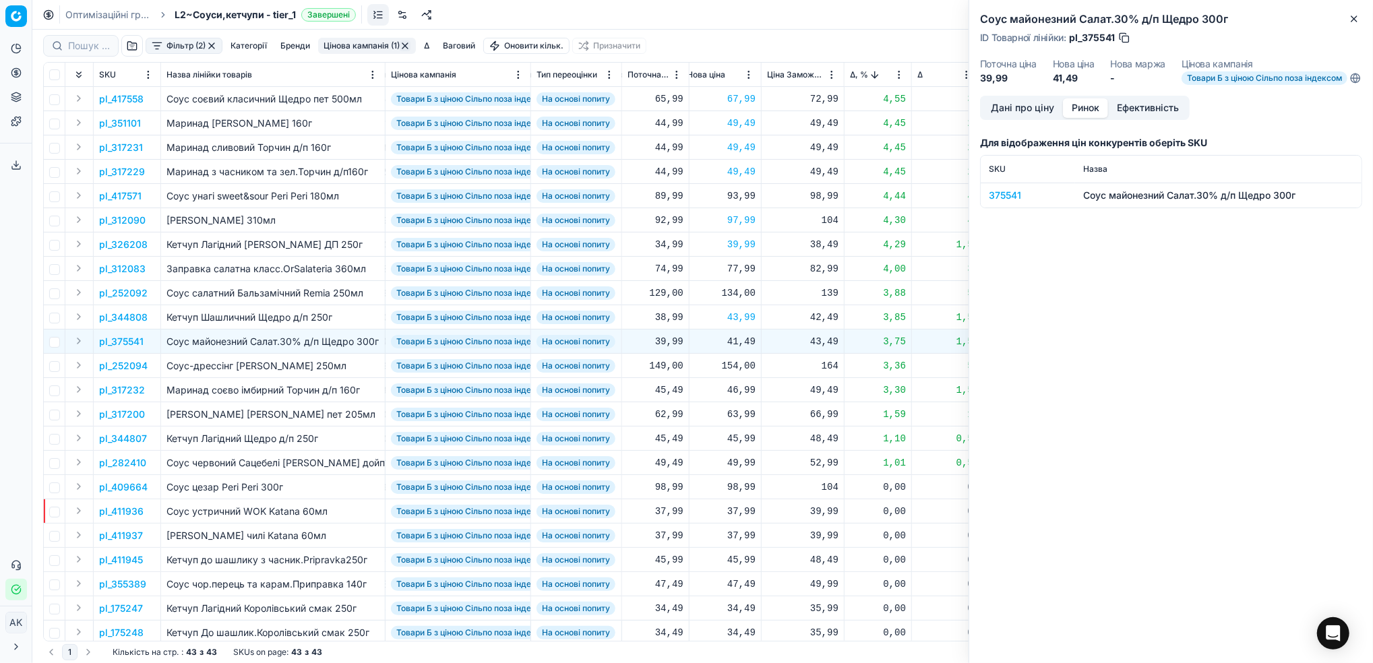
click at [1004, 202] on div "375541" at bounding box center [1028, 195] width 78 height 13
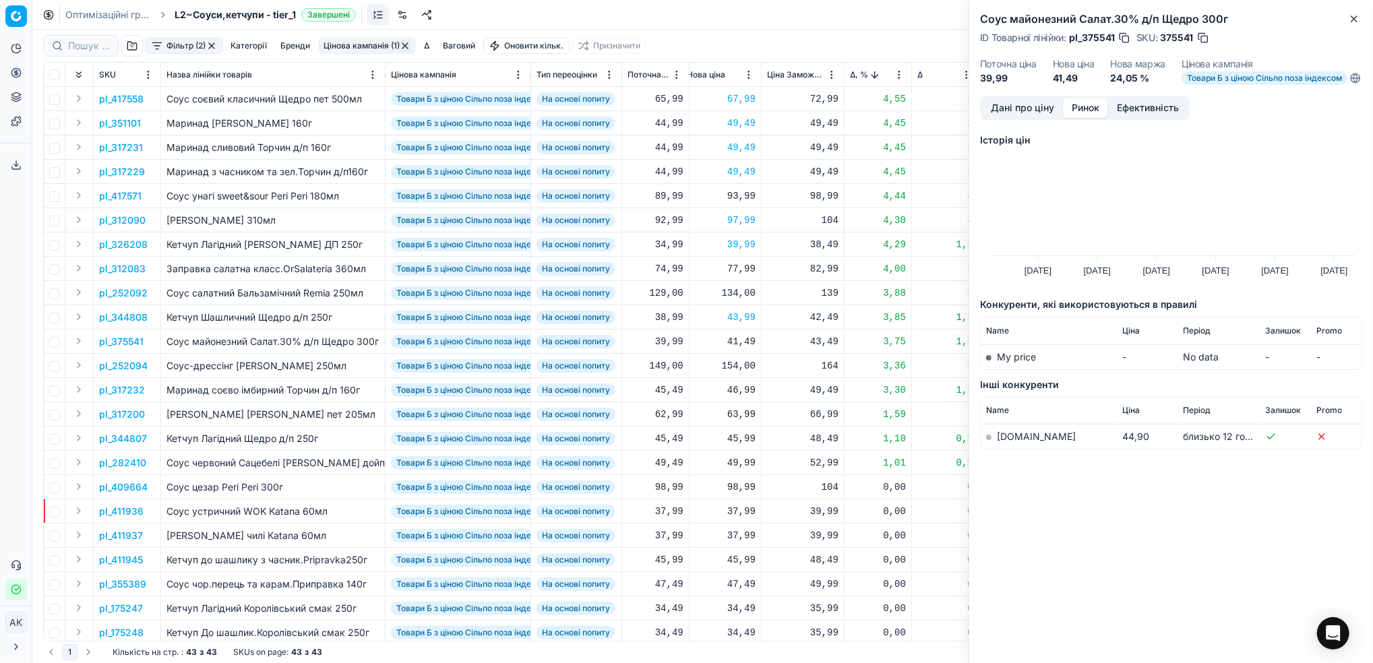
click at [1004, 442] on link "[DOMAIN_NAME]" at bounding box center [1036, 436] width 79 height 11
click at [1357, 22] on icon "button" at bounding box center [1354, 18] width 11 height 11
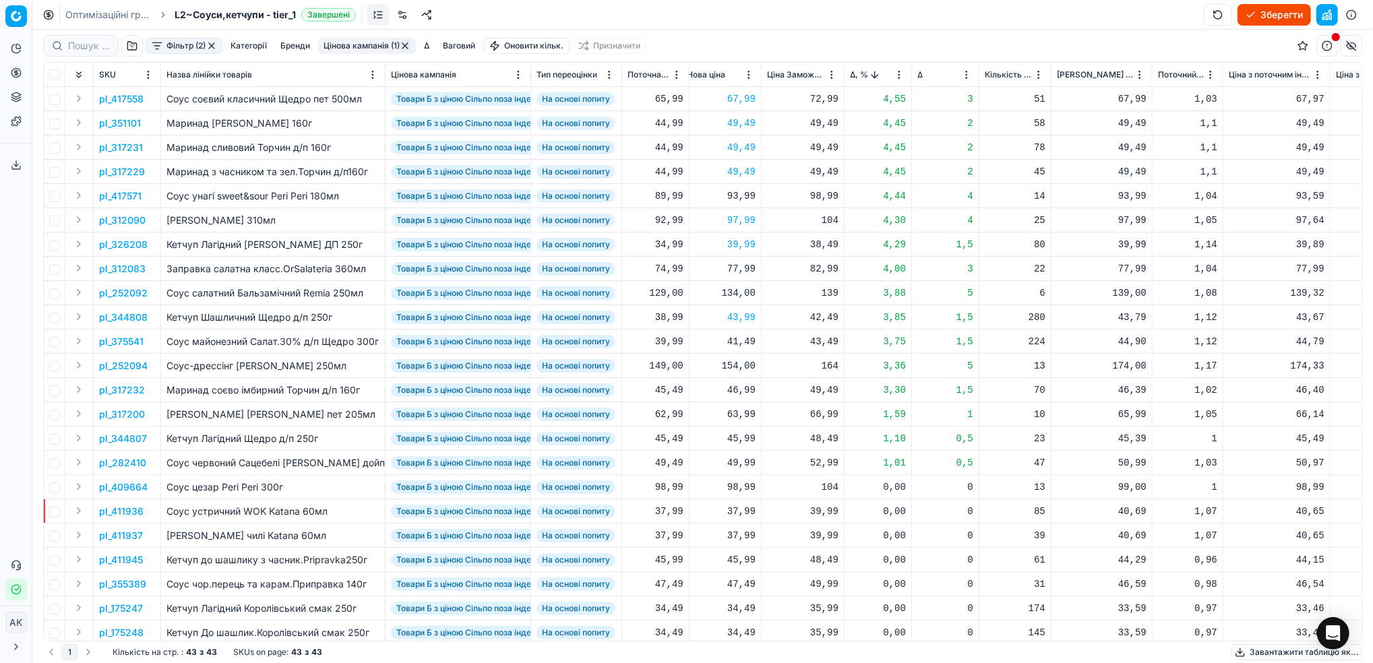
click at [738, 346] on div "41,49" at bounding box center [721, 341] width 69 height 13
click at [736, 462] on input "41.49" at bounding box center [769, 461] width 97 height 22
click at [745, 459] on input "44.49" at bounding box center [769, 461] width 97 height 22
type input "44.99"
click at [128, 416] on p "pl_317200" at bounding box center [122, 414] width 46 height 13
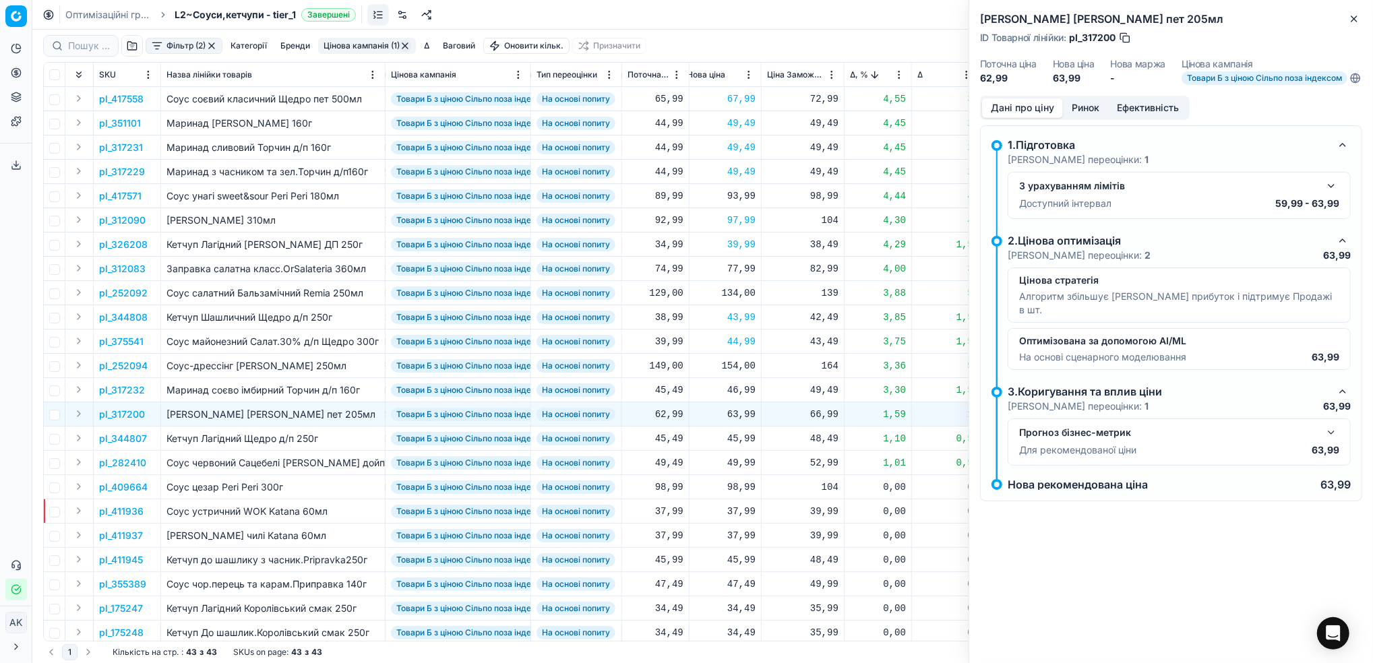
click at [1330, 194] on button "button" at bounding box center [1331, 186] width 16 height 16
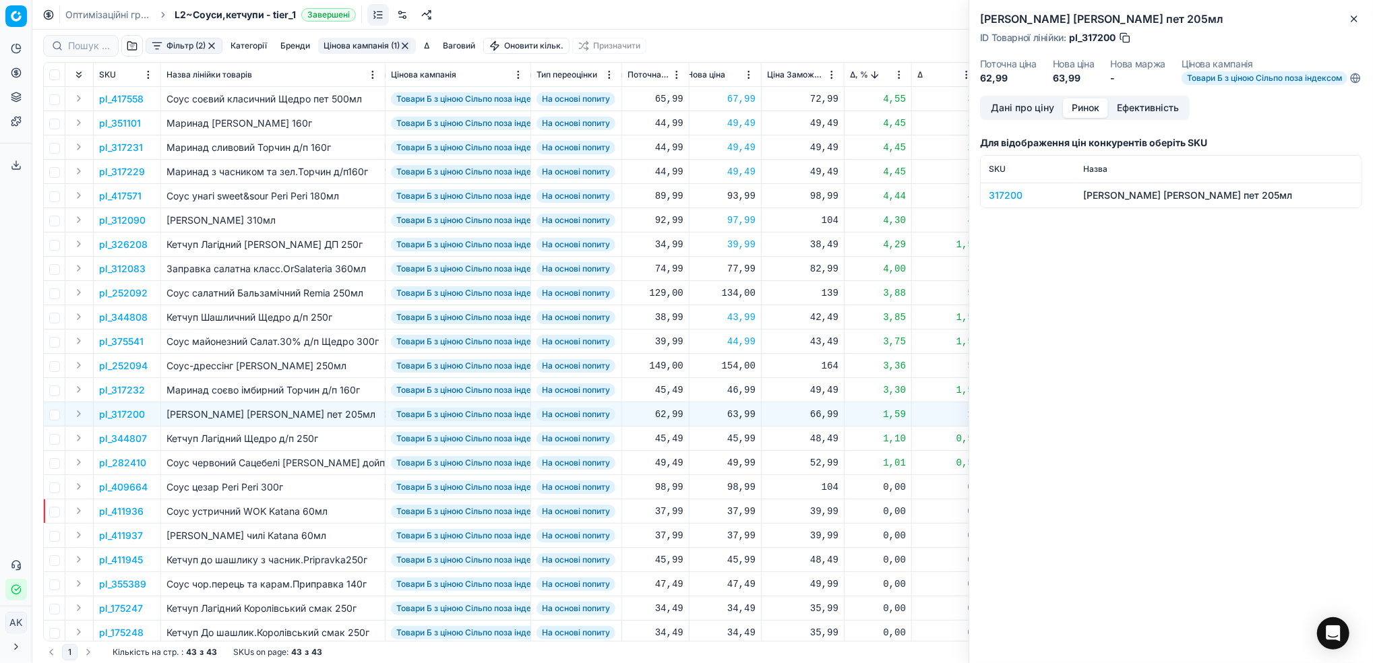
click at [1087, 117] on button "Ринок" at bounding box center [1085, 108] width 45 height 20
click at [1006, 199] on div "317200" at bounding box center [1028, 195] width 78 height 13
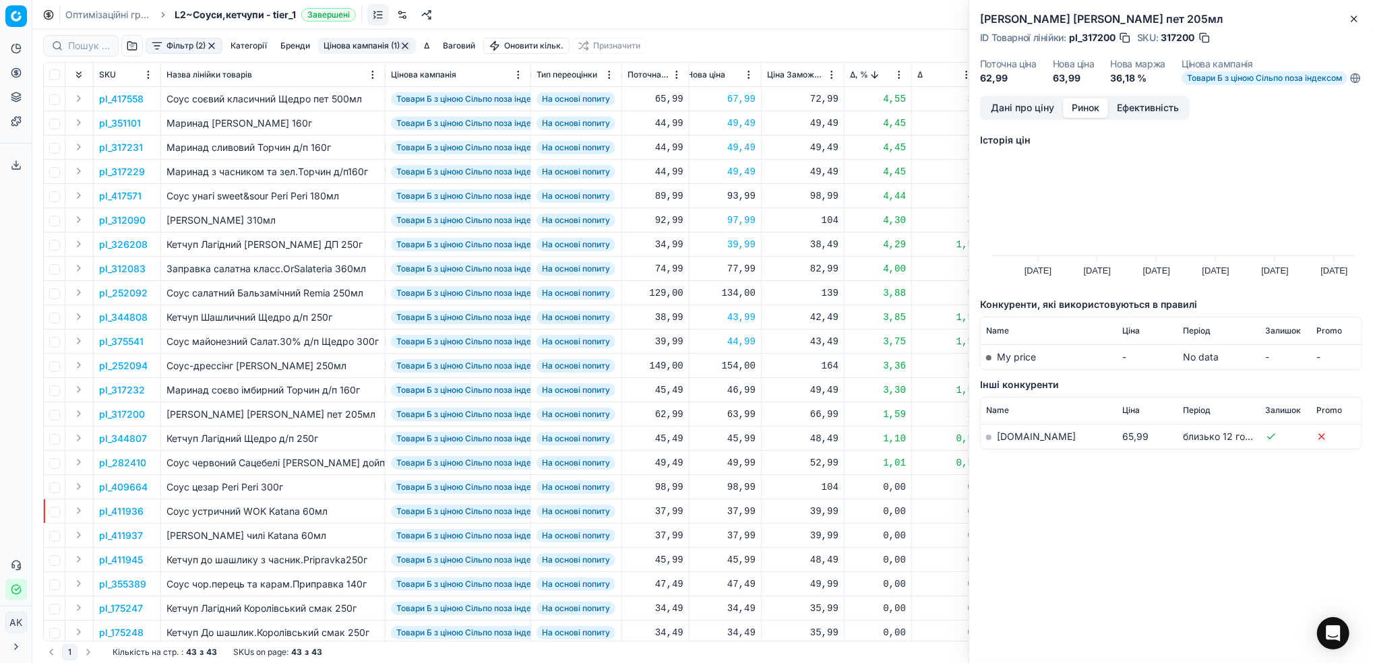
click at [1012, 442] on link "[DOMAIN_NAME]" at bounding box center [1036, 436] width 79 height 11
click at [1003, 117] on button "Дані про ціну" at bounding box center [1022, 108] width 81 height 20
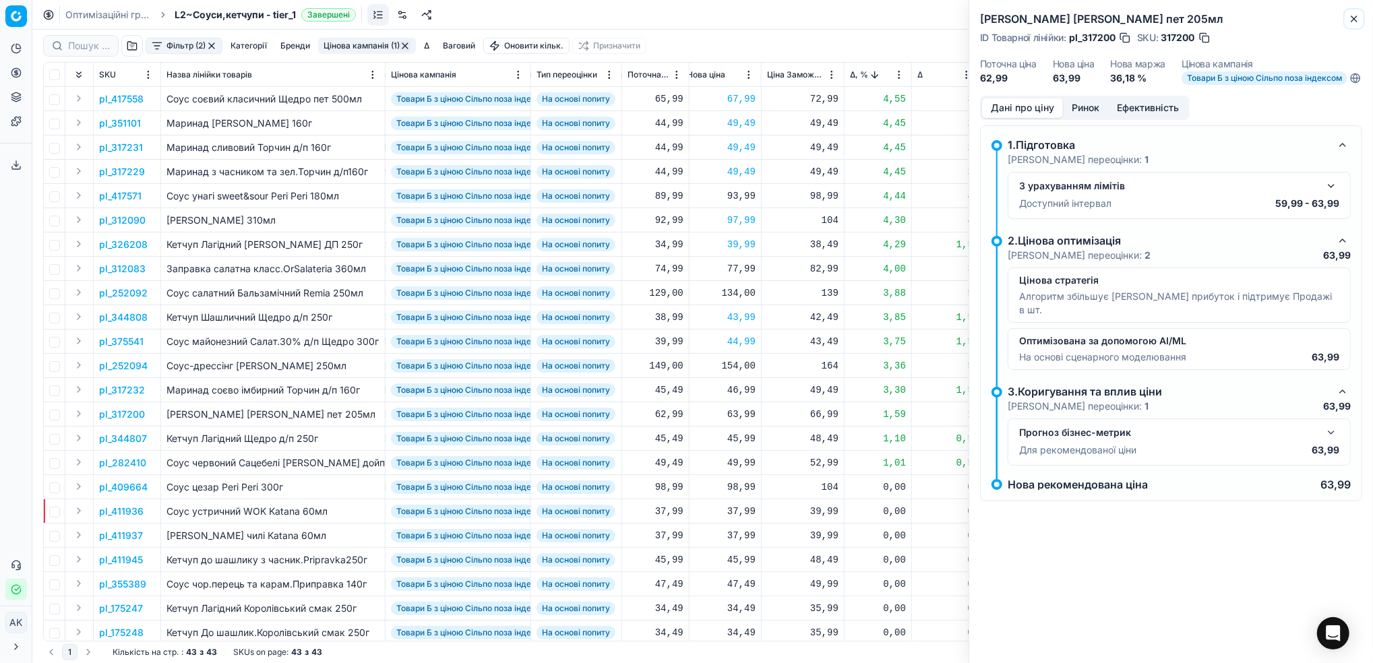
click at [1357, 17] on icon "button" at bounding box center [1354, 18] width 11 height 11
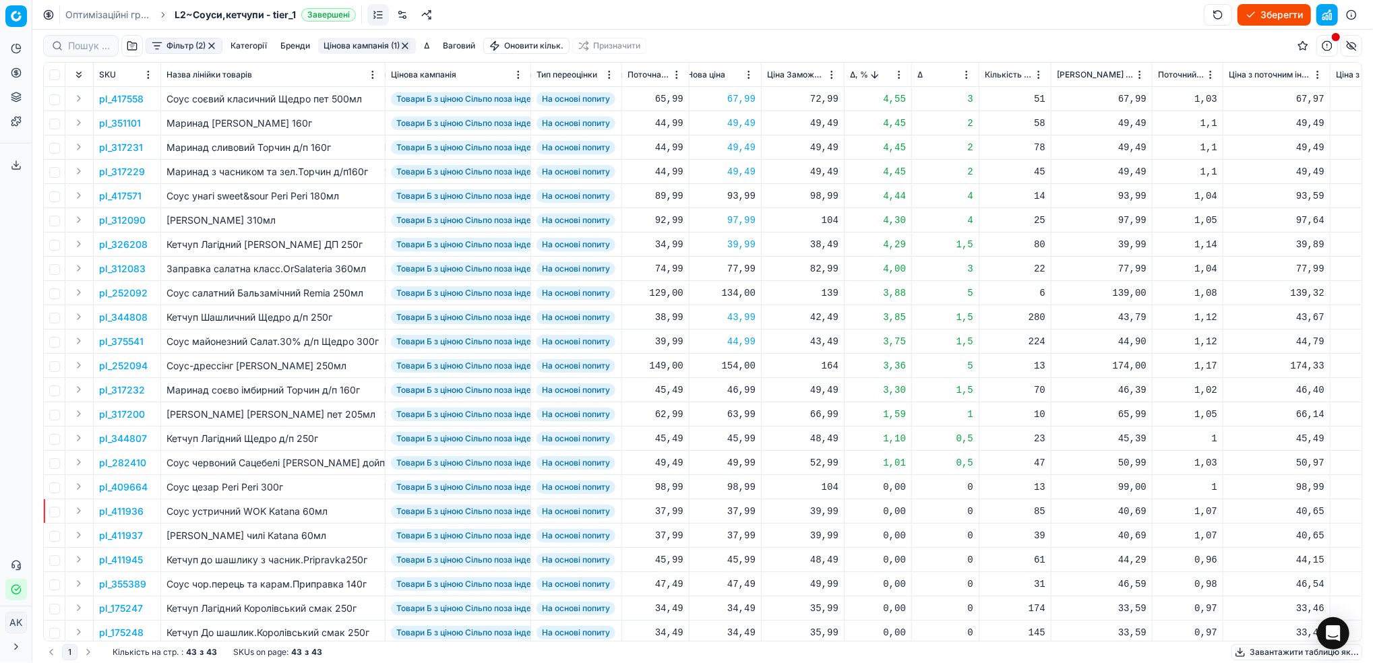
click at [739, 419] on div "63,99" at bounding box center [721, 414] width 69 height 13
click at [736, 532] on input "63.99" at bounding box center [769, 533] width 97 height 22
type input "64.99"
click at [898, 79] on html "Pricing platform Аналітика Цінова оптимізація Асортимент продукції Шаблони Серв…" at bounding box center [686, 331] width 1373 height 663
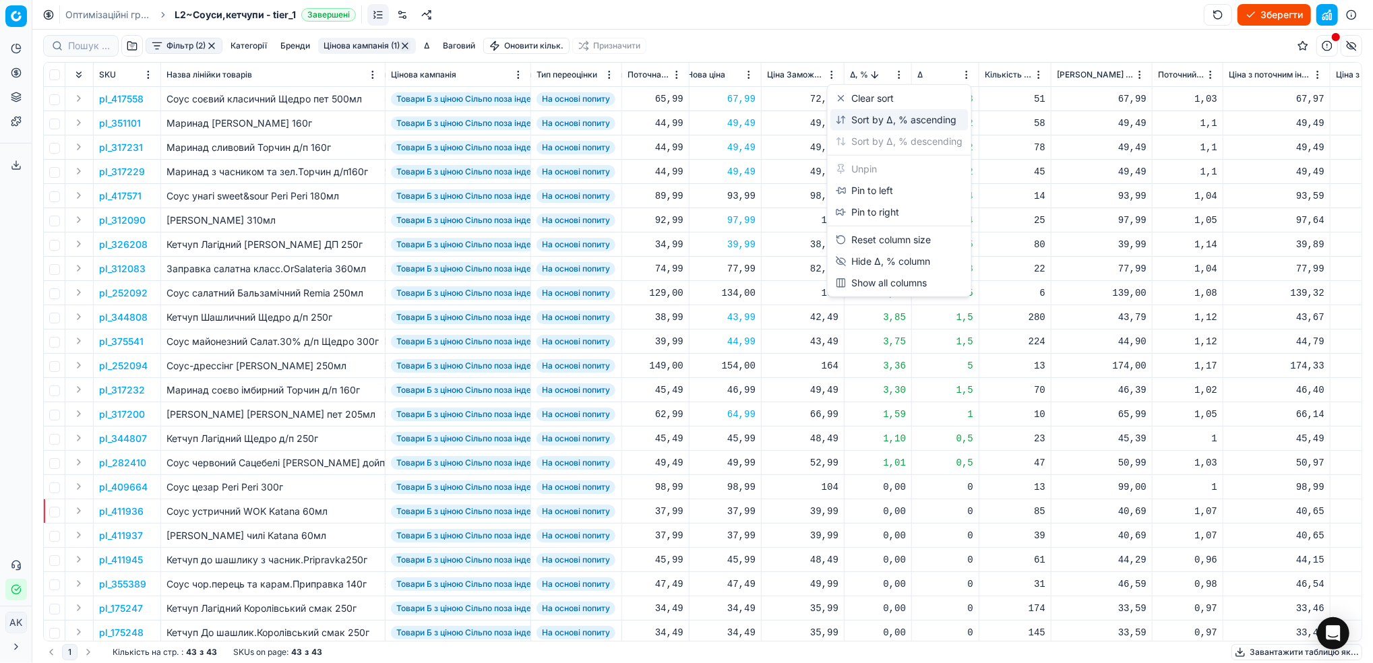
click at [860, 117] on div "Sort by Δ, % ascending" at bounding box center [896, 119] width 121 height 13
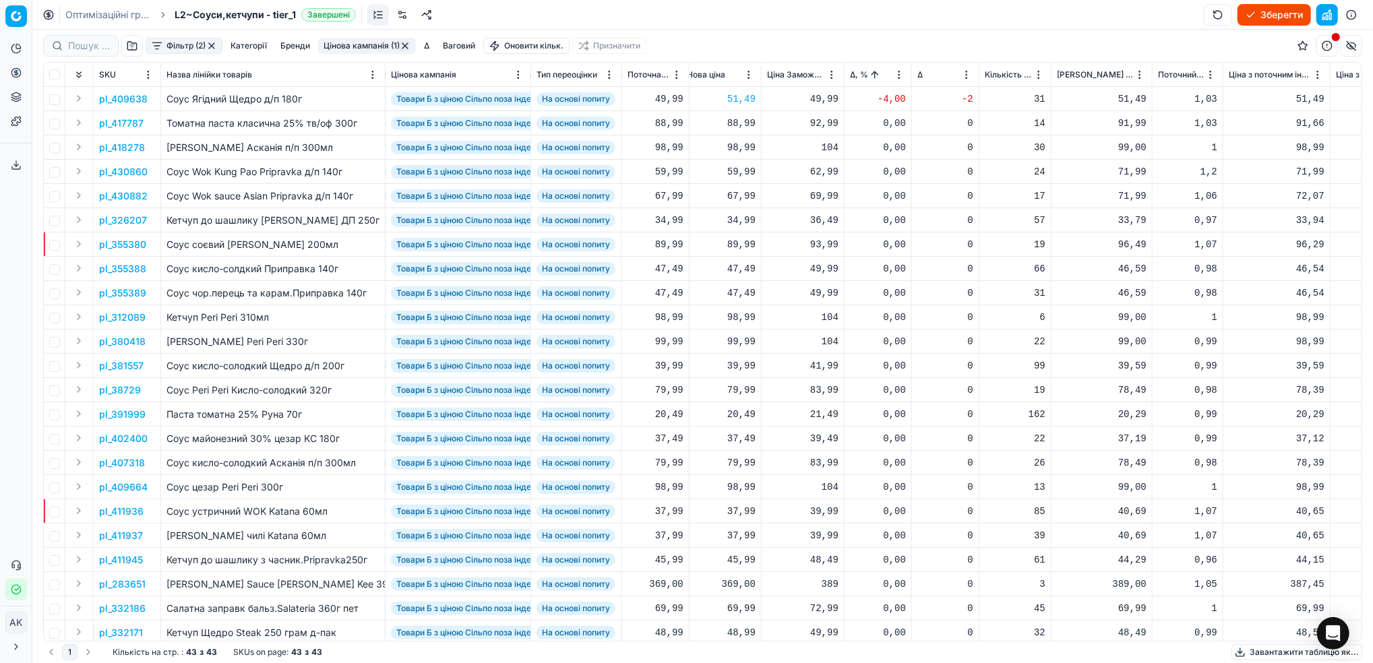
click at [354, 43] on button "Цінова кампанія (1)" at bounding box center [367, 46] width 98 height 16
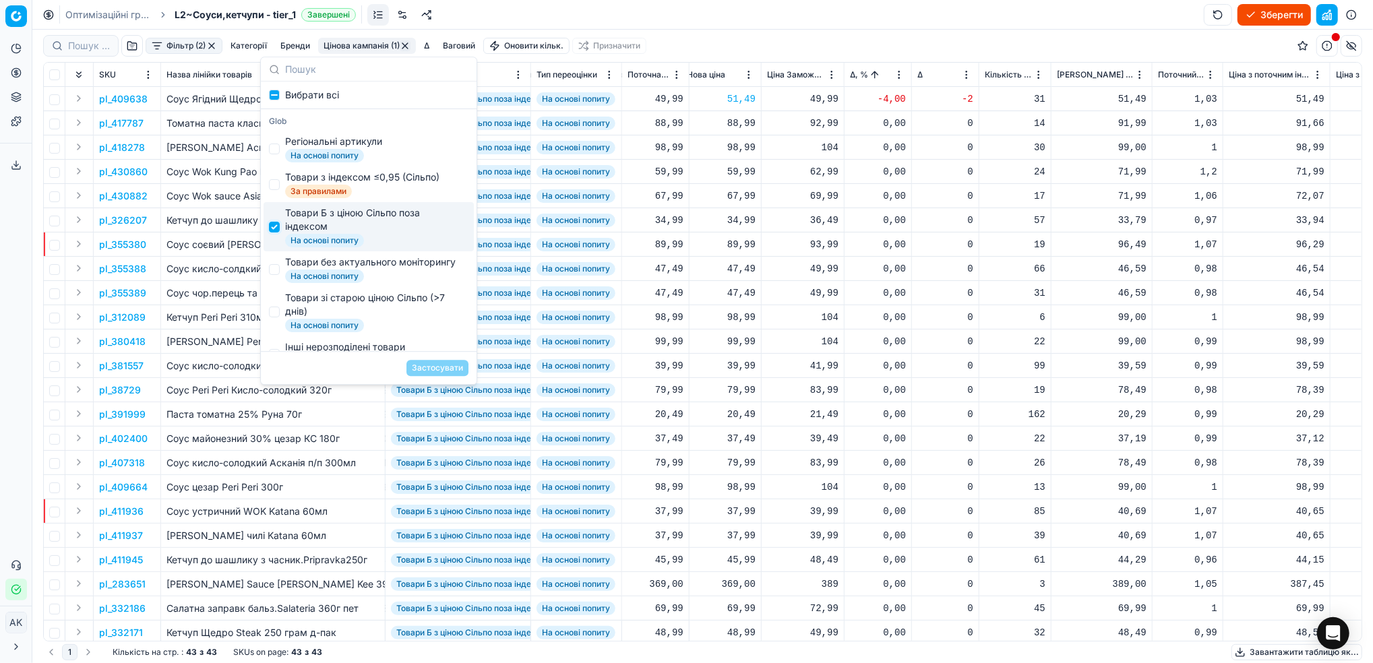
click at [272, 232] on input "Suggestions" at bounding box center [274, 227] width 11 height 11
checkbox input "false"
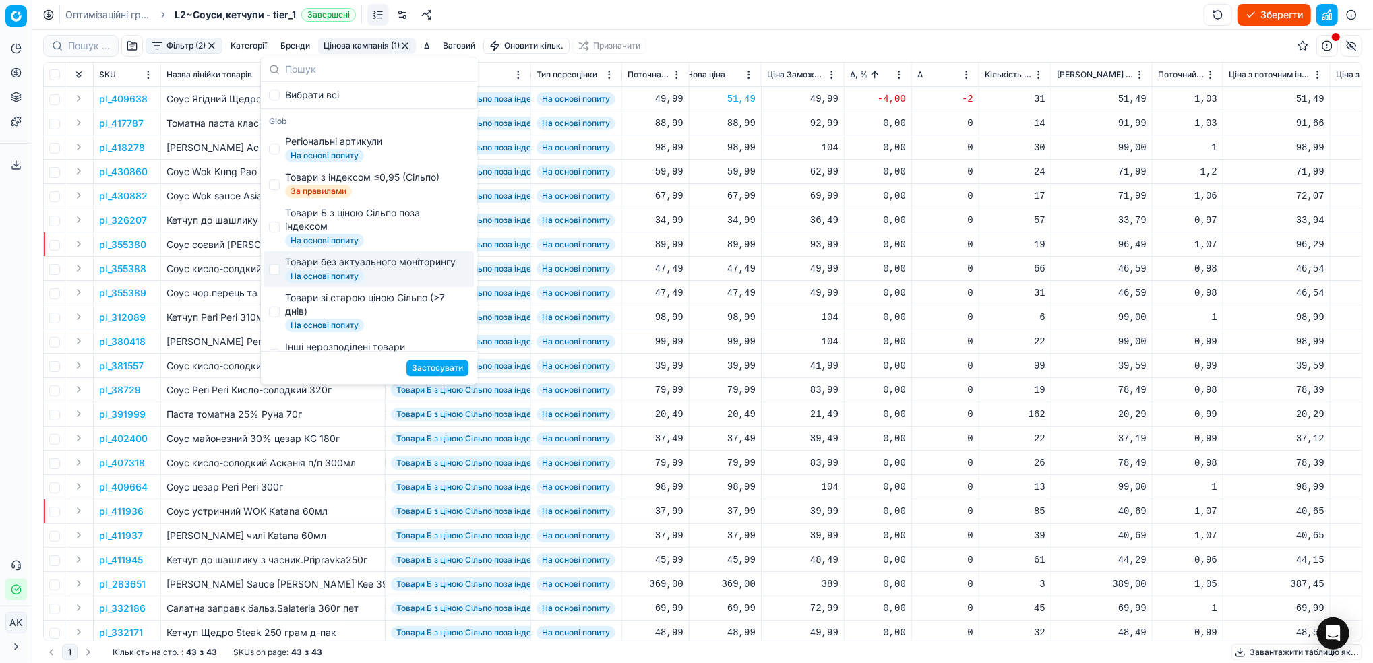
click at [282, 279] on div "Товари без актуального моніторингу На основі попиту" at bounding box center [369, 269] width 210 height 36
checkbox input "true"
click at [448, 369] on button "Застосувати" at bounding box center [437, 368] width 62 height 16
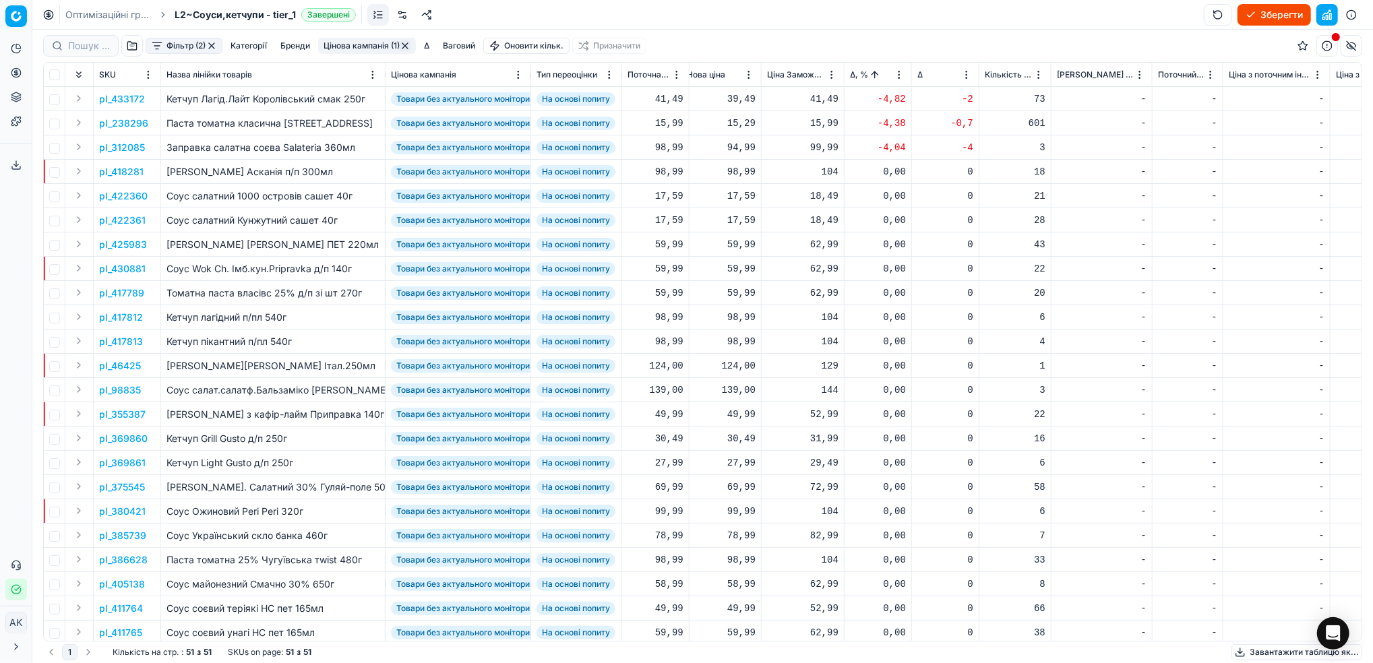
click at [131, 96] on p "pl_433172" at bounding box center [122, 98] width 46 height 13
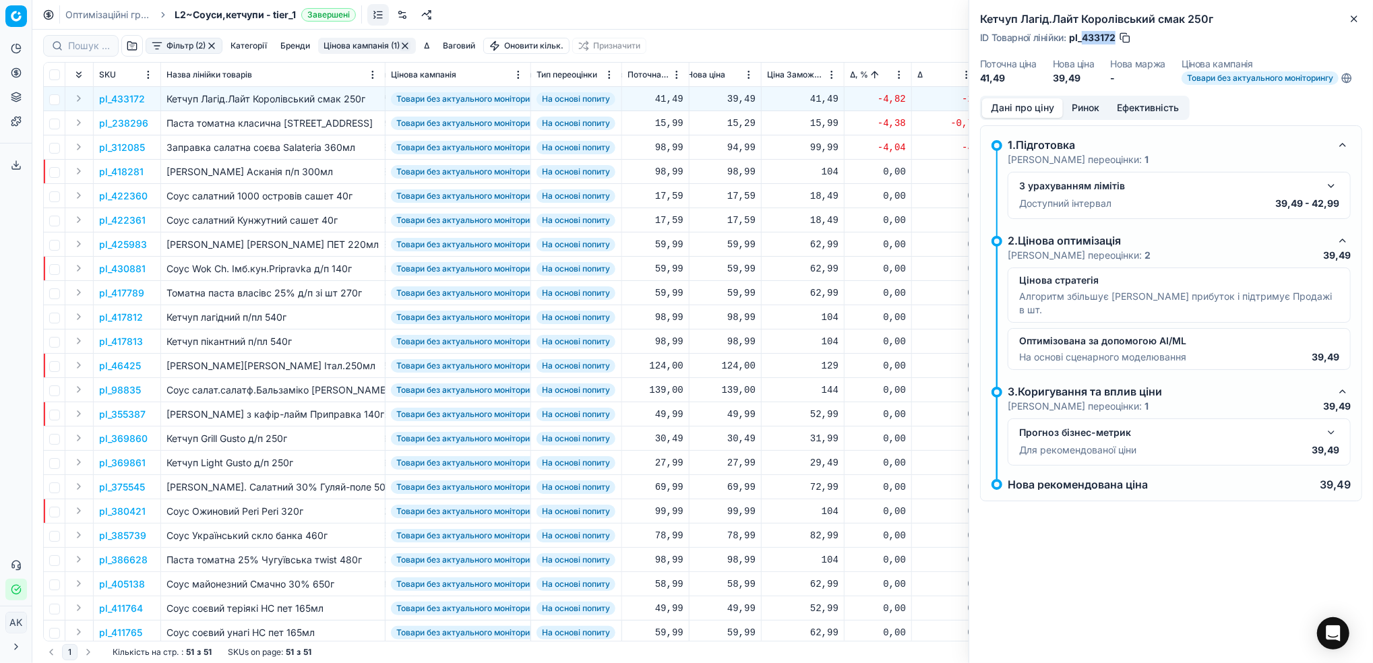
drag, startPoint x: 1115, startPoint y: 35, endPoint x: 1084, endPoint y: 38, distance: 31.2
click at [1084, 38] on span "pl_433172" at bounding box center [1092, 37] width 47 height 13
copy span "433172"
click at [1357, 17] on icon "button" at bounding box center [1354, 18] width 11 height 11
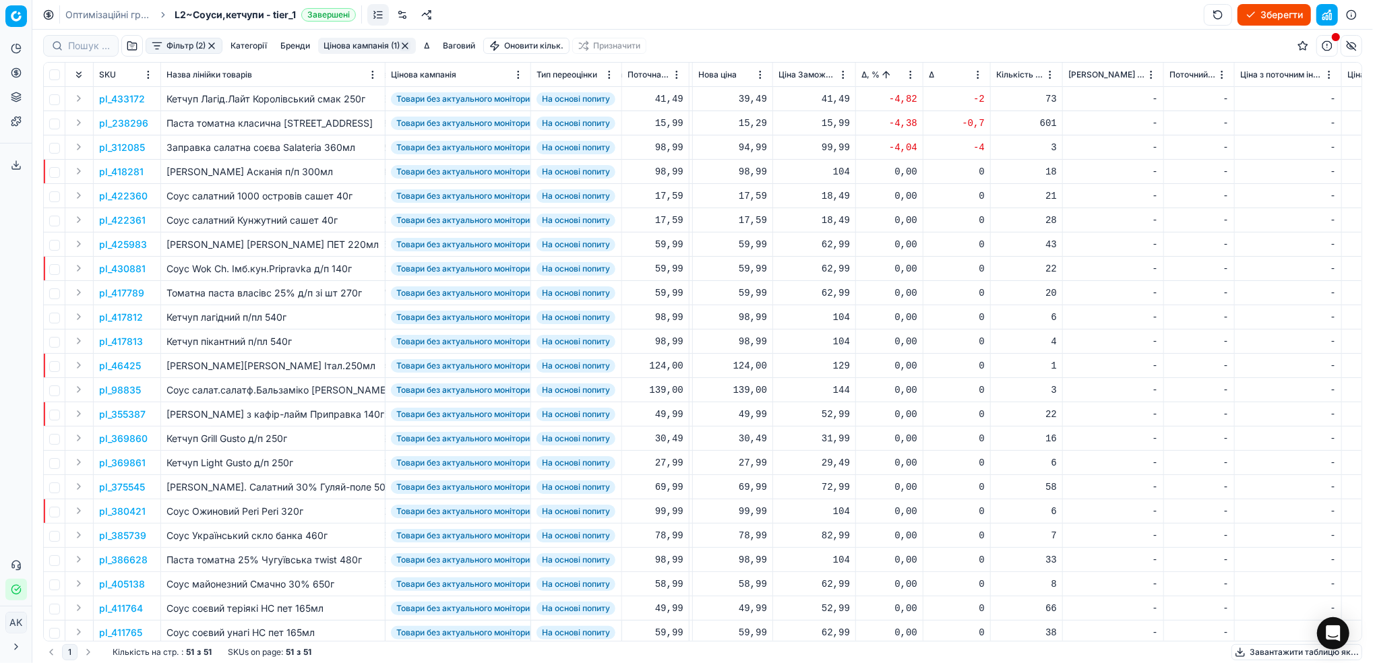
scroll to position [0, 456]
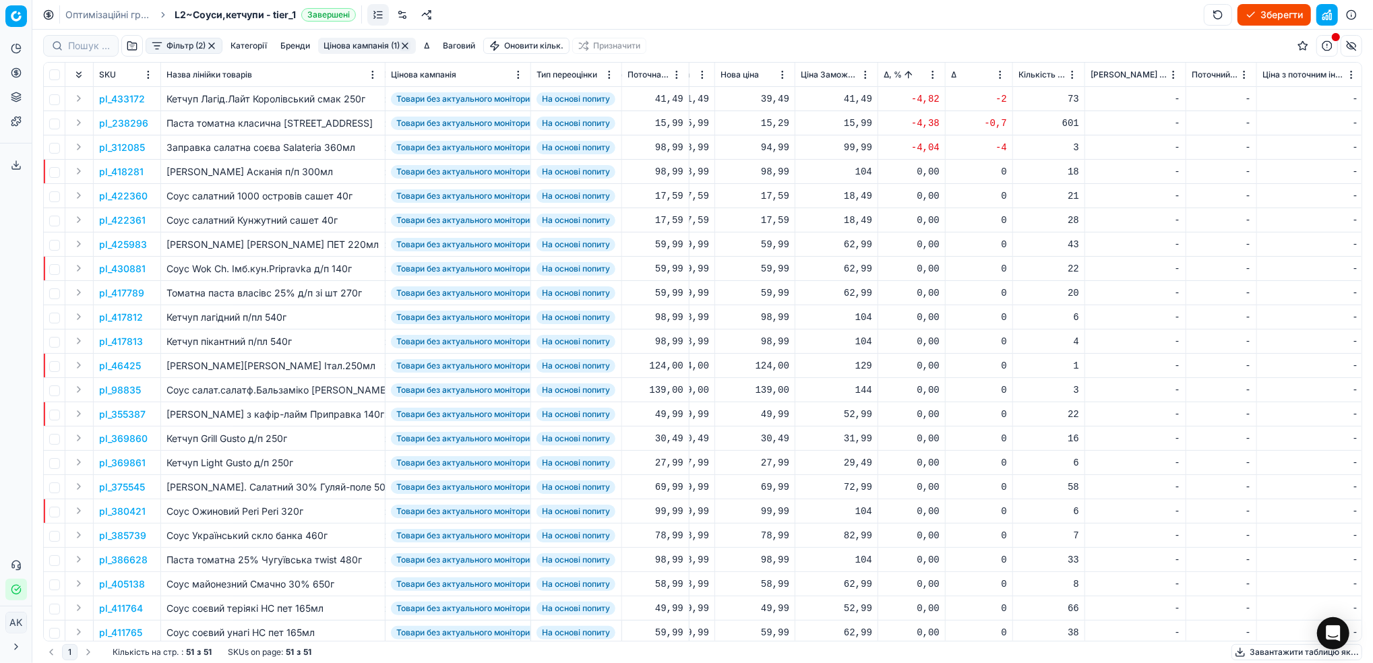
click at [119, 150] on p "pl_312085" at bounding box center [122, 147] width 46 height 13
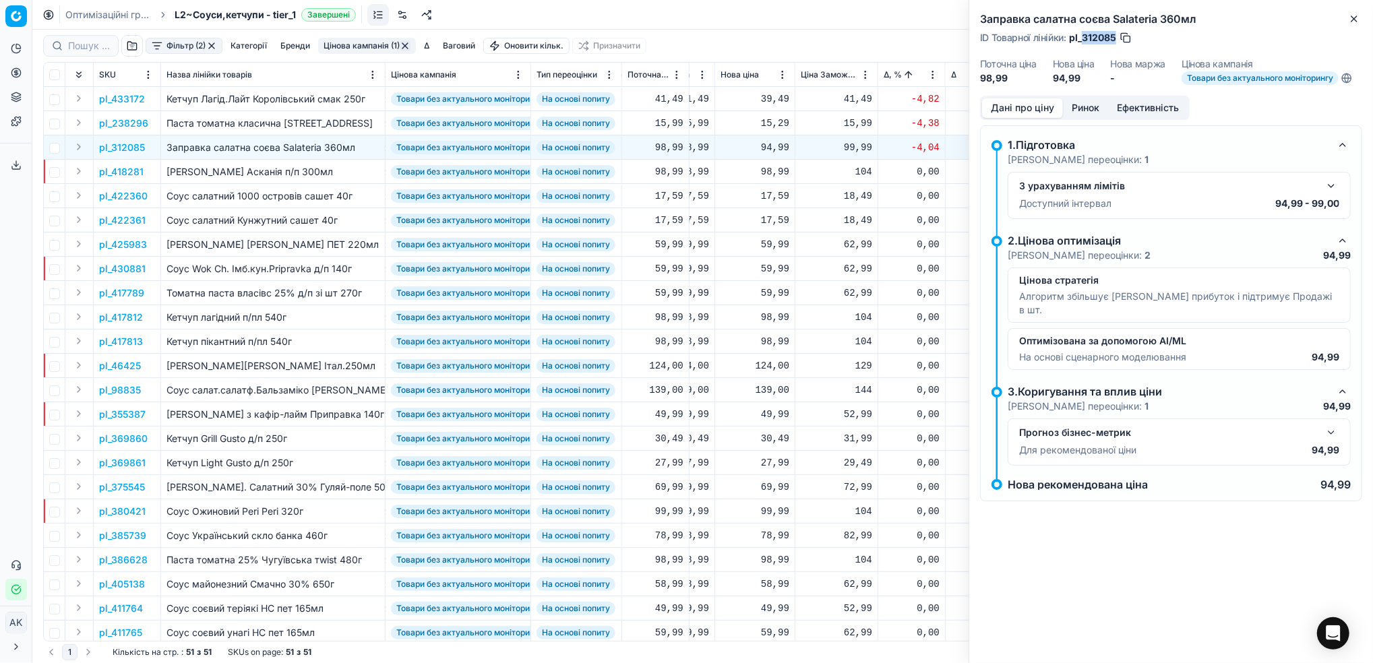
drag, startPoint x: 1117, startPoint y: 39, endPoint x: 1084, endPoint y: 40, distance: 32.4
click at [1084, 40] on div "ID Товарної лінійки : pl_312085" at bounding box center [1056, 37] width 152 height 13
copy span "312085"
click at [1351, 20] on icon "button" at bounding box center [1354, 18] width 11 height 11
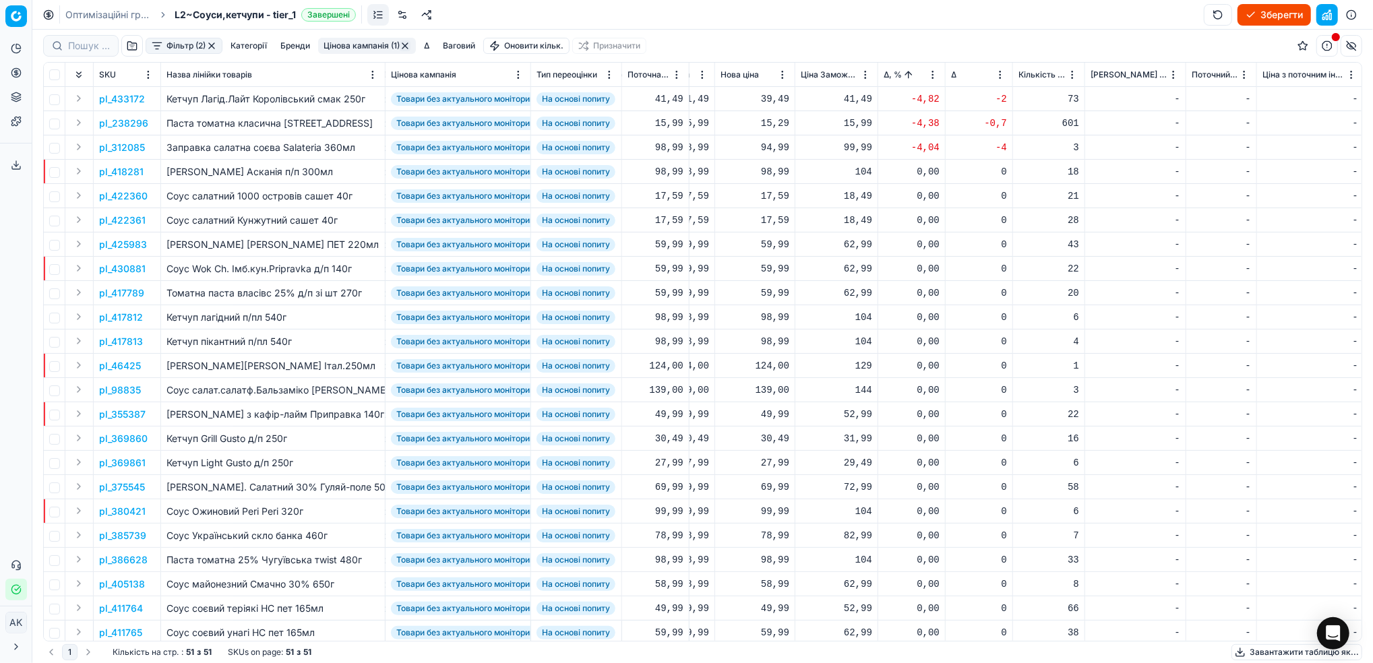
click at [769, 148] on div "94,99" at bounding box center [754, 147] width 69 height 13
click at [772, 266] on input "94.99" at bounding box center [803, 266] width 97 height 22
type input "98.99"
click at [934, 75] on html "Pricing platform Аналітика Цінова оптимізація Асортимент продукції Шаблони Серв…" at bounding box center [686, 331] width 1373 height 663
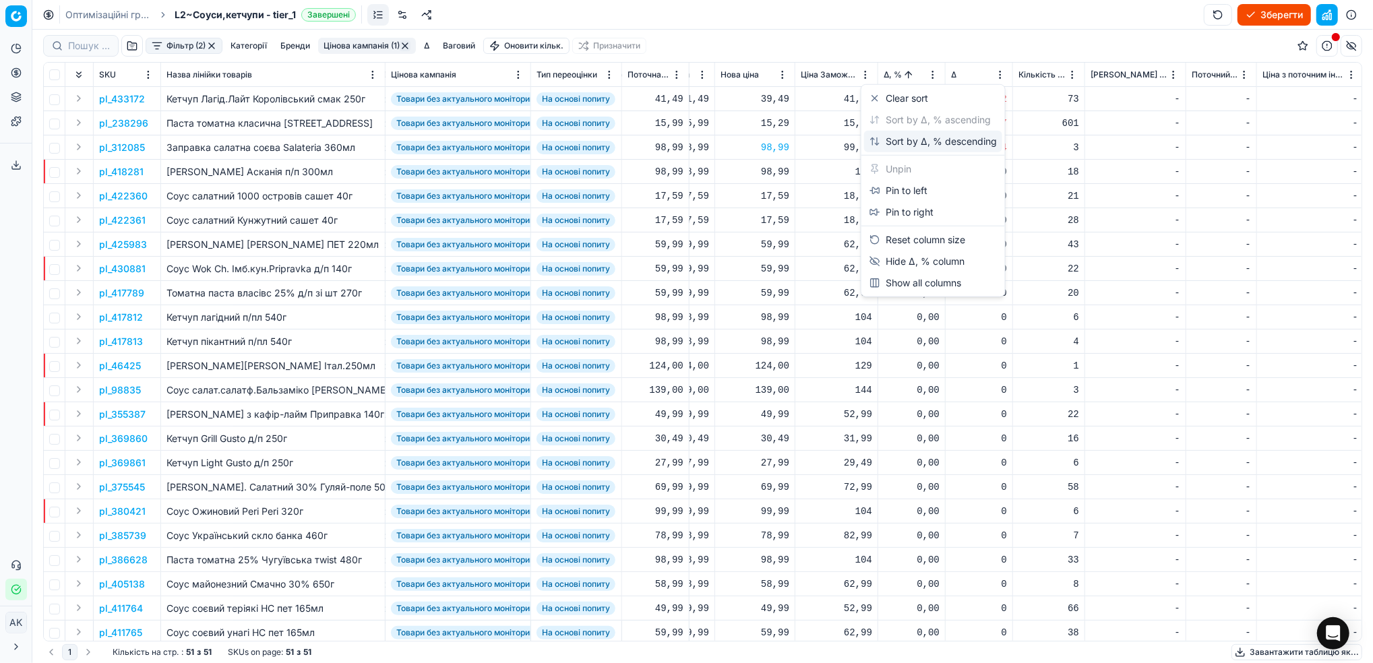
click at [902, 150] on div "Sort by Δ, % descending" at bounding box center [933, 142] width 138 height 22
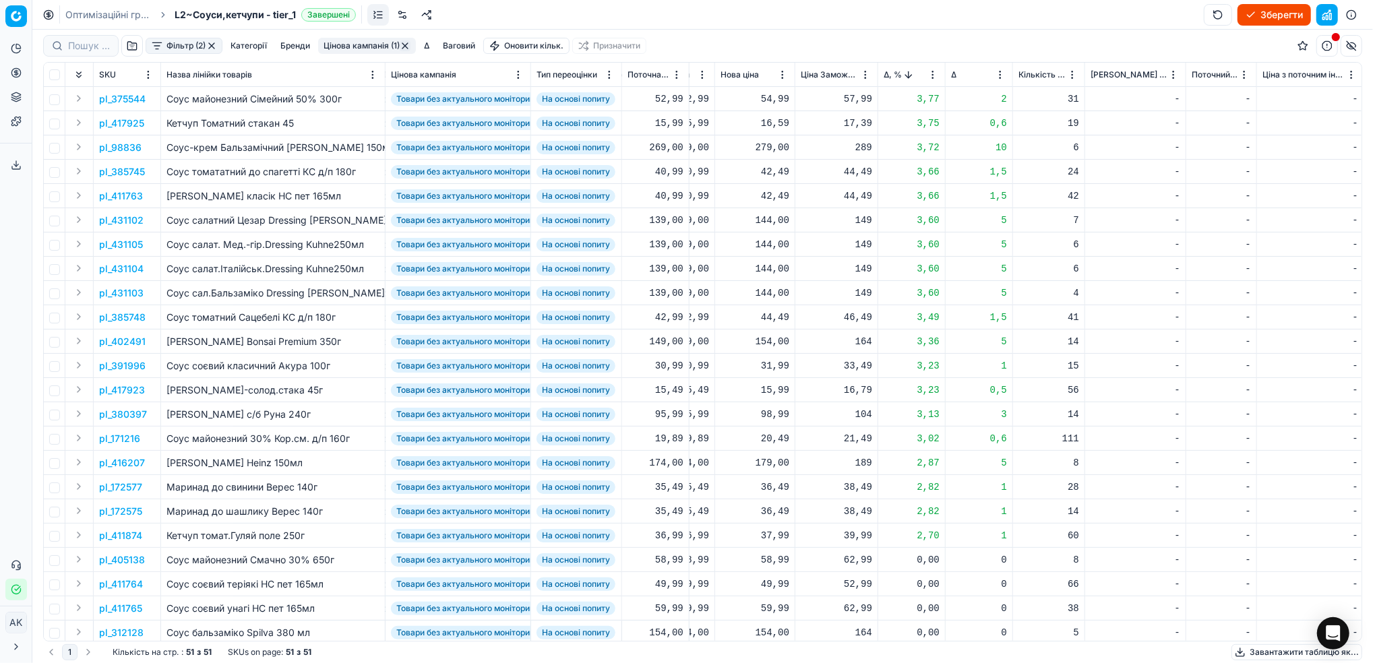
click at [119, 152] on p "pl_98836" at bounding box center [120, 147] width 42 height 13
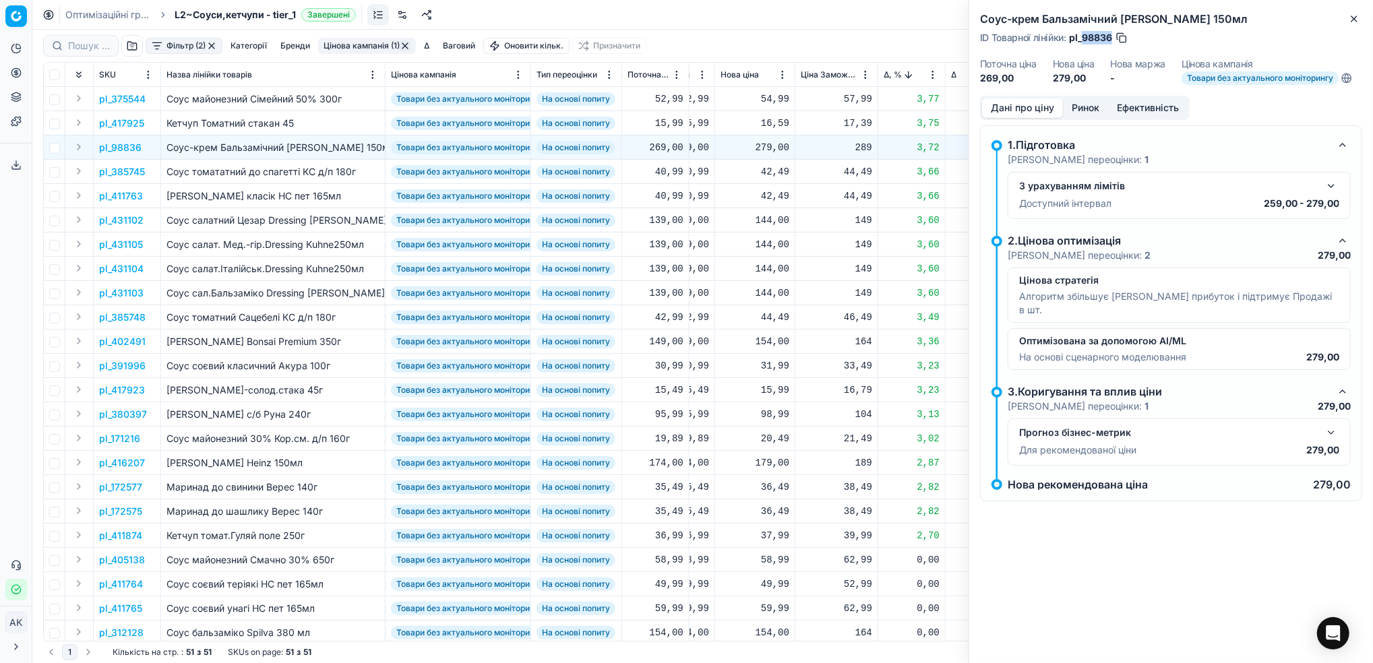
drag, startPoint x: 1111, startPoint y: 40, endPoint x: 1084, endPoint y: 40, distance: 27.0
click at [1084, 40] on span "pl_98836" at bounding box center [1090, 37] width 43 height 13
copy span "98836"
click at [1353, 15] on icon "button" at bounding box center [1354, 18] width 11 height 11
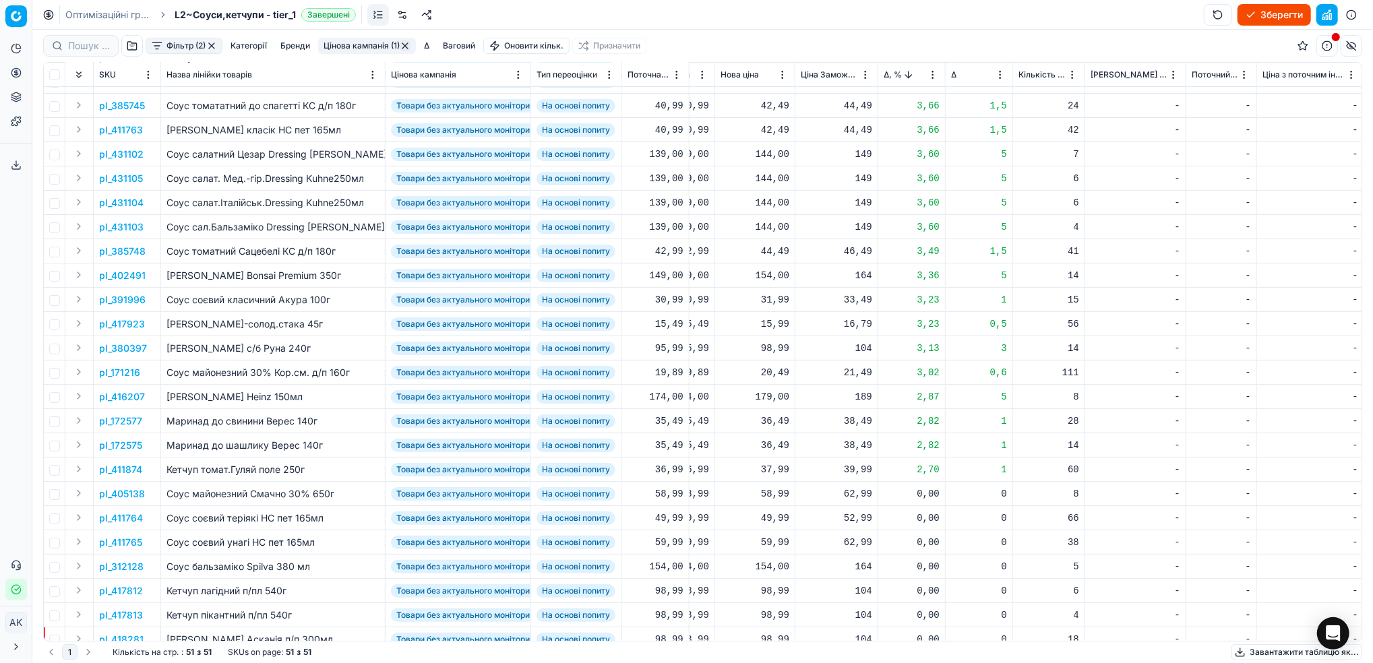
scroll to position [0, 456]
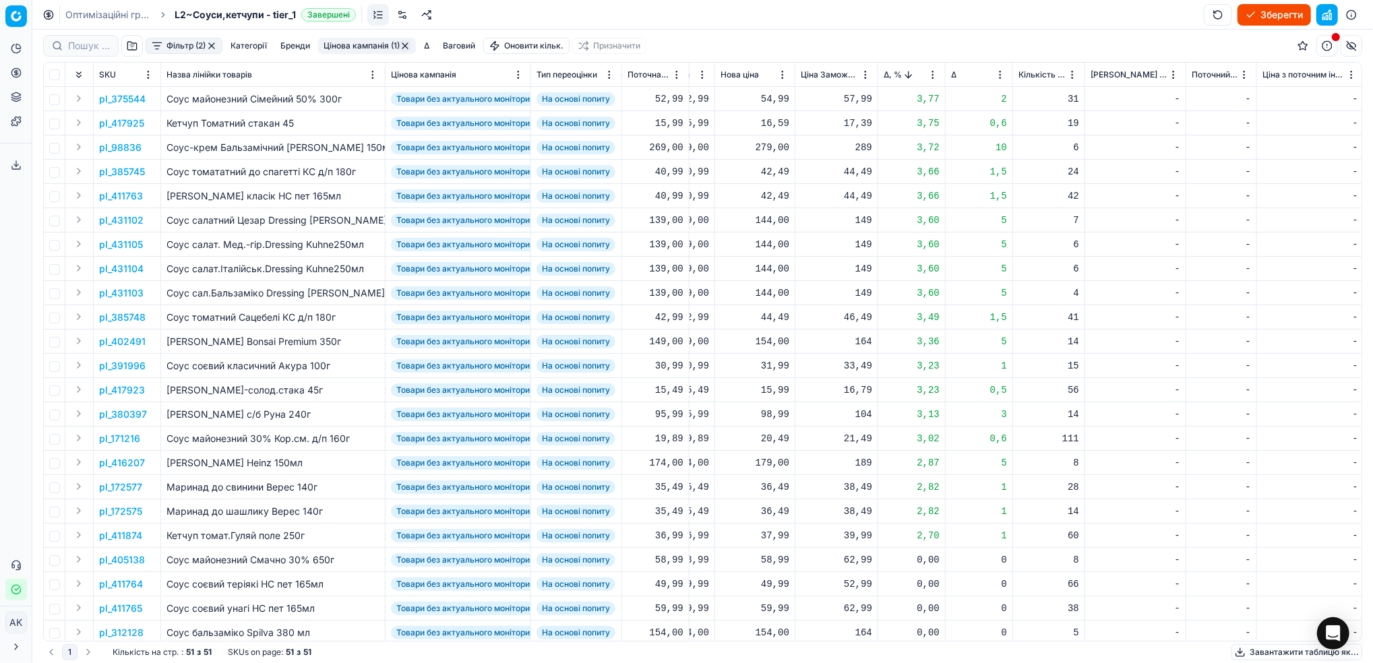
click at [931, 74] on html "Pricing platform Аналітика Цінова оптимізація Асортимент продукції Шаблони Серв…" at bounding box center [686, 331] width 1373 height 663
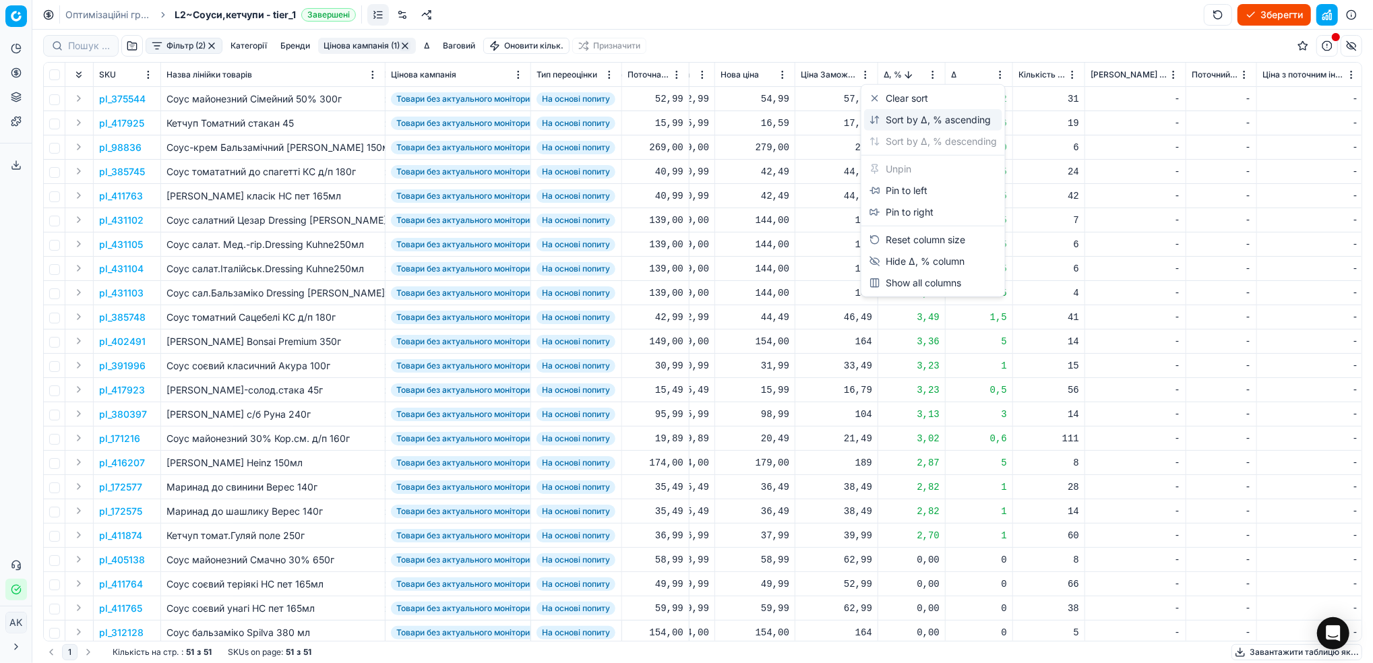
click at [890, 117] on div "Sort by Δ, % ascending" at bounding box center [929, 119] width 121 height 13
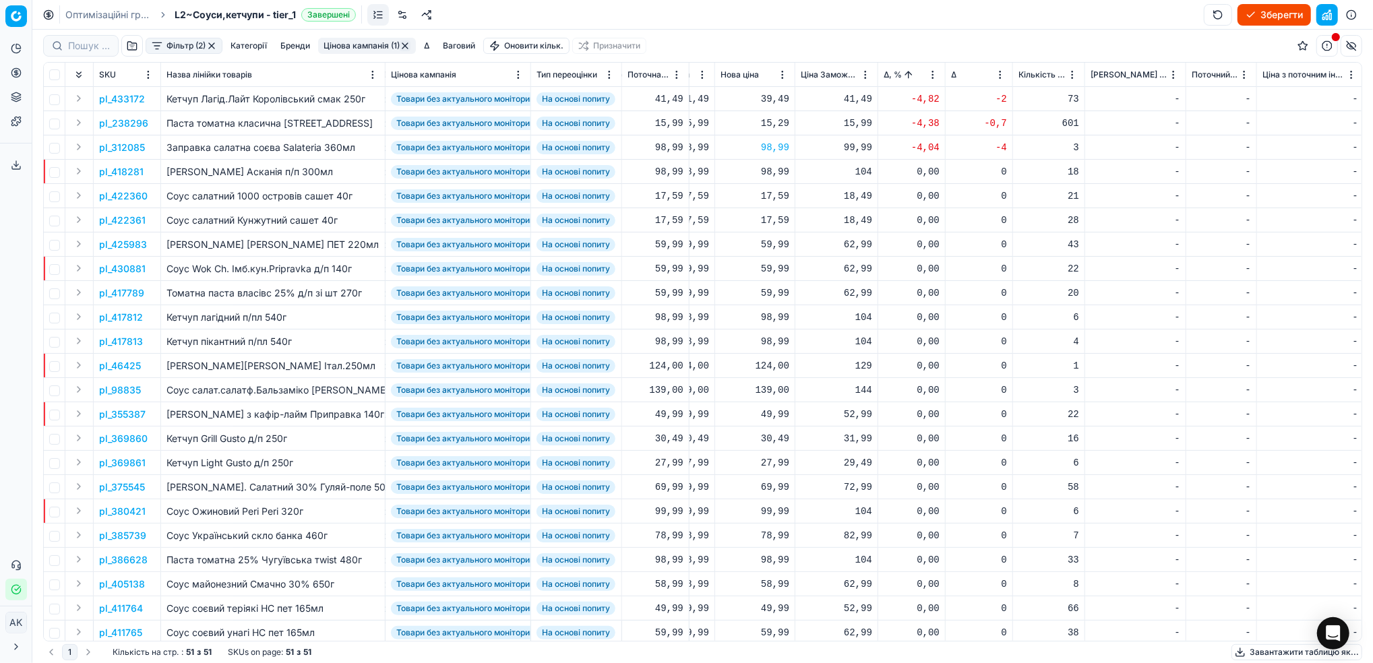
click at [343, 47] on button "Цінова кампанія (1)" at bounding box center [367, 46] width 98 height 16
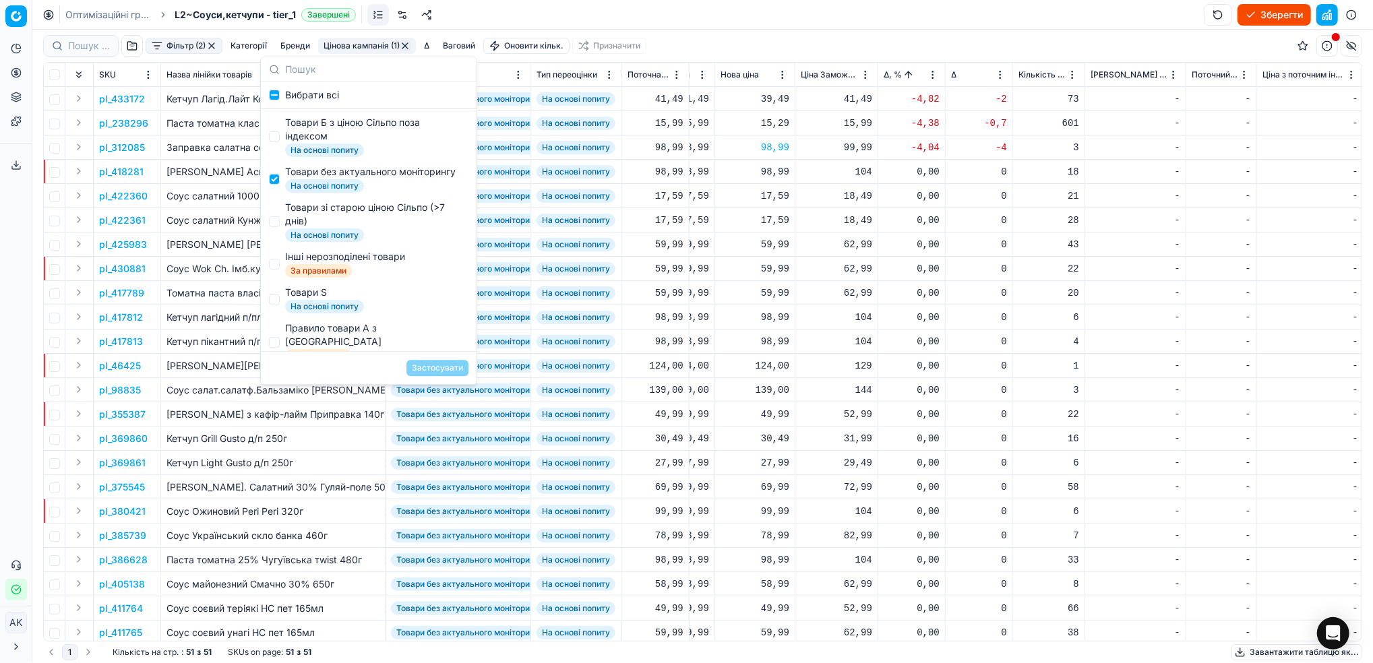
scroll to position [90, 0]
click at [271, 182] on input "Suggestions" at bounding box center [274, 180] width 11 height 11
checkbox input "false"
click at [273, 228] on input "Suggestions" at bounding box center [274, 222] width 11 height 11
checkbox input "true"
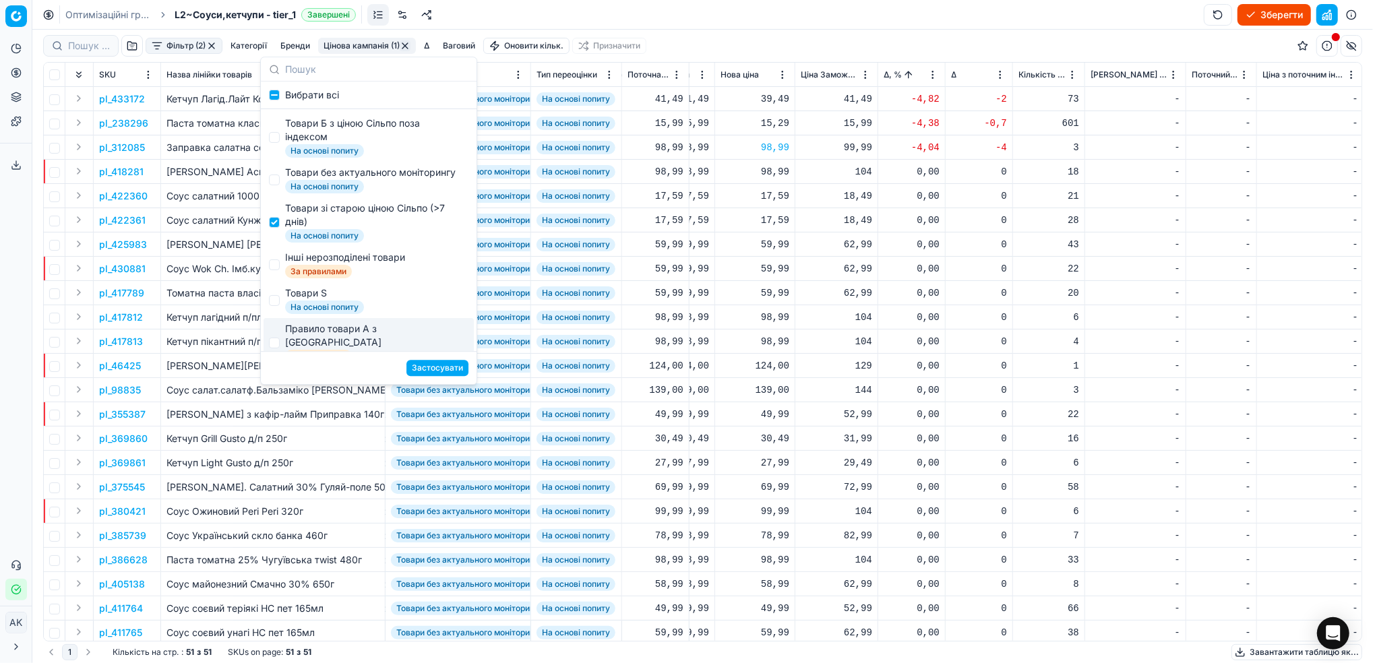
click at [450, 373] on button "Застосувати" at bounding box center [437, 368] width 62 height 16
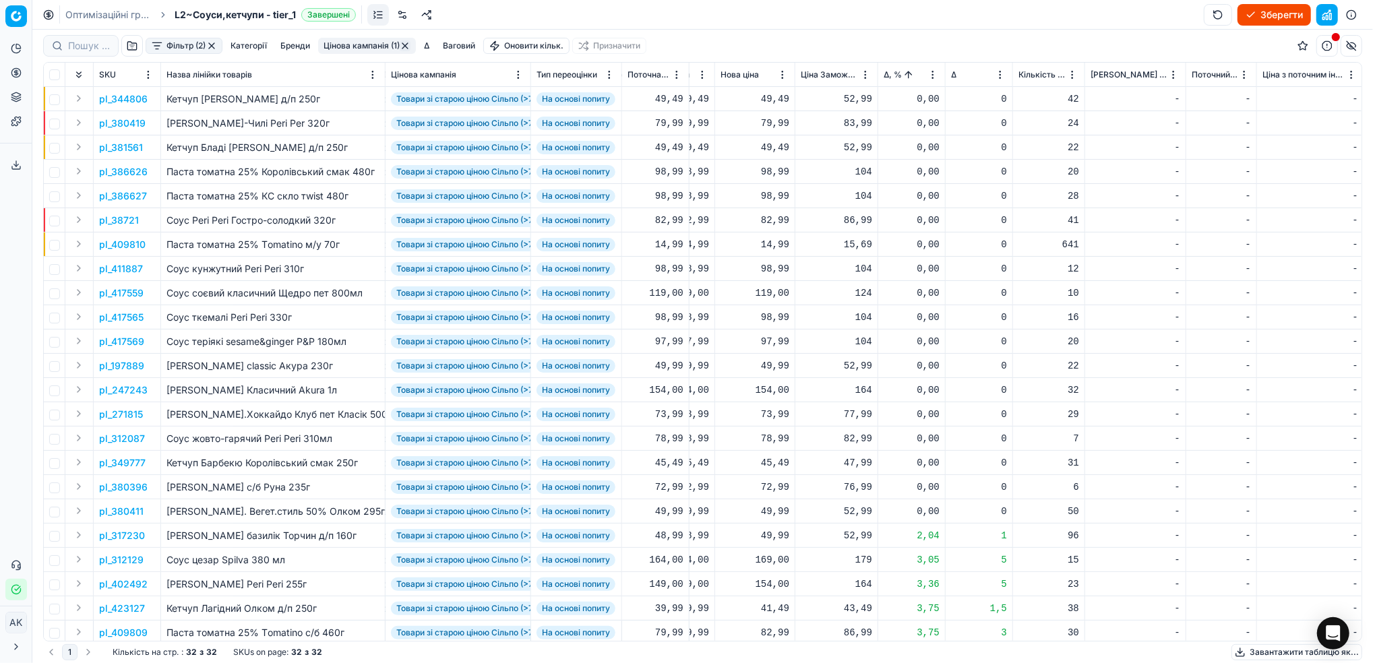
click at [933, 78] on html "Pricing platform Аналітика Цінова оптимізація Асортимент продукції Шаблони Серв…" at bounding box center [686, 331] width 1373 height 663
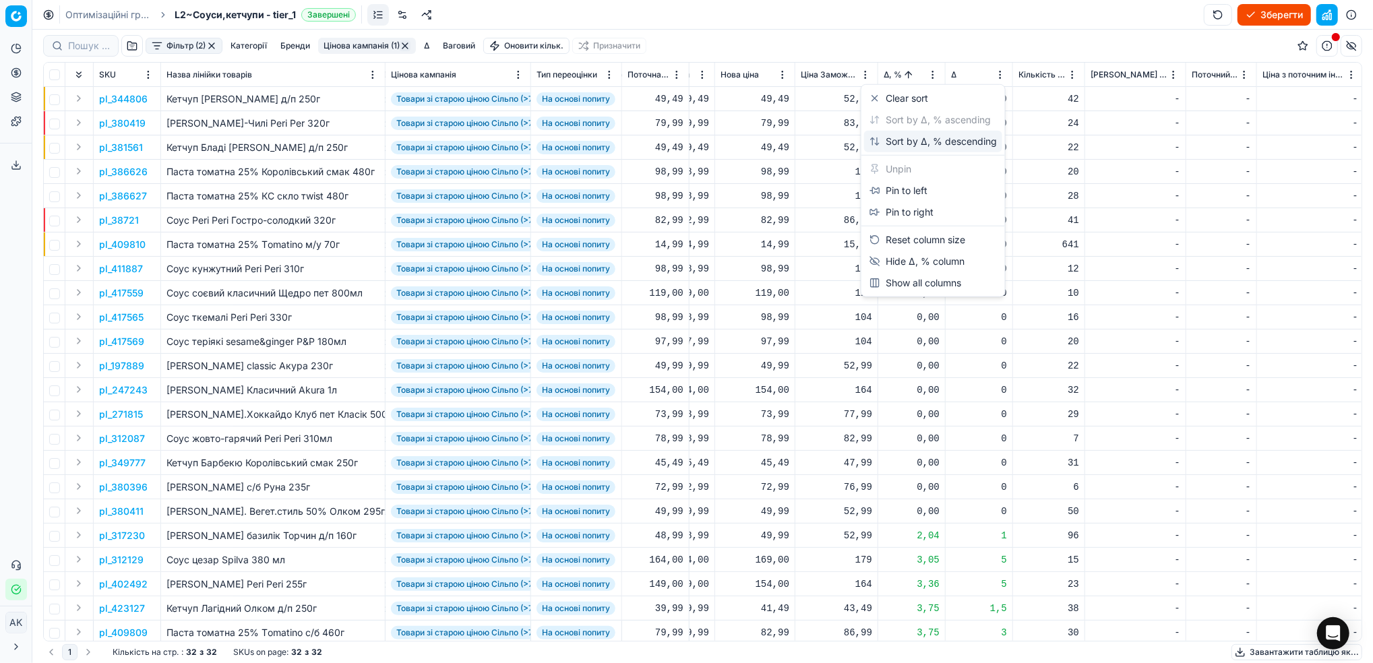
click at [888, 143] on div "Sort by Δ, % descending" at bounding box center [932, 141] width 127 height 13
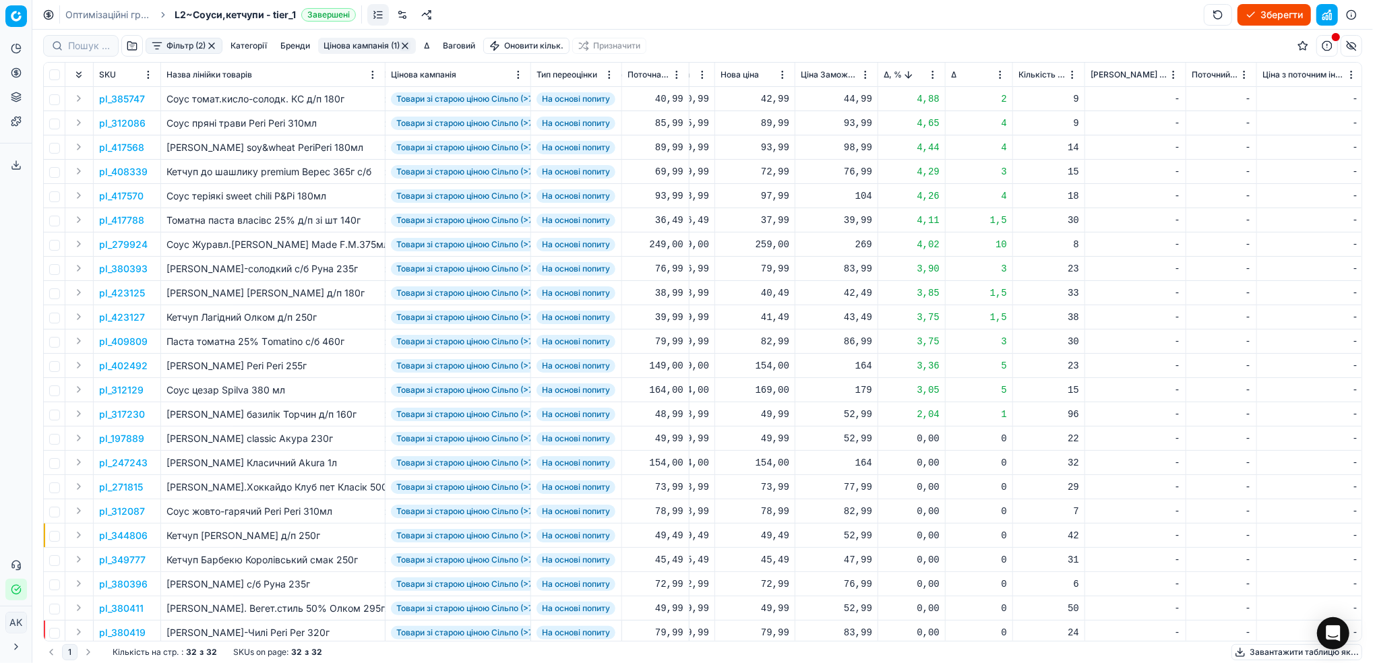
click at [129, 249] on p "pl_279924" at bounding box center [123, 244] width 49 height 13
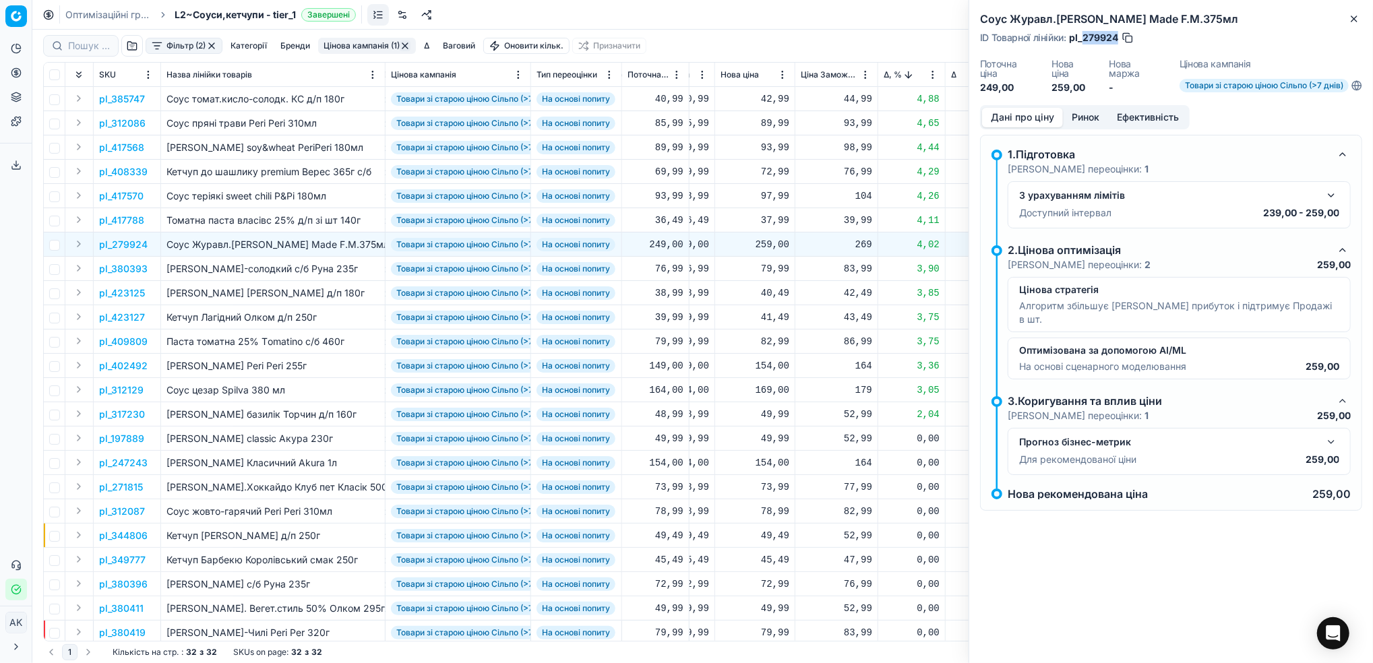
drag, startPoint x: 1117, startPoint y: 34, endPoint x: 1082, endPoint y: 36, distance: 35.8
click at [1082, 36] on span "pl_279924" at bounding box center [1093, 37] width 49 height 13
copy span "279924"
click at [1347, 20] on button "Close" at bounding box center [1354, 19] width 16 height 16
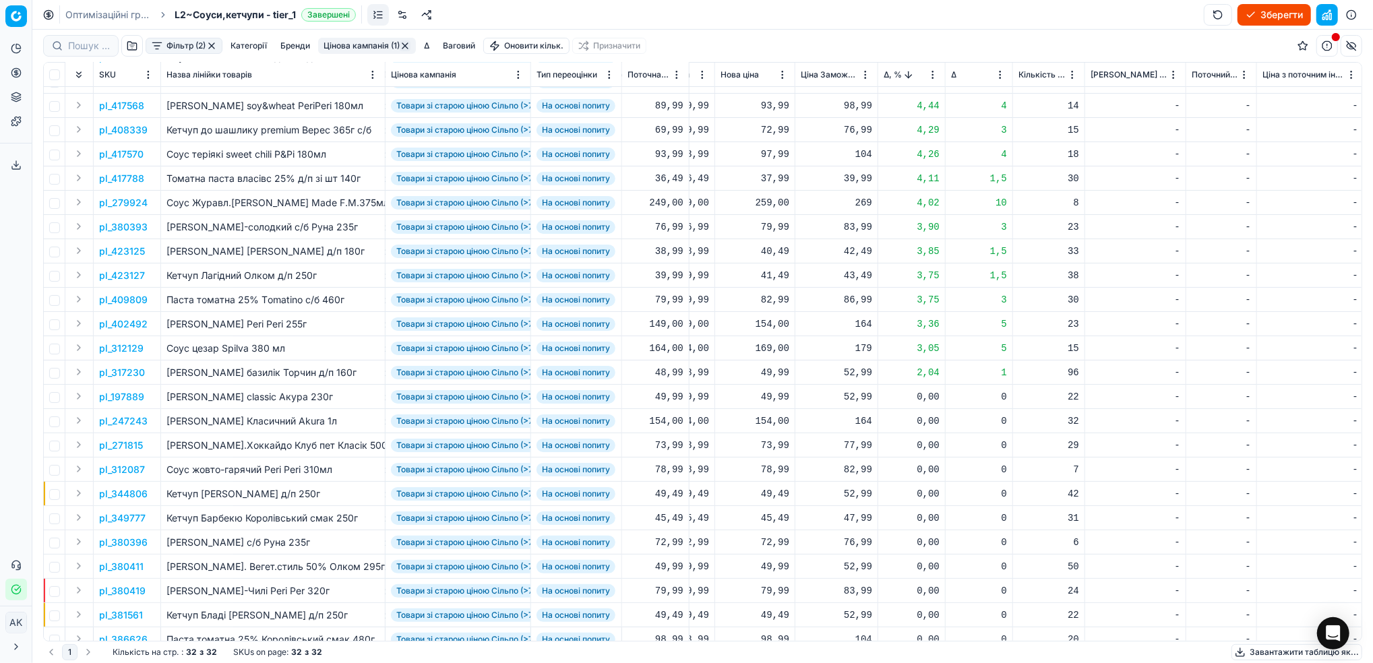
scroll to position [0, 456]
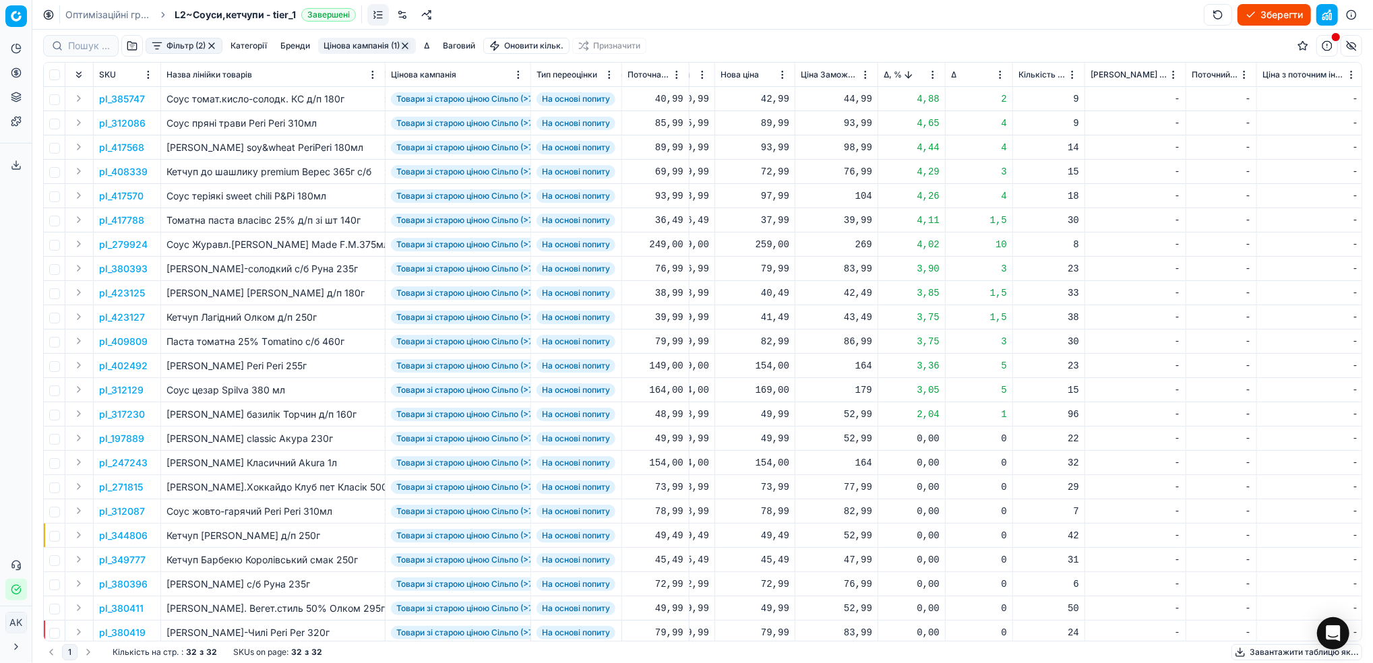
click at [342, 42] on button "Цінова кампанія (1)" at bounding box center [367, 46] width 98 height 16
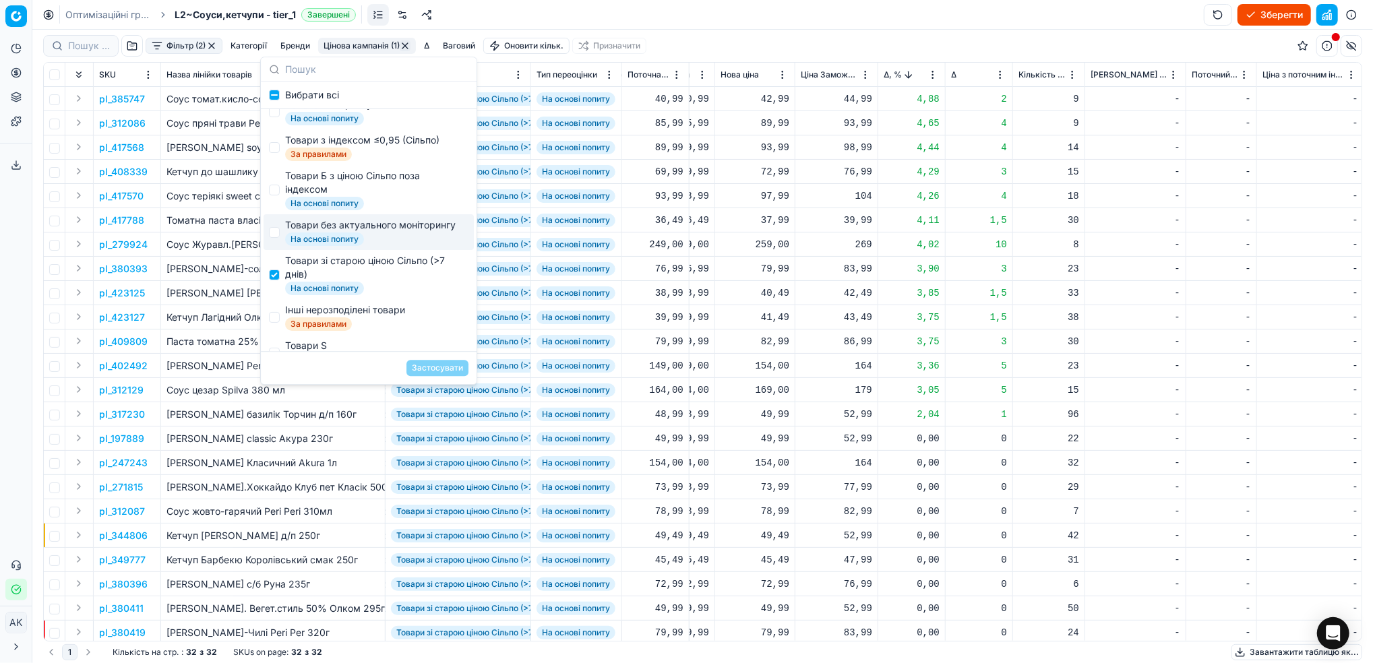
scroll to position [90, 0]
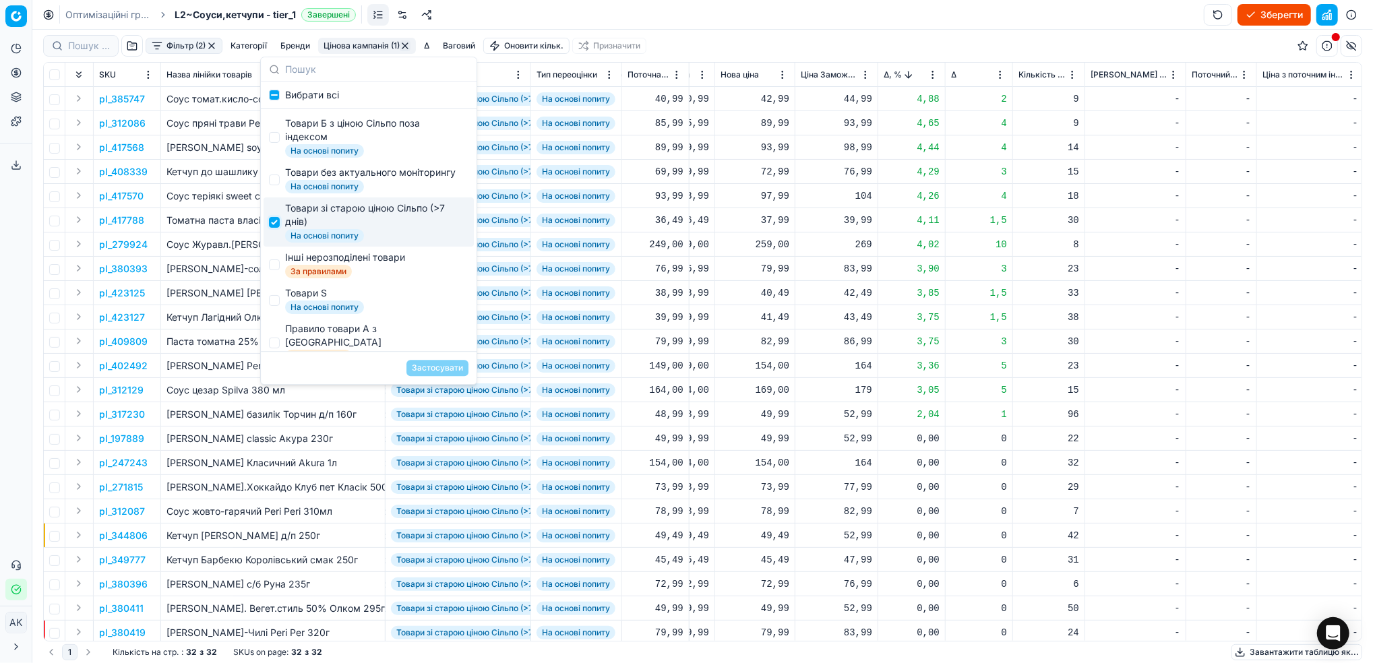
click at [277, 228] on input "Suggestions" at bounding box center [274, 222] width 11 height 11
checkbox input "false"
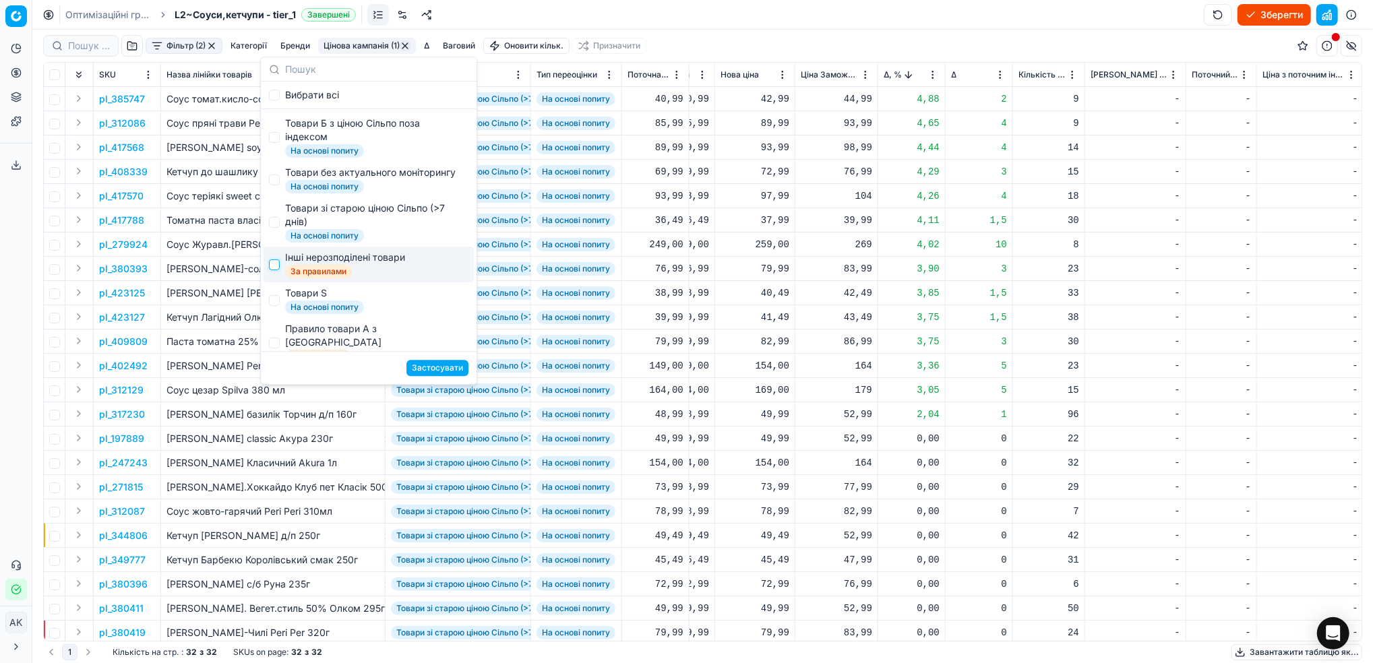
click at [270, 270] on input "Suggestions" at bounding box center [274, 264] width 11 height 11
checkbox input "true"
click at [440, 367] on button "Застосувати" at bounding box center [437, 368] width 62 height 16
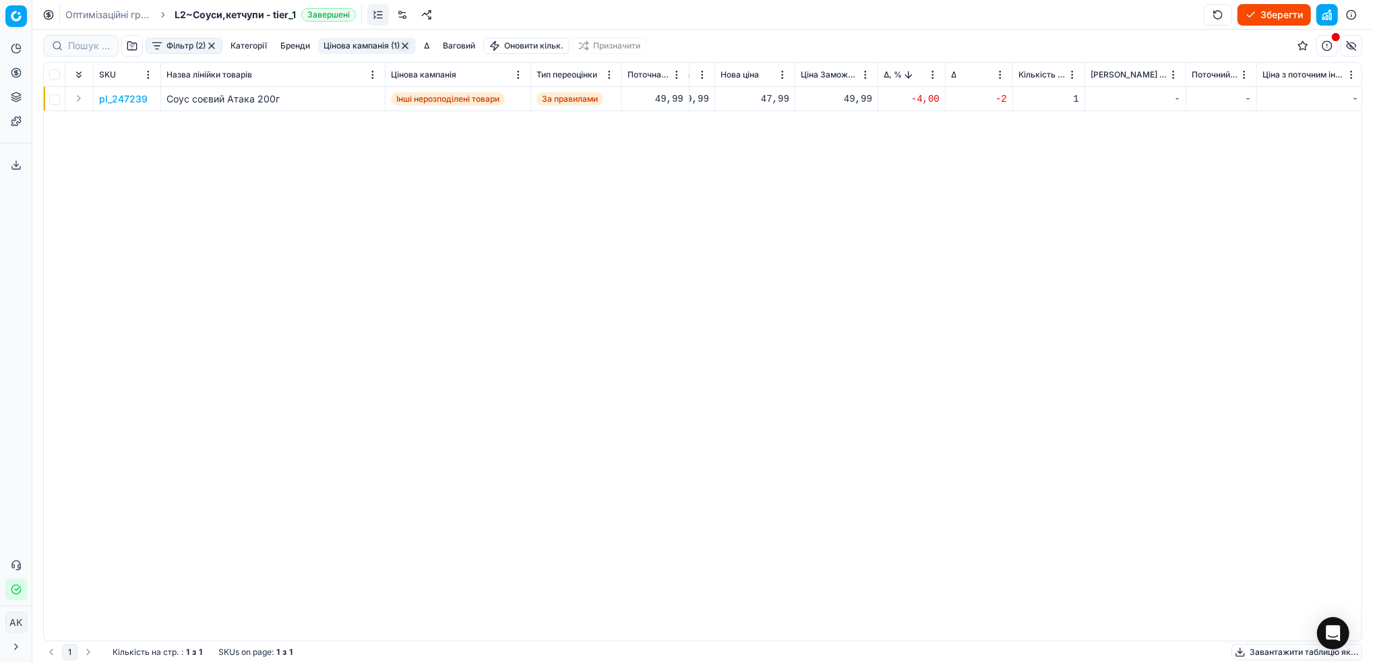
click at [130, 96] on p "pl_247239" at bounding box center [123, 98] width 49 height 13
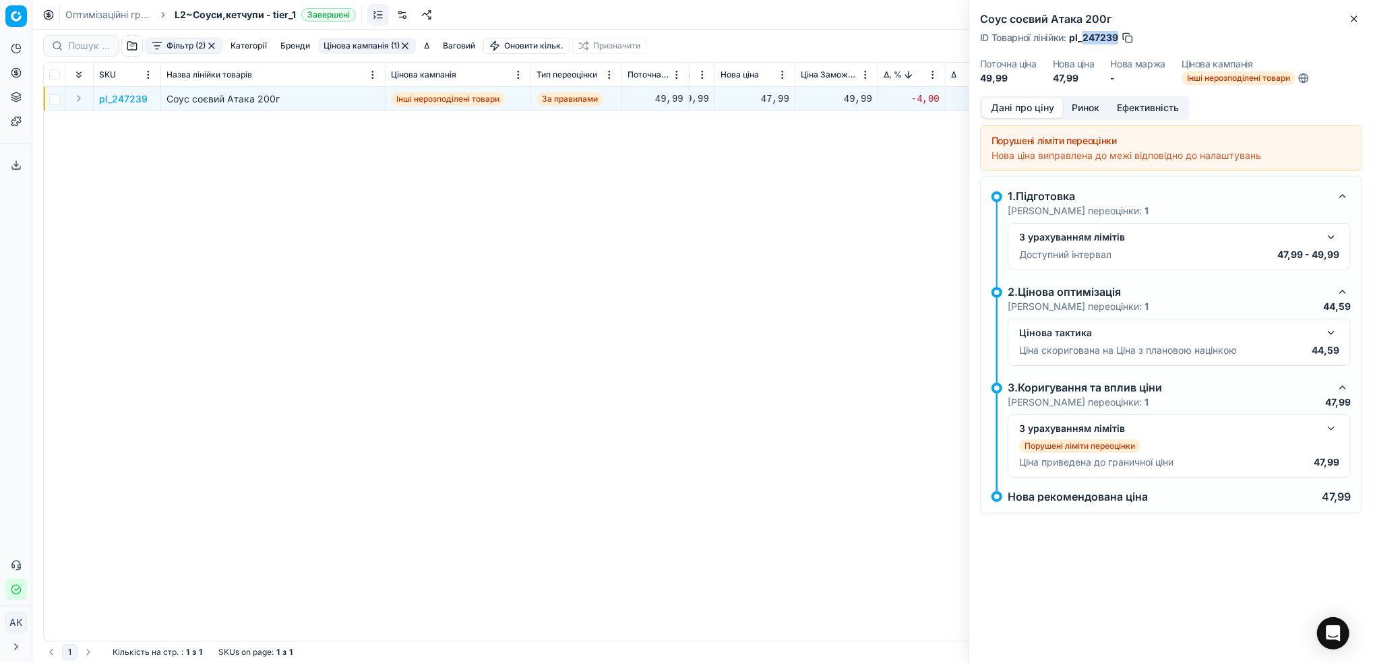
drag, startPoint x: 1116, startPoint y: 39, endPoint x: 1082, endPoint y: 40, distance: 34.4
click at [1082, 40] on span "pl_247239" at bounding box center [1093, 37] width 49 height 13
copy span "247239"
click at [1355, 19] on icon "button" at bounding box center [1354, 18] width 11 height 11
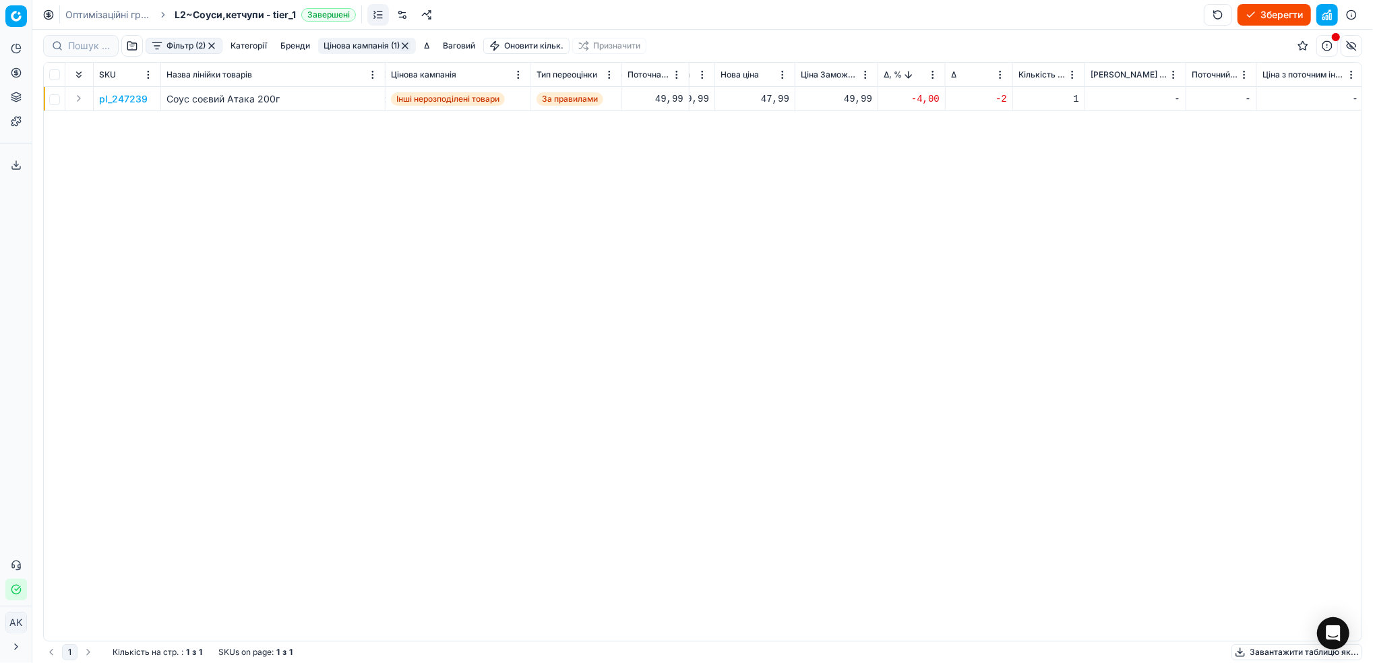
click at [770, 107] on div "47,99" at bounding box center [754, 99] width 69 height 24
click at [770, 218] on input "47.99" at bounding box center [803, 219] width 97 height 22
type input "49.99"
click at [408, 49] on button "button" at bounding box center [405, 45] width 11 height 11
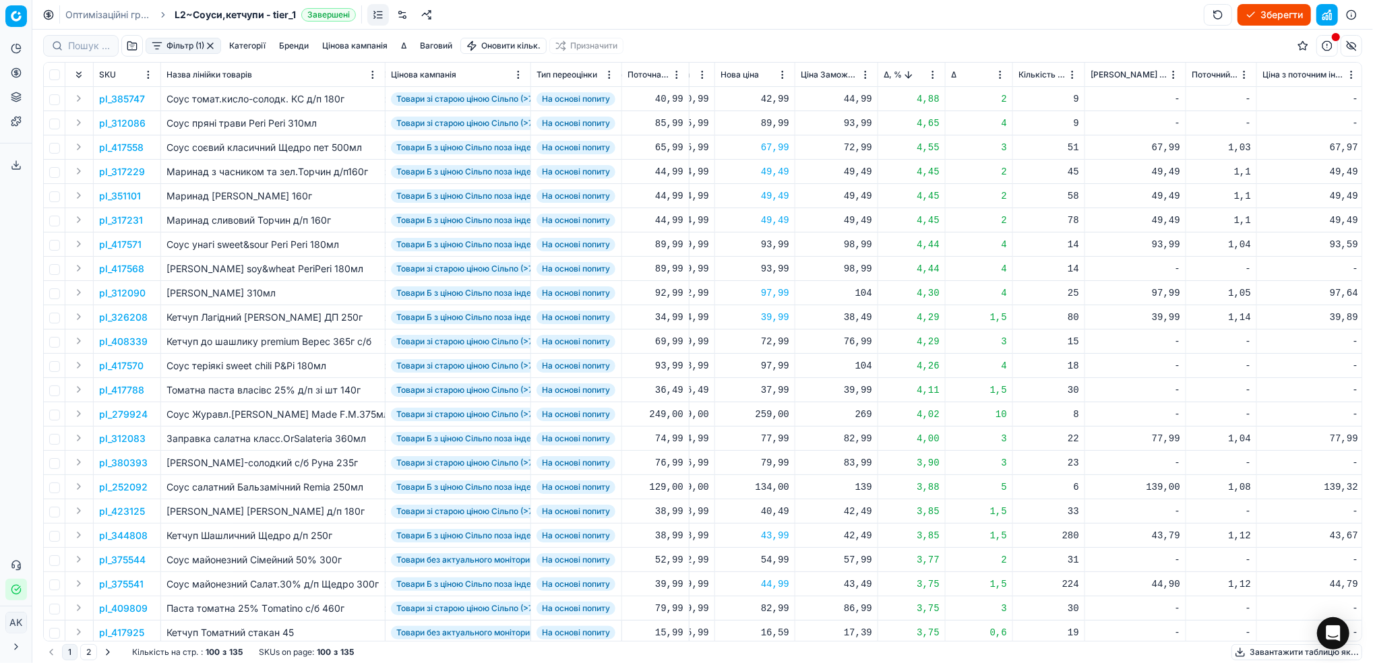
click at [1272, 9] on button "Зберегти" at bounding box center [1273, 15] width 73 height 22
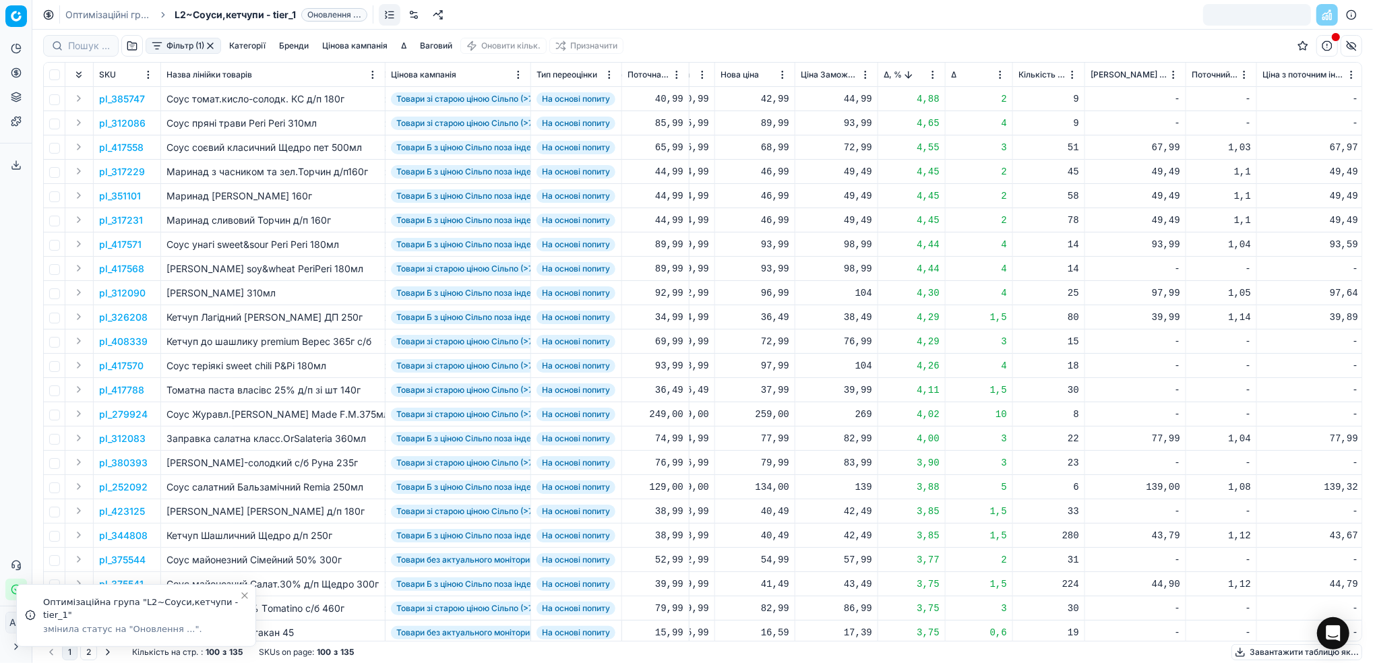
click at [84, 17] on link "Оптимізаційні групи" at bounding box center [108, 14] width 86 height 13
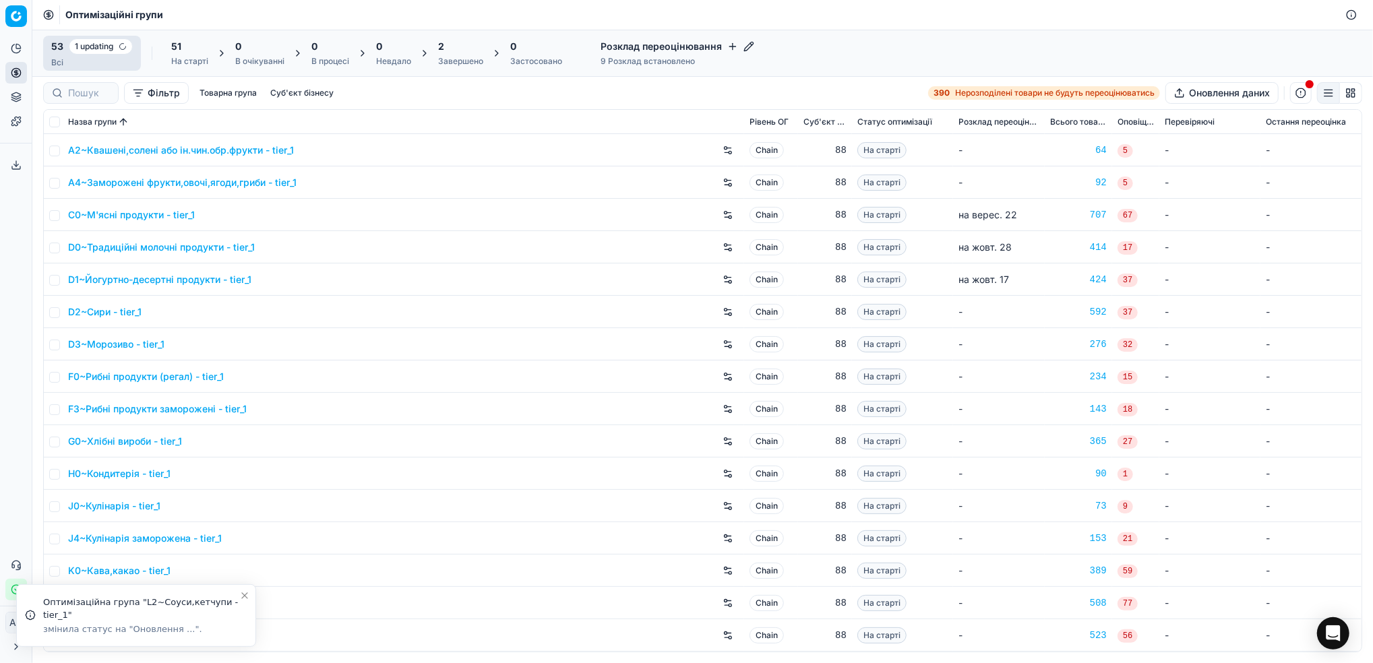
click at [450, 58] on div "Завершено" at bounding box center [460, 61] width 45 height 11
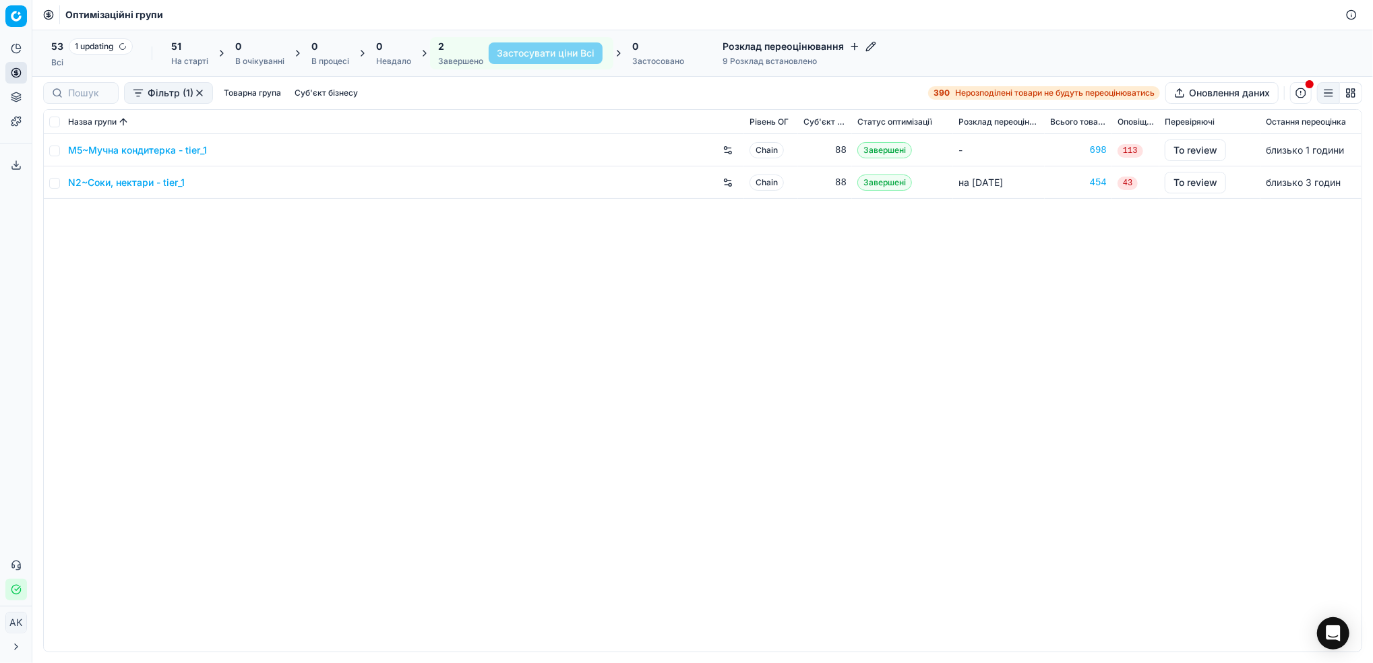
click at [113, 151] on link "M5~Мучна кондитерка - tier_1" at bounding box center [137, 150] width 139 height 13
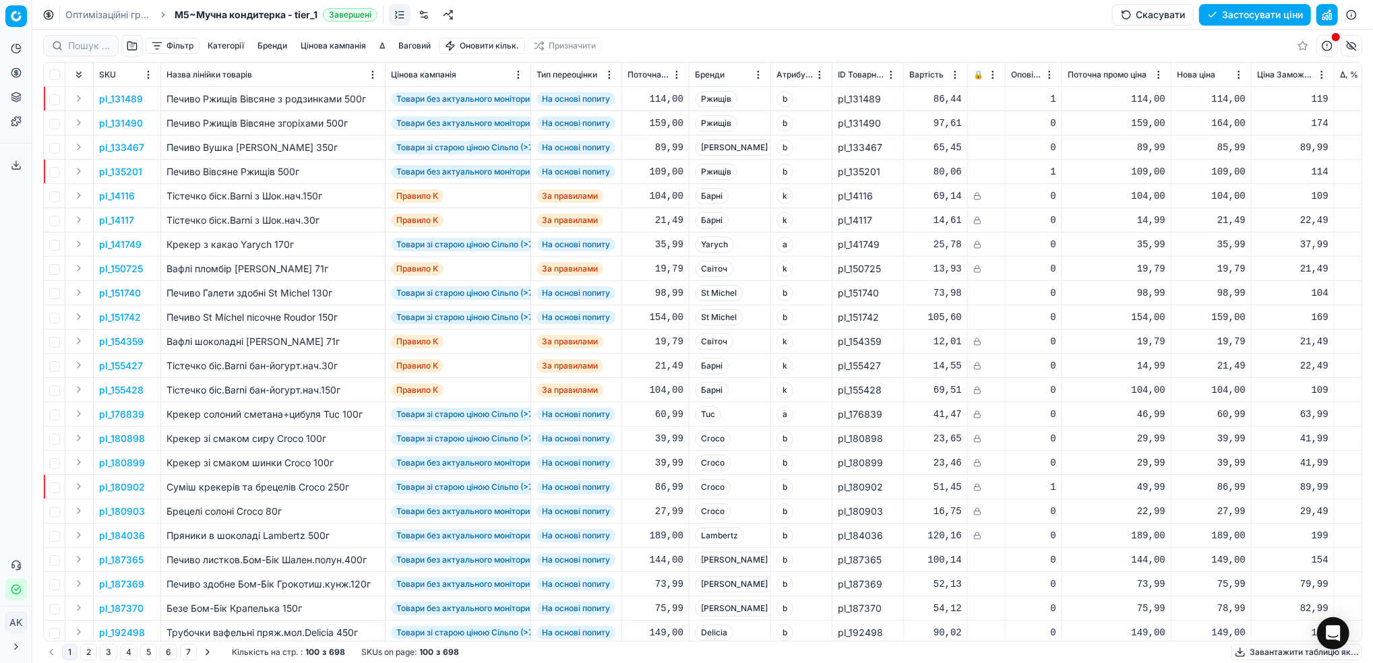
click at [329, 51] on button "Цінова кампанія" at bounding box center [333, 46] width 76 height 16
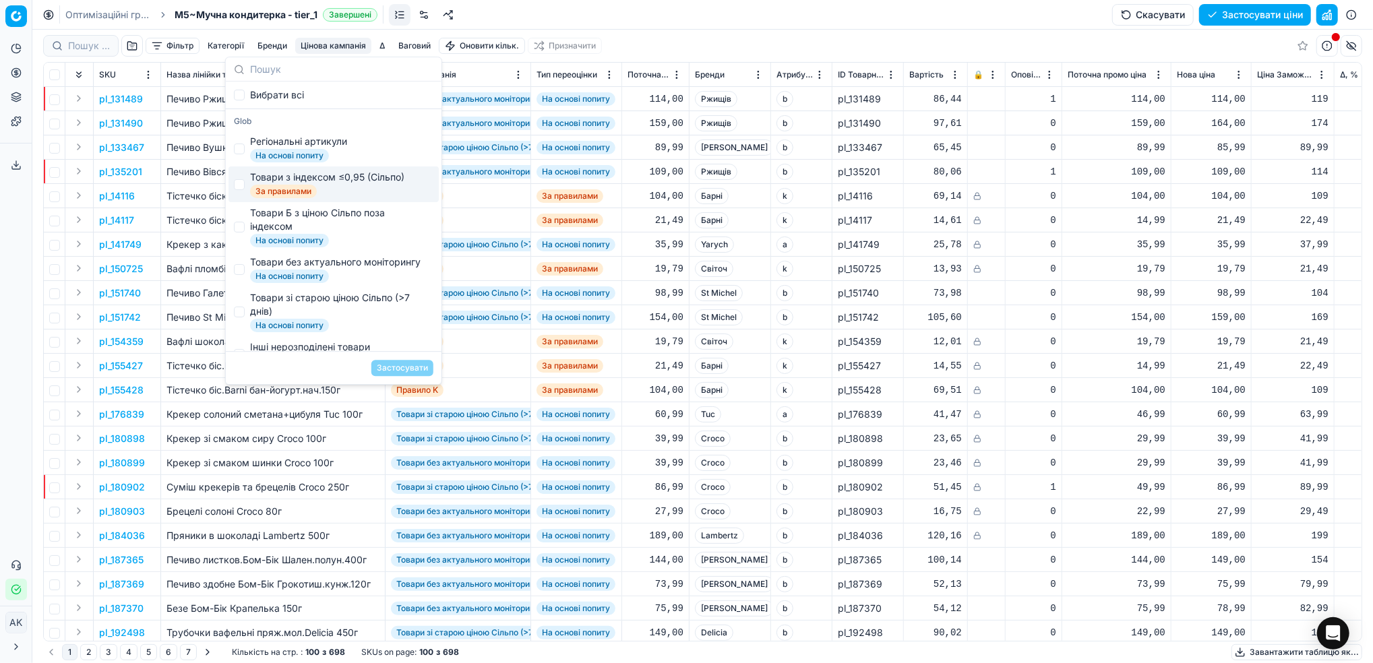
click at [270, 184] on span "Товари з індексом ≤0,95 (Сільпо) За правилами" at bounding box center [327, 185] width 154 height 28
checkbox input "true"
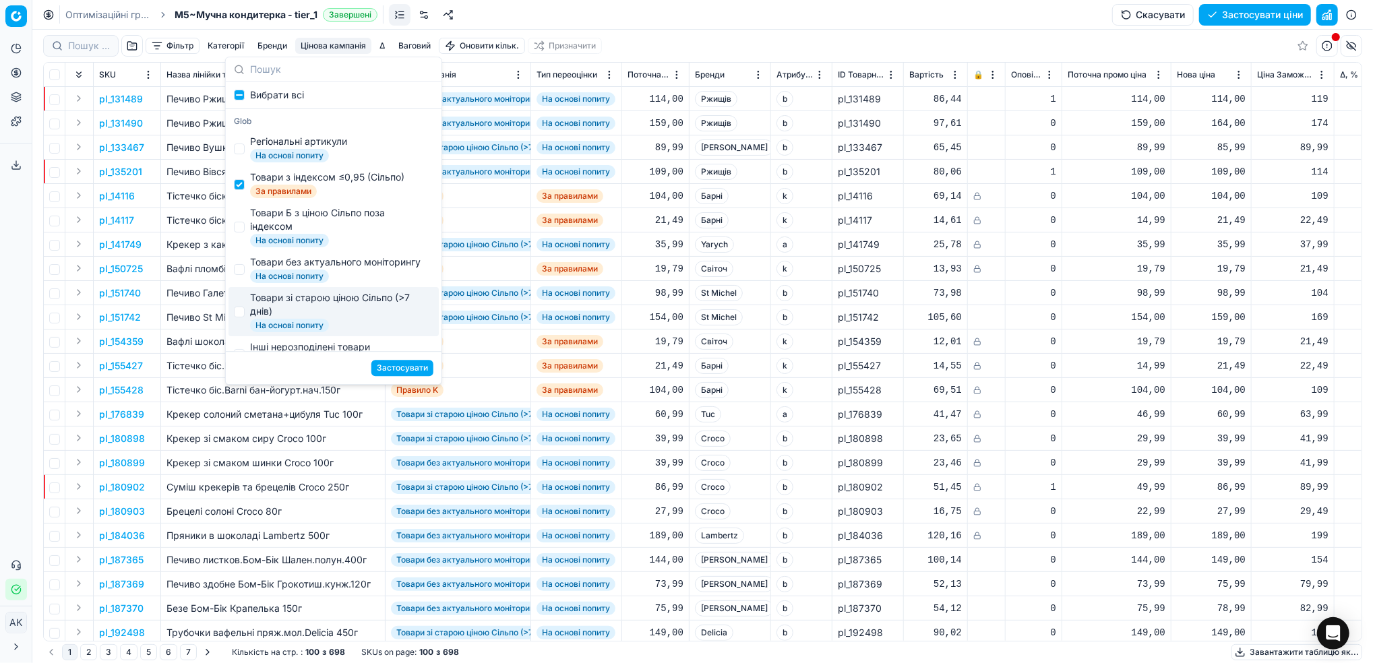
click at [413, 363] on button "Застосувати" at bounding box center [402, 368] width 62 height 16
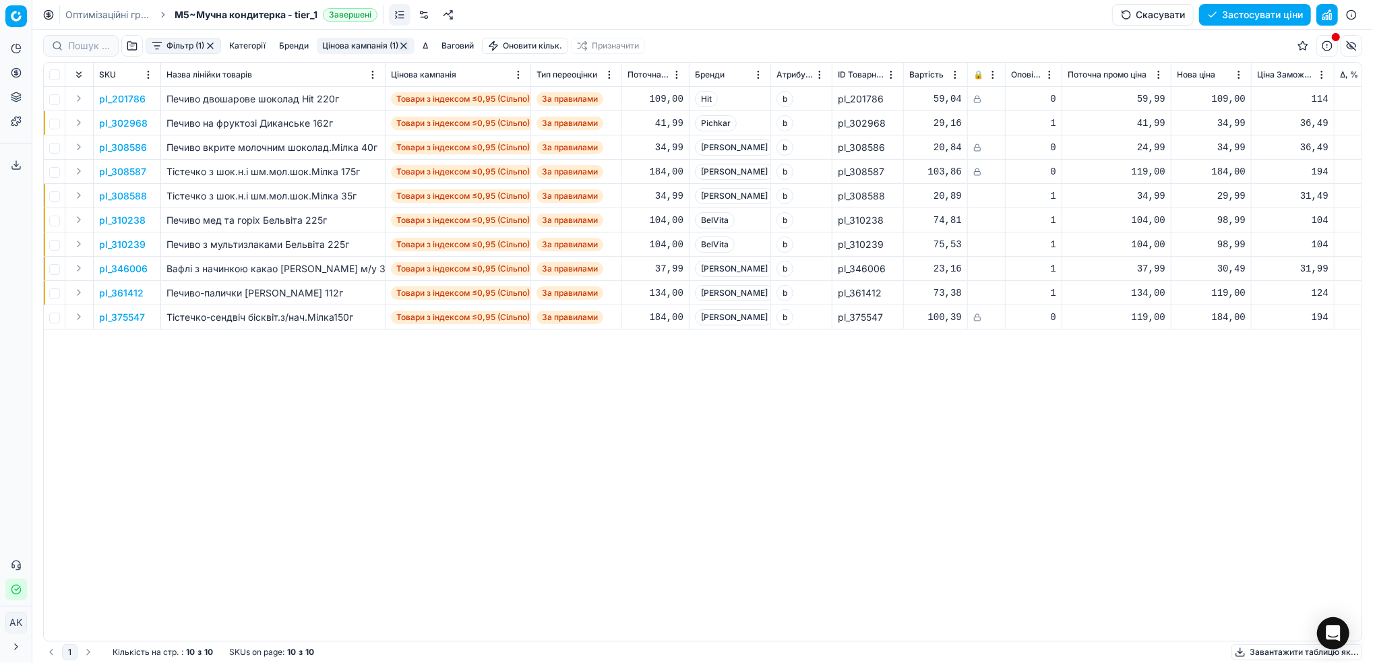
click at [184, 47] on button "Фільтр (1)" at bounding box center [183, 46] width 75 height 16
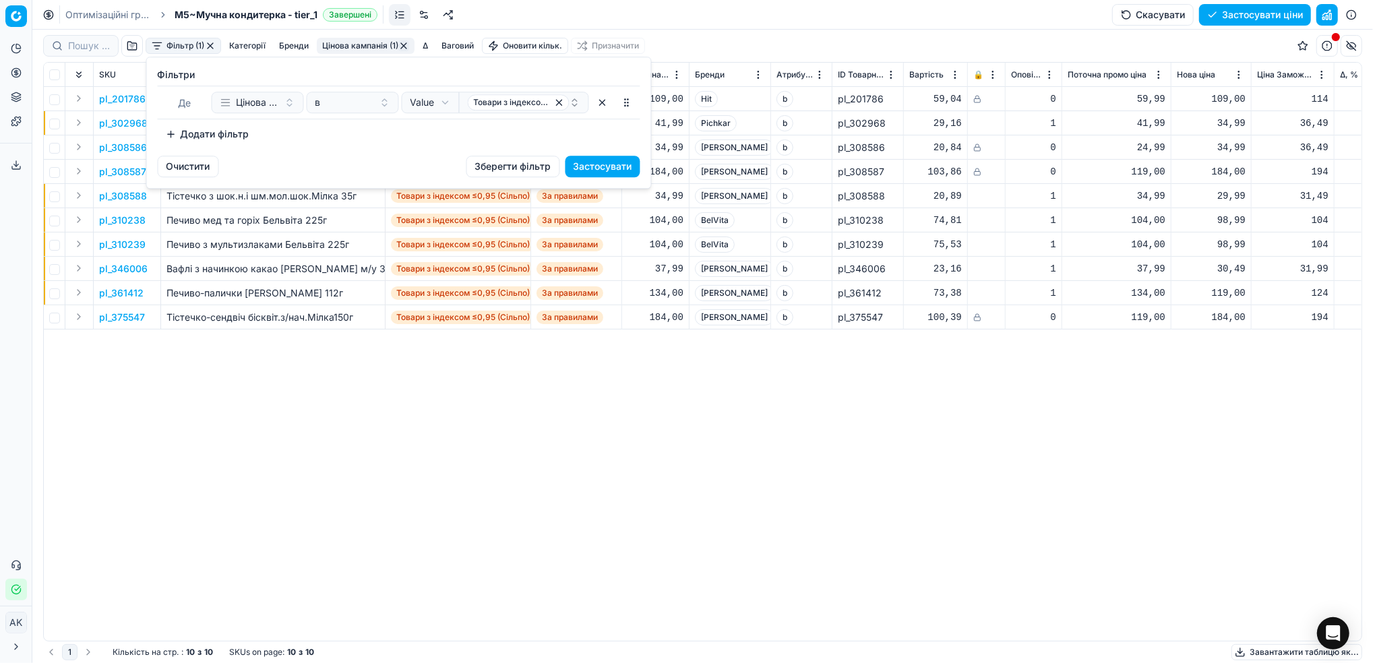
click at [195, 130] on button "Додати фільтр" at bounding box center [208, 134] width 100 height 22
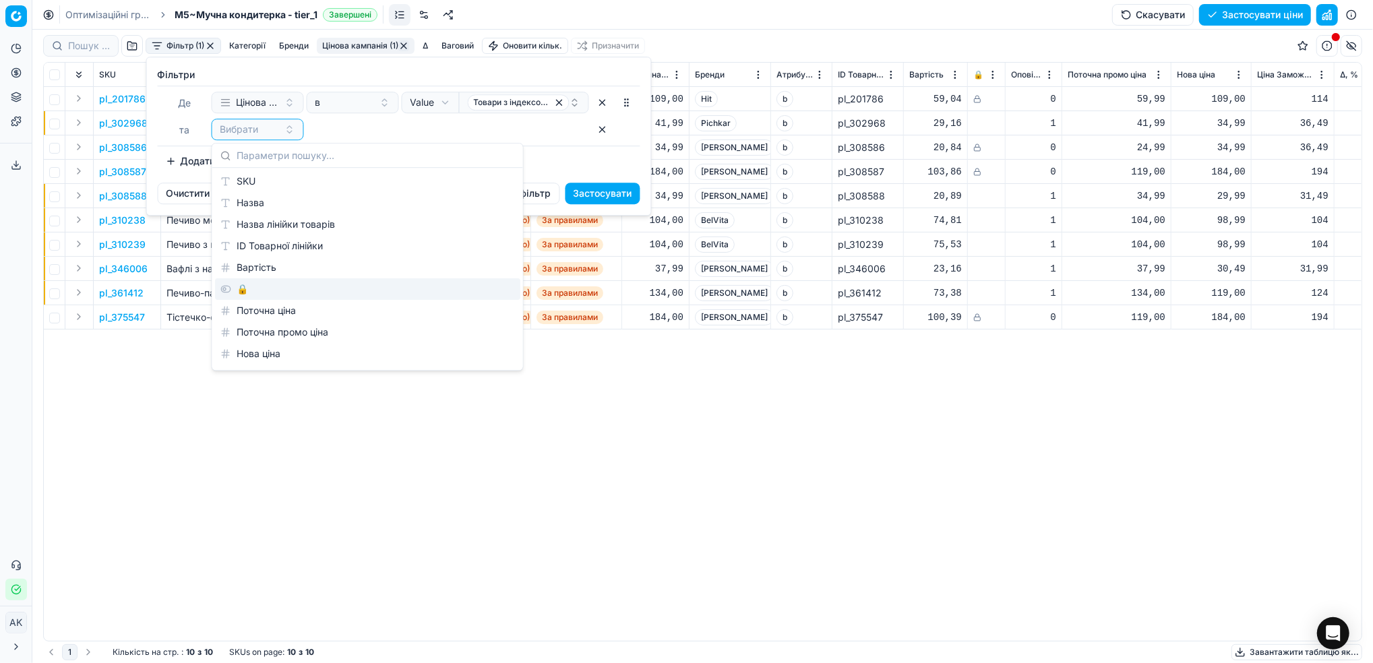
click at [249, 280] on div "🔒" at bounding box center [367, 289] width 305 height 22
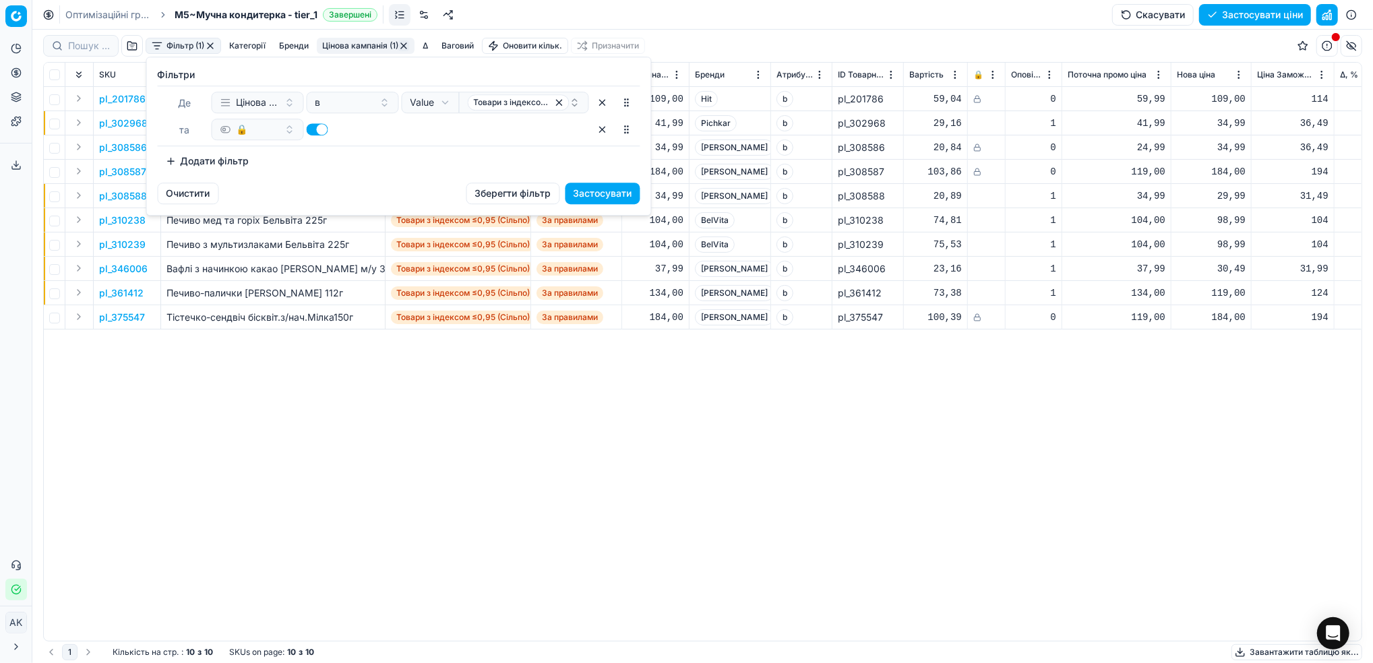
click at [319, 125] on button "button" at bounding box center [318, 129] width 22 height 12
checkbox input "false"
click at [613, 191] on button "Застосувати" at bounding box center [602, 194] width 75 height 22
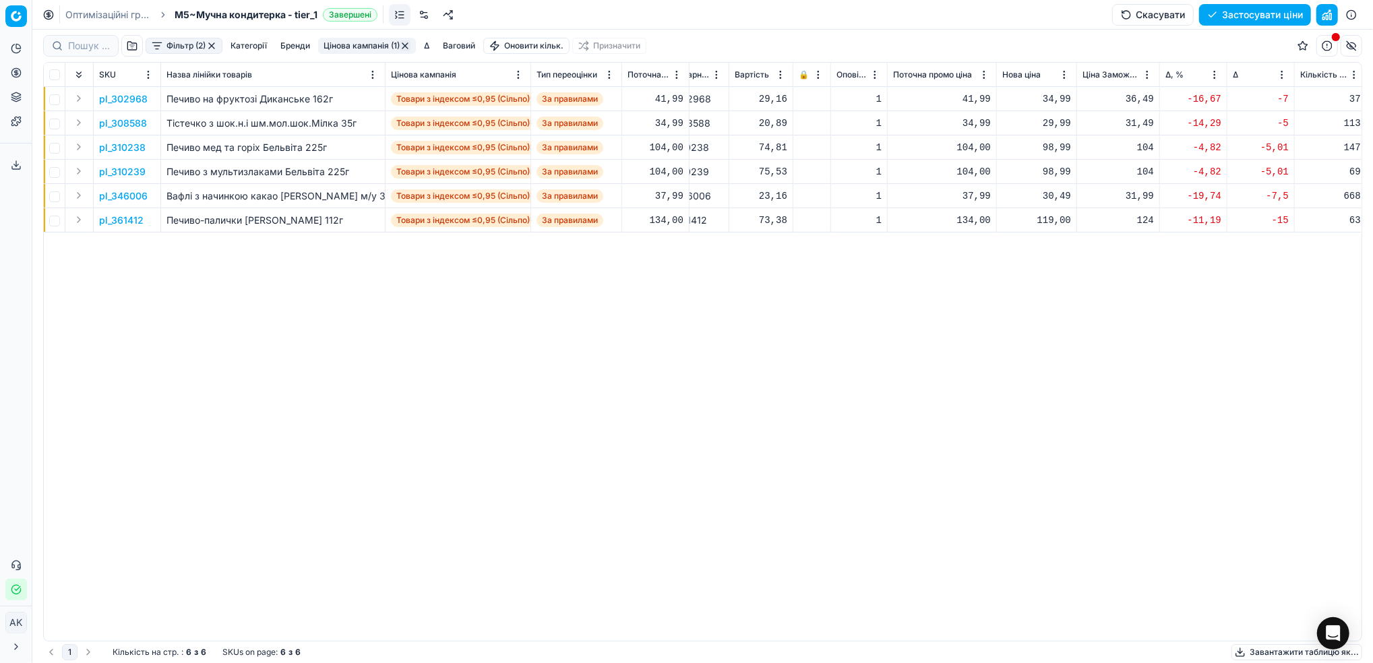
scroll to position [0, 406]
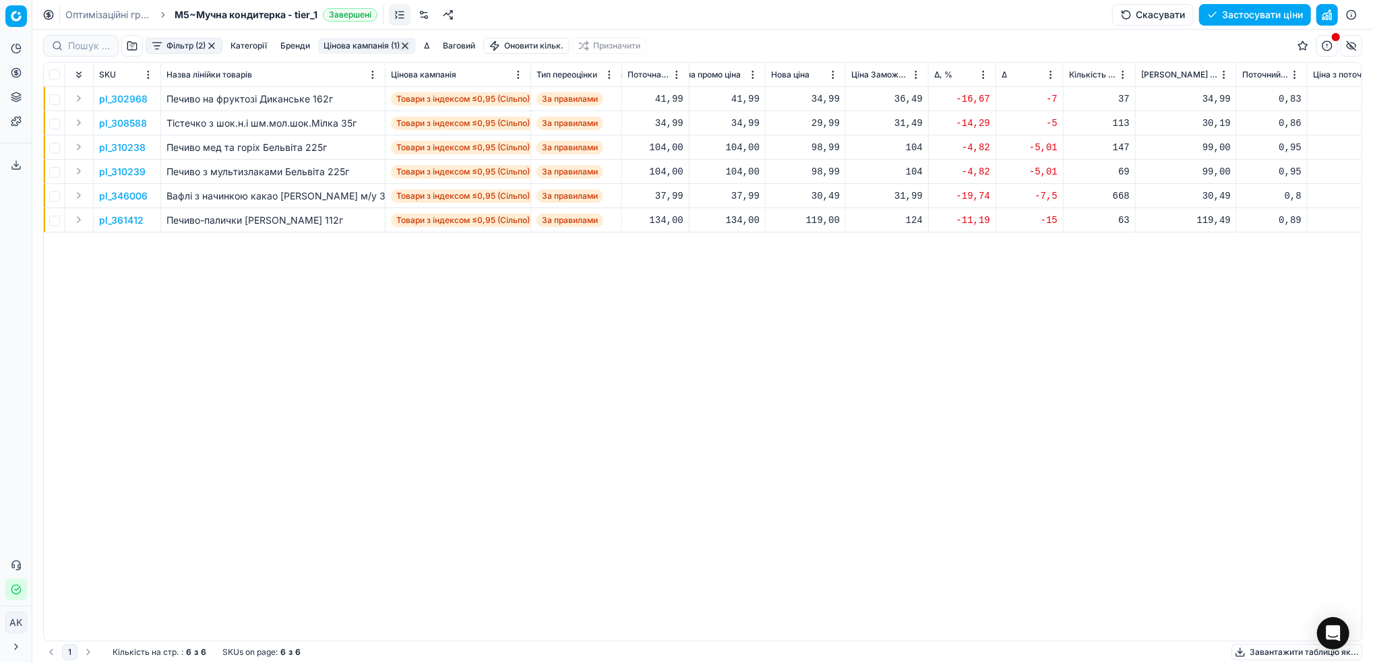
click at [119, 98] on p "pl_302968" at bounding box center [123, 98] width 49 height 13
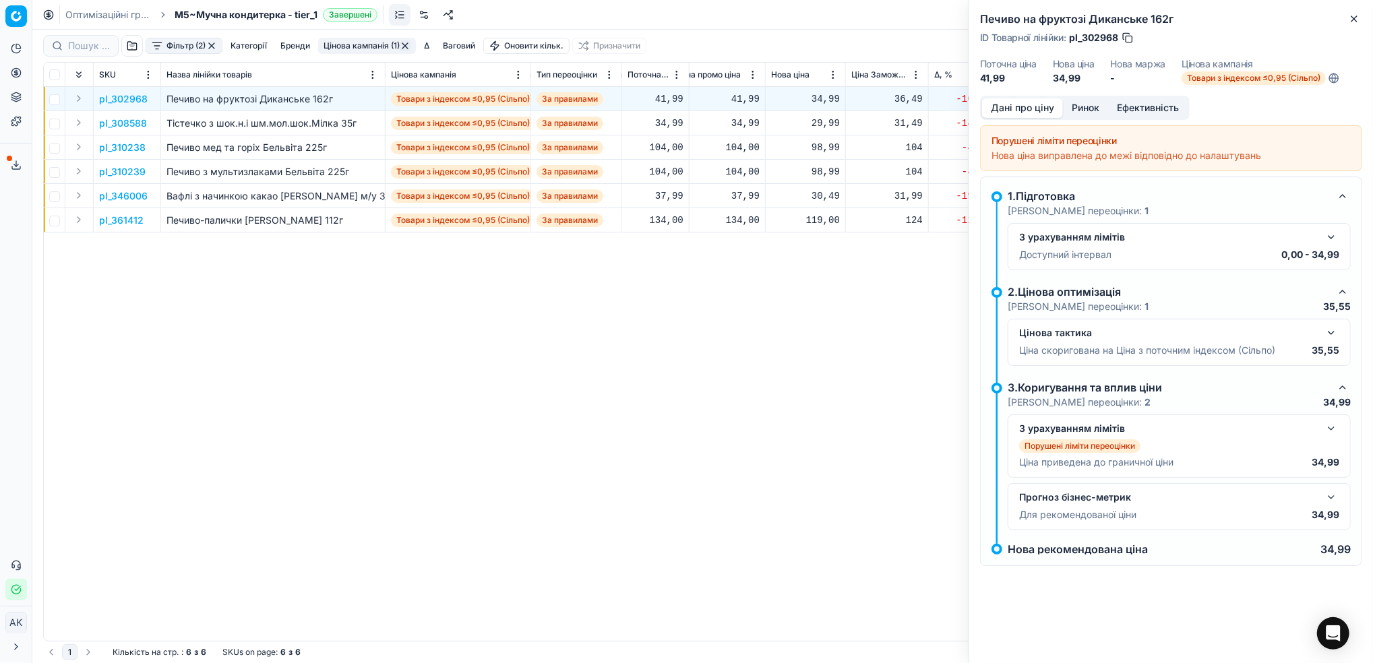
click at [1095, 103] on button "Ринок" at bounding box center [1085, 108] width 45 height 20
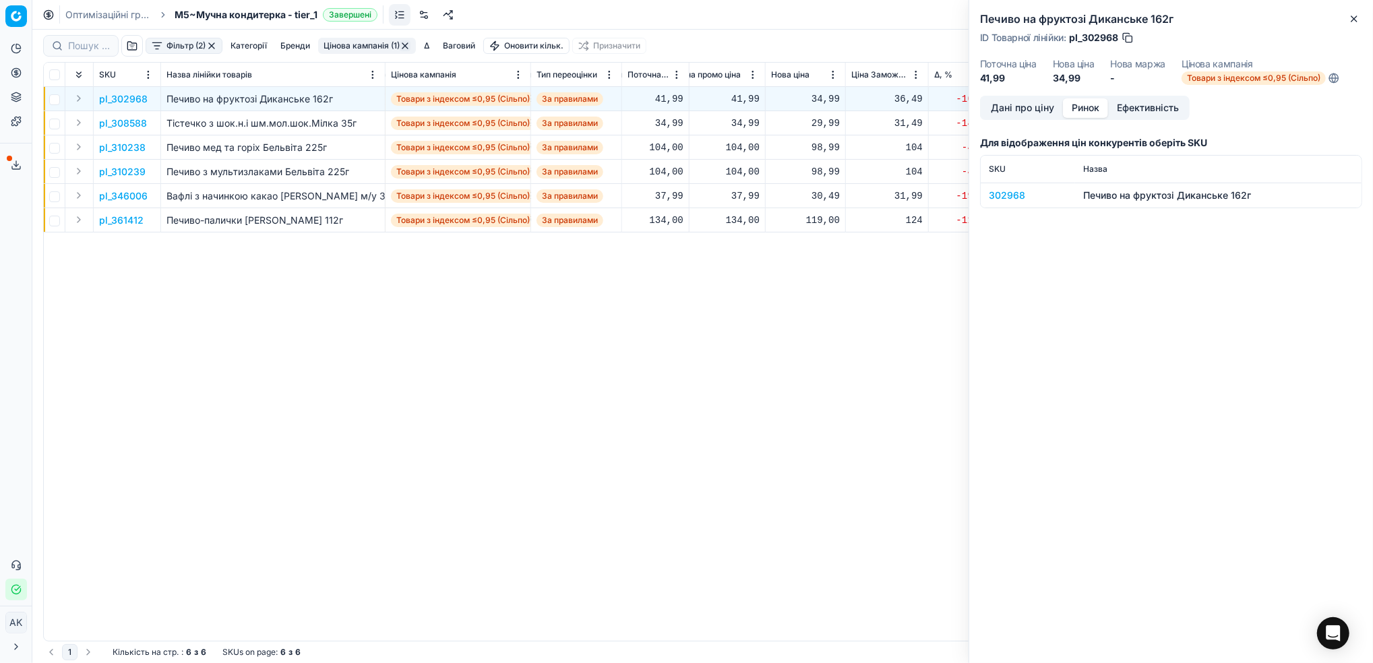
click at [1021, 191] on div "302968" at bounding box center [1028, 195] width 78 height 13
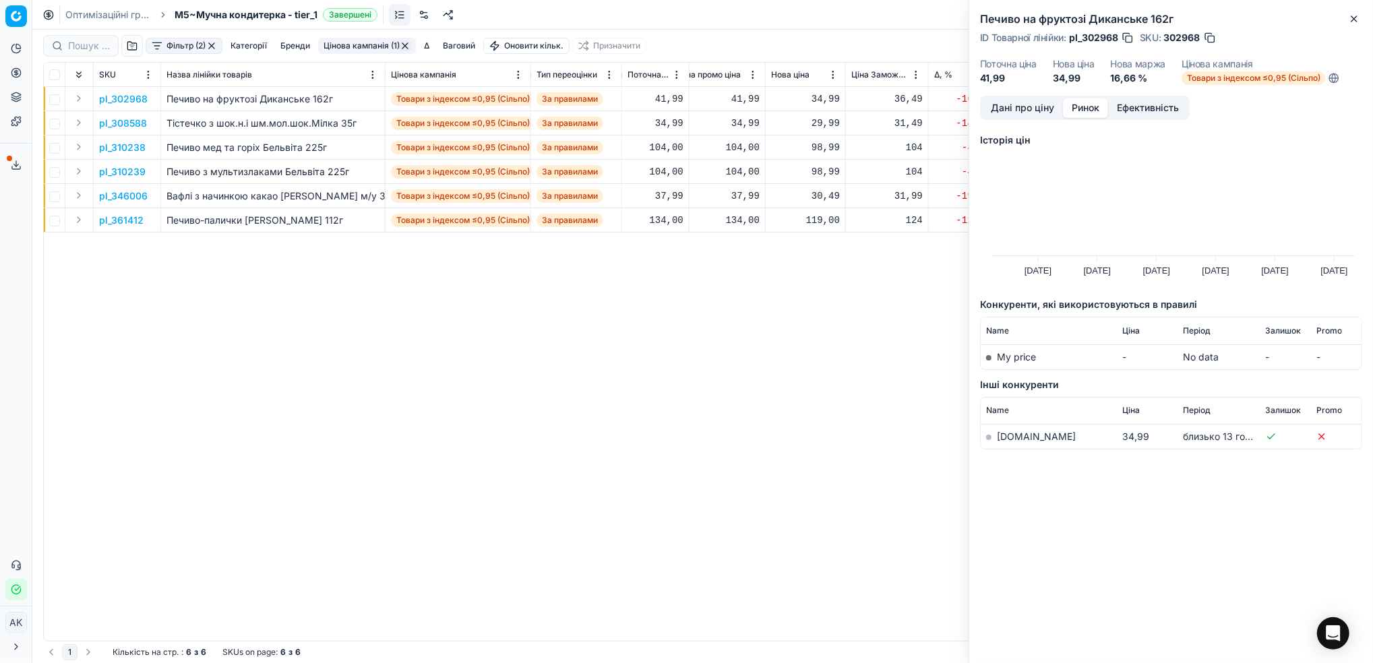
click at [1010, 441] on link "[DOMAIN_NAME]" at bounding box center [1036, 436] width 79 height 11
click at [1359, 21] on icon "button" at bounding box center [1354, 18] width 11 height 11
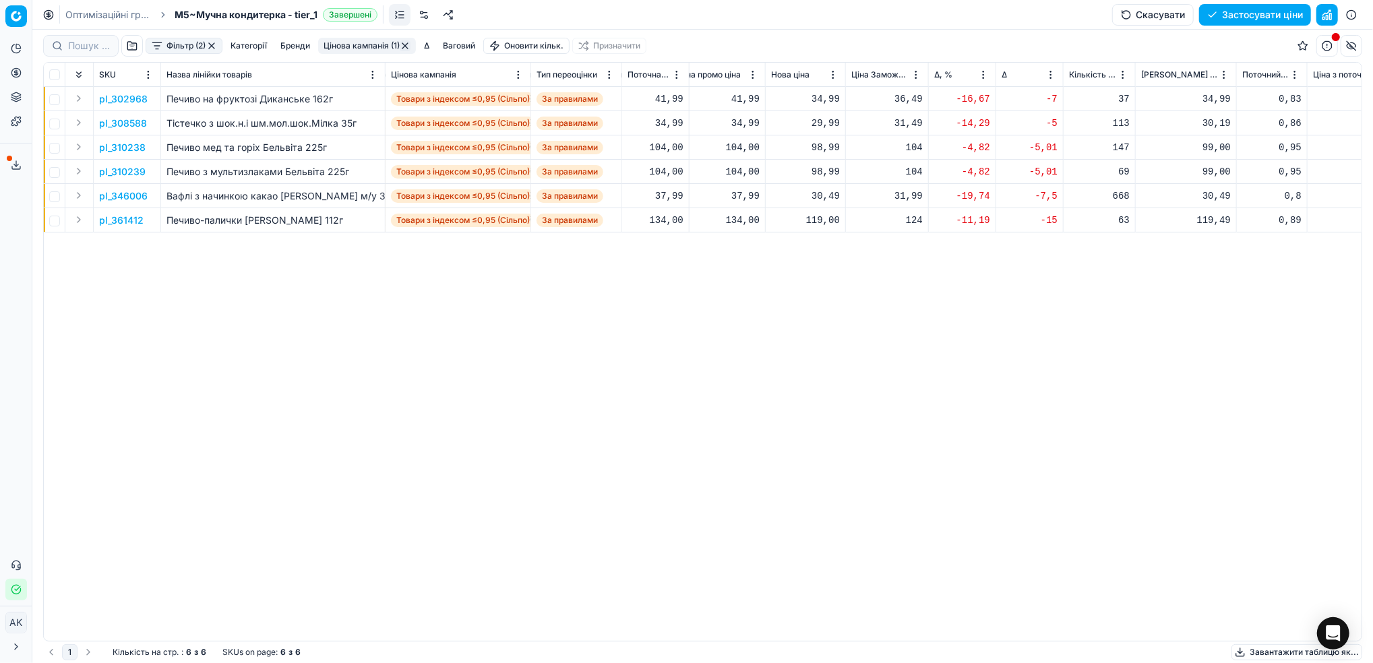
drag, startPoint x: 131, startPoint y: 99, endPoint x: 207, endPoint y: 111, distance: 77.0
click at [131, 99] on p "pl_302968" at bounding box center [123, 98] width 49 height 13
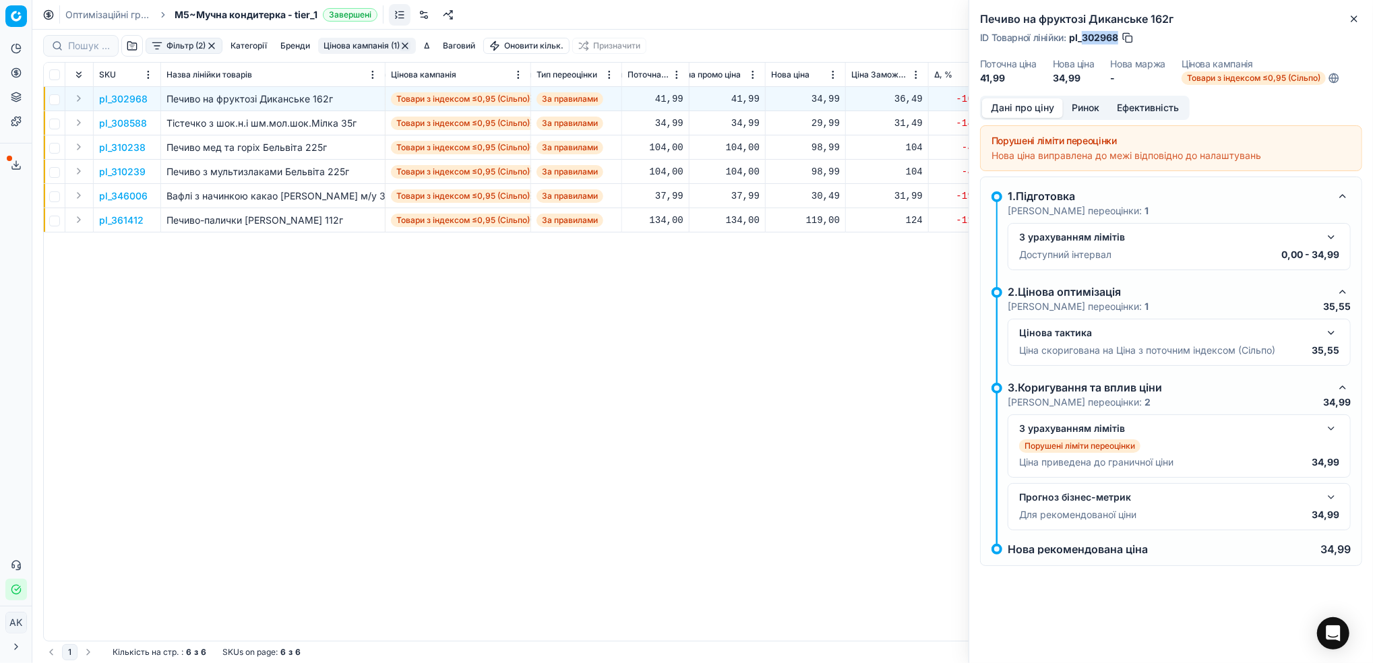
drag, startPoint x: 1116, startPoint y: 40, endPoint x: 1081, endPoint y: 41, distance: 35.1
click at [1081, 41] on span "pl_302968" at bounding box center [1093, 37] width 49 height 13
copy span "302968"
drag, startPoint x: 1355, startPoint y: 16, endPoint x: 1247, endPoint y: 81, distance: 125.2
click at [1355, 18] on icon "button" at bounding box center [1354, 18] width 11 height 11
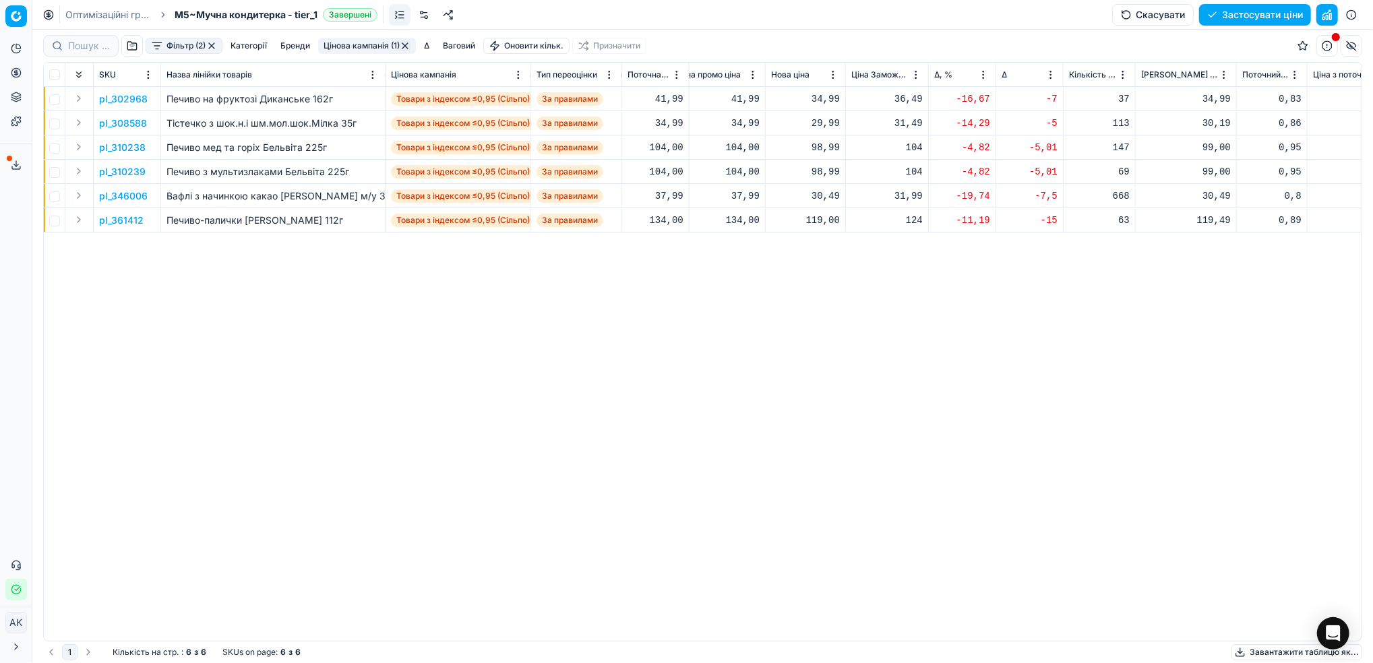
click at [123, 128] on p "pl_308588" at bounding box center [123, 123] width 48 height 13
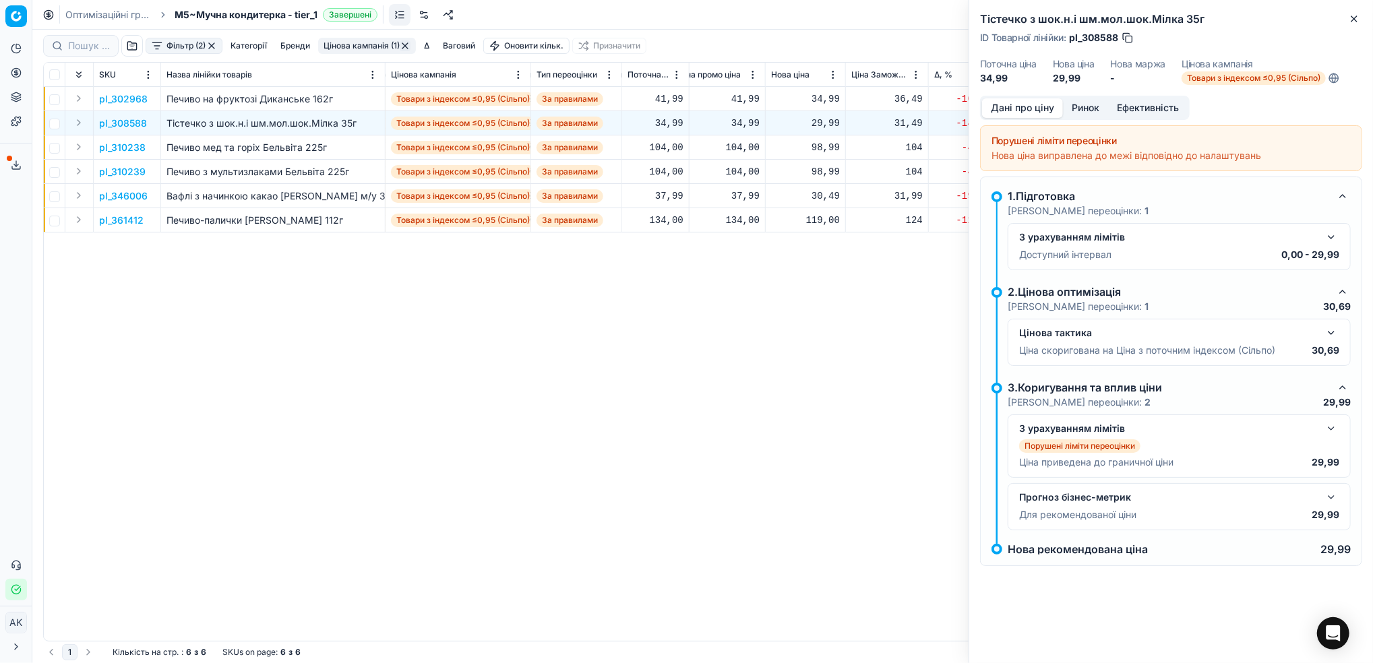
click at [1090, 104] on button "Ринок" at bounding box center [1085, 108] width 45 height 20
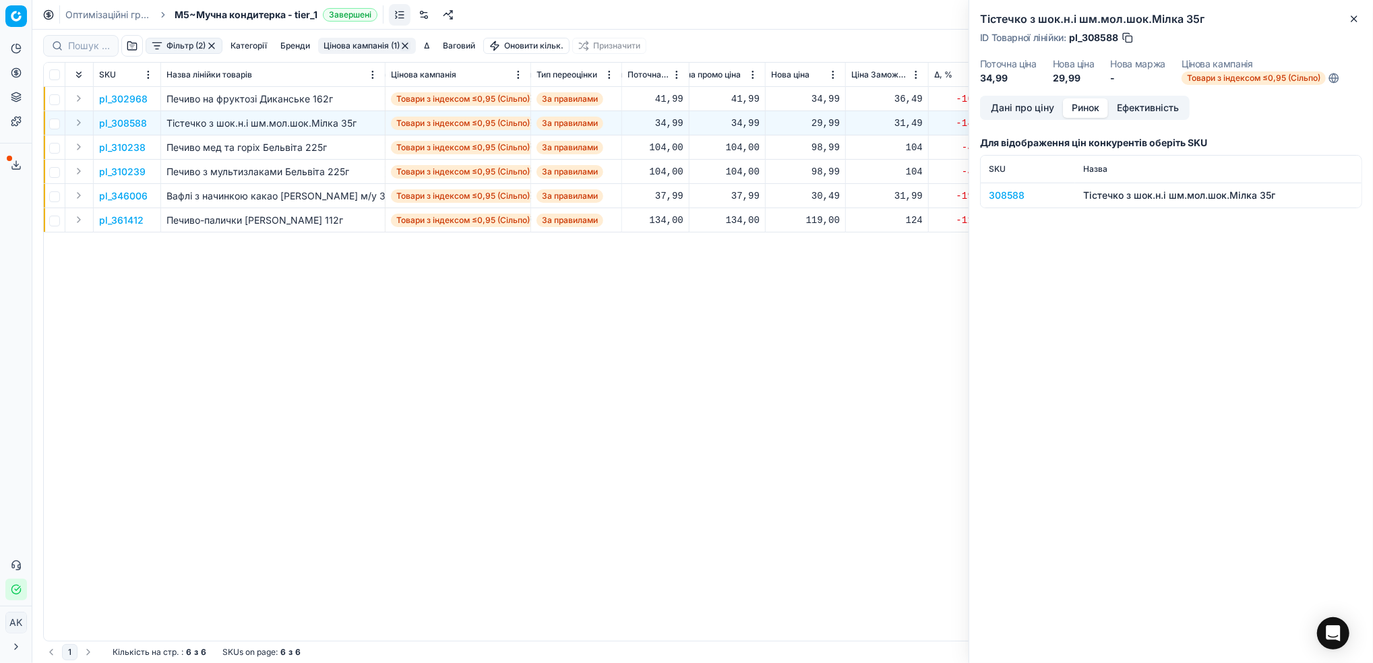
click at [1007, 190] on div "308588" at bounding box center [1028, 195] width 78 height 13
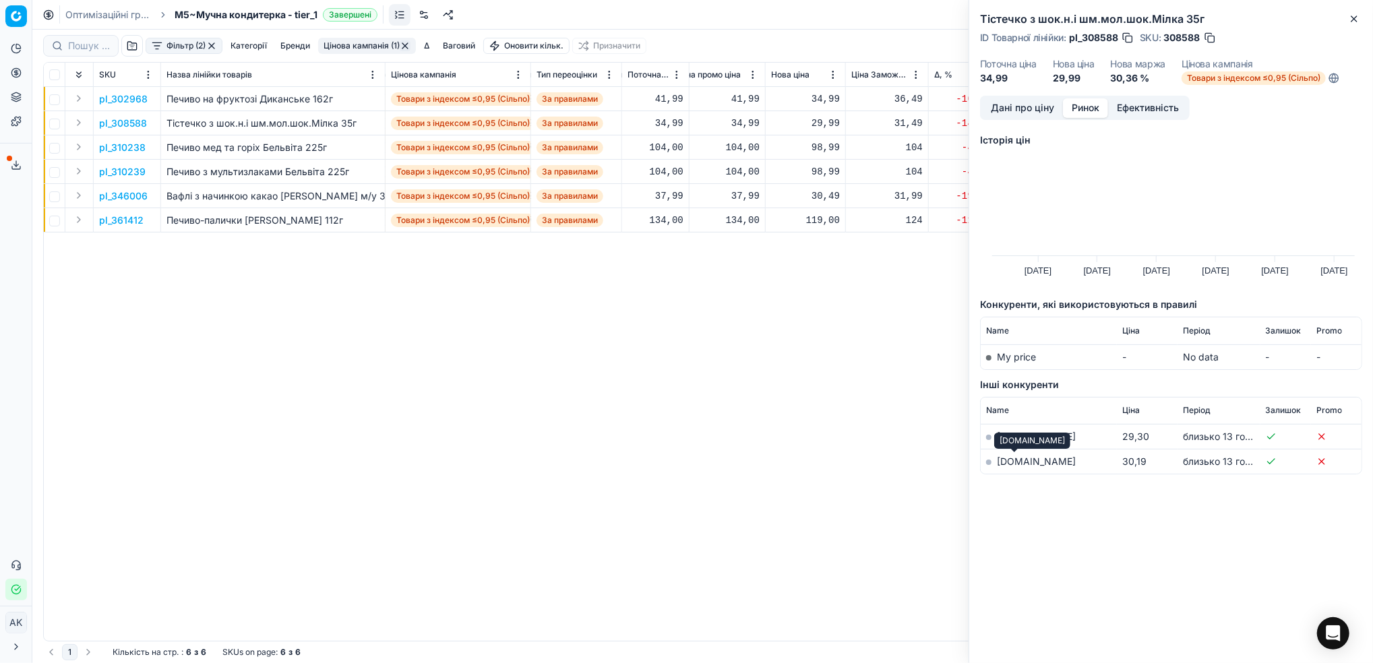
click at [1016, 461] on link "[DOMAIN_NAME]" at bounding box center [1036, 461] width 79 height 11
click at [1355, 20] on icon "button" at bounding box center [1354, 18] width 11 height 11
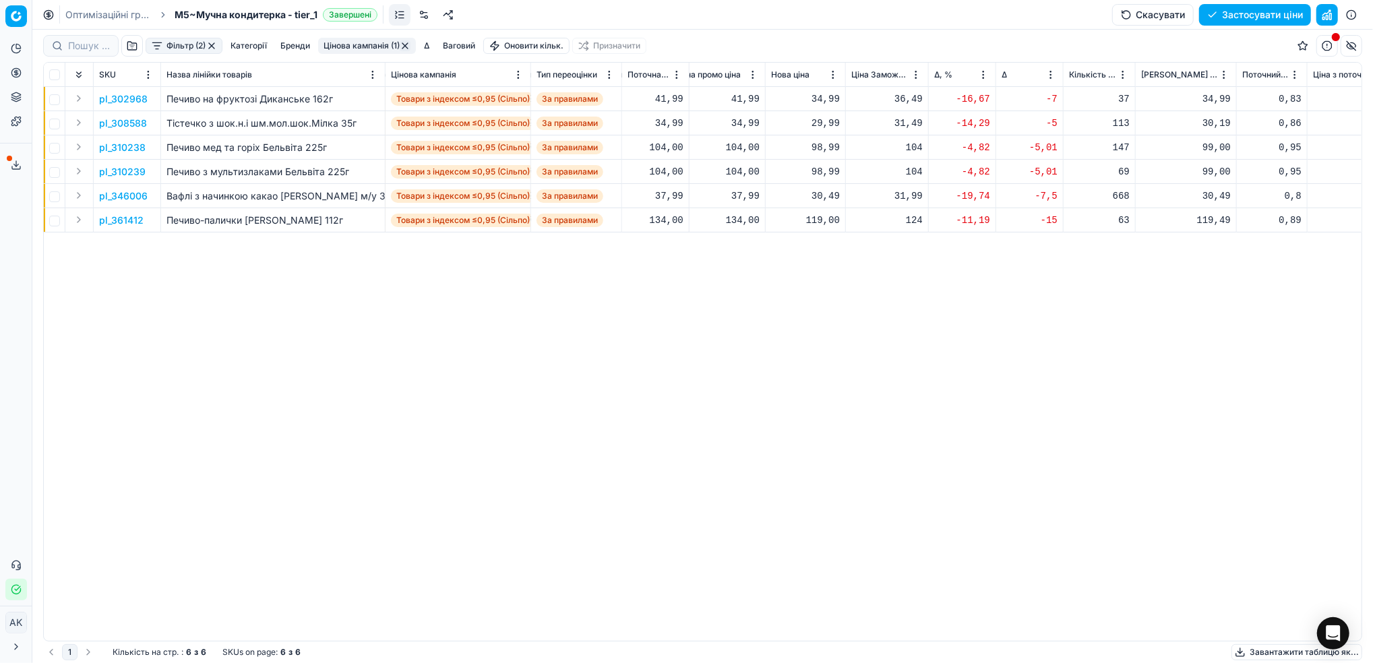
click at [124, 147] on p "pl_310238" at bounding box center [122, 147] width 47 height 13
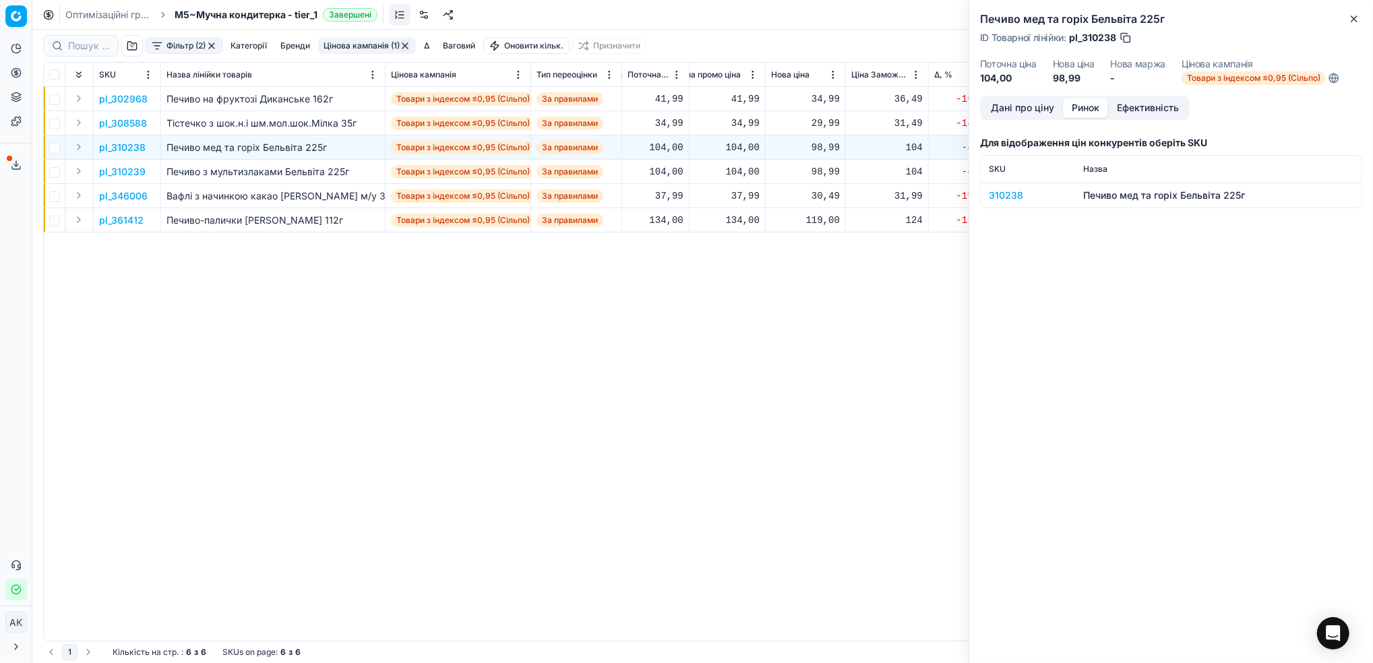
click at [1082, 106] on button "Ринок" at bounding box center [1085, 108] width 45 height 20
click at [1003, 193] on div "310238" at bounding box center [1028, 195] width 78 height 13
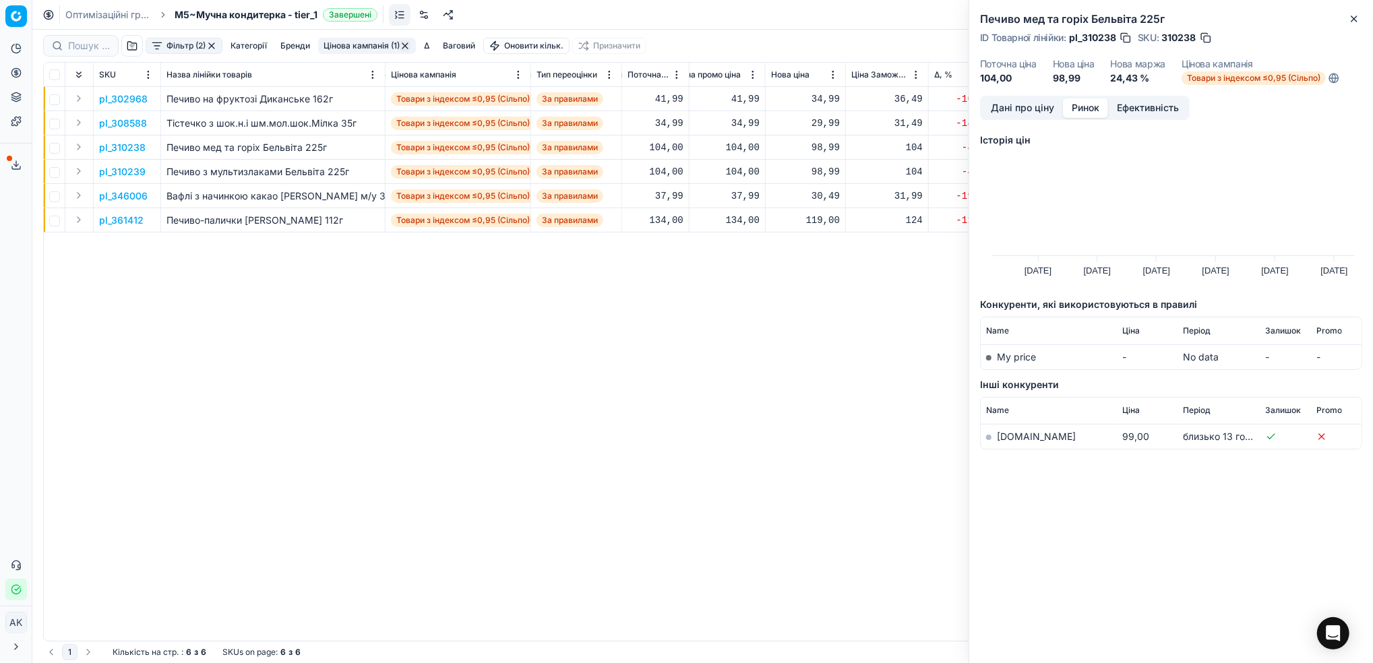
click at [1014, 439] on link "[DOMAIN_NAME]" at bounding box center [1036, 436] width 79 height 11
click at [1204, 42] on button "button" at bounding box center [1205, 37] width 13 height 13
click at [1351, 18] on icon "button" at bounding box center [1354, 18] width 11 height 11
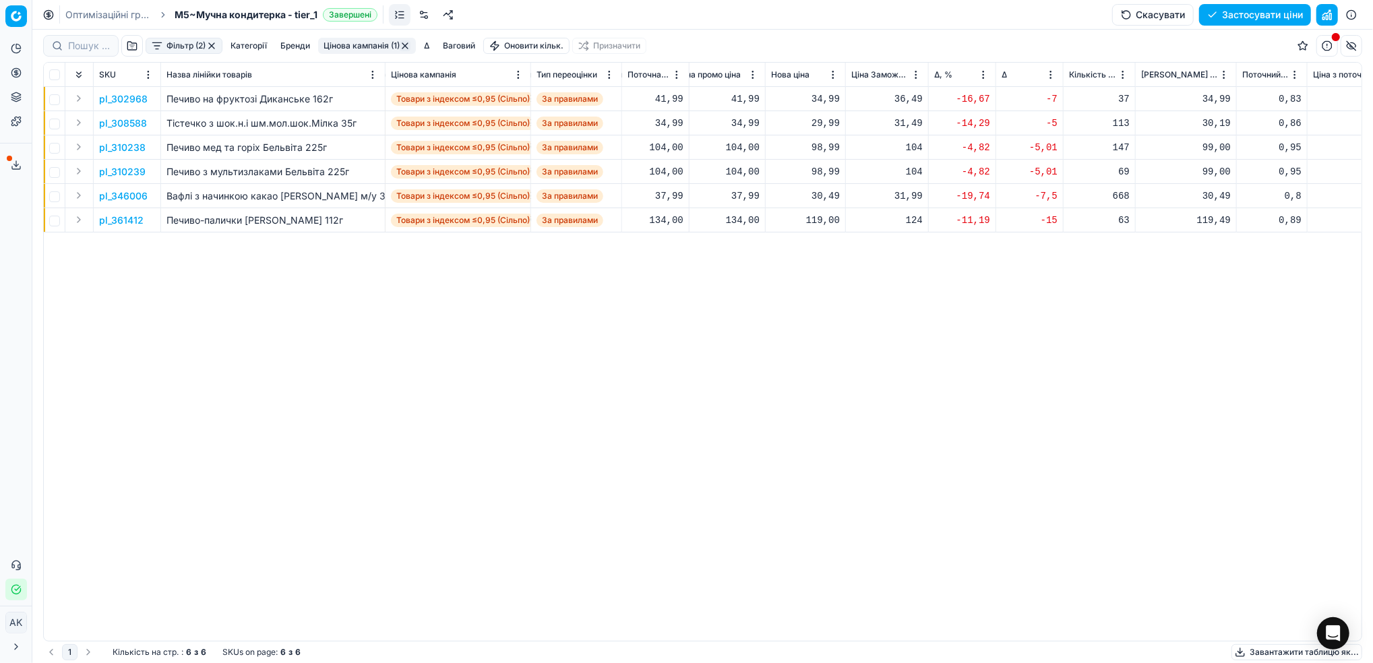
click at [123, 224] on p "pl_361412" at bounding box center [121, 220] width 44 height 13
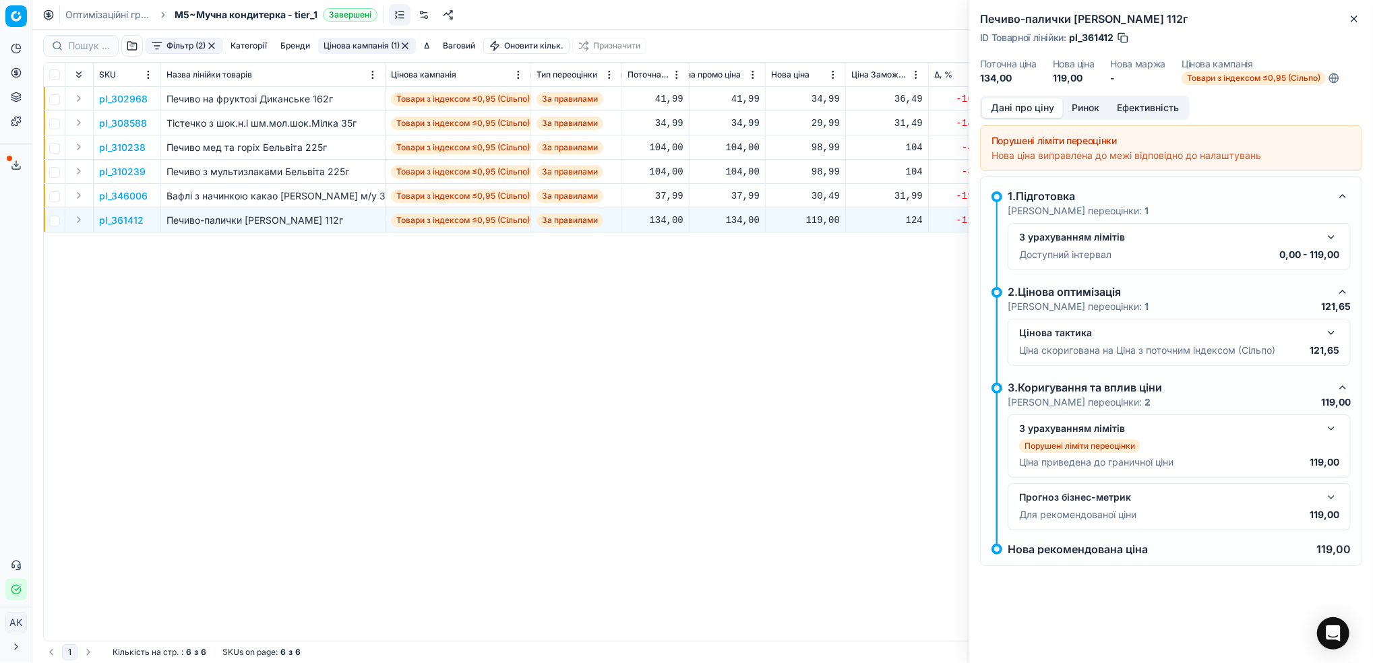
click at [1087, 109] on button "Ринок" at bounding box center [1085, 108] width 45 height 20
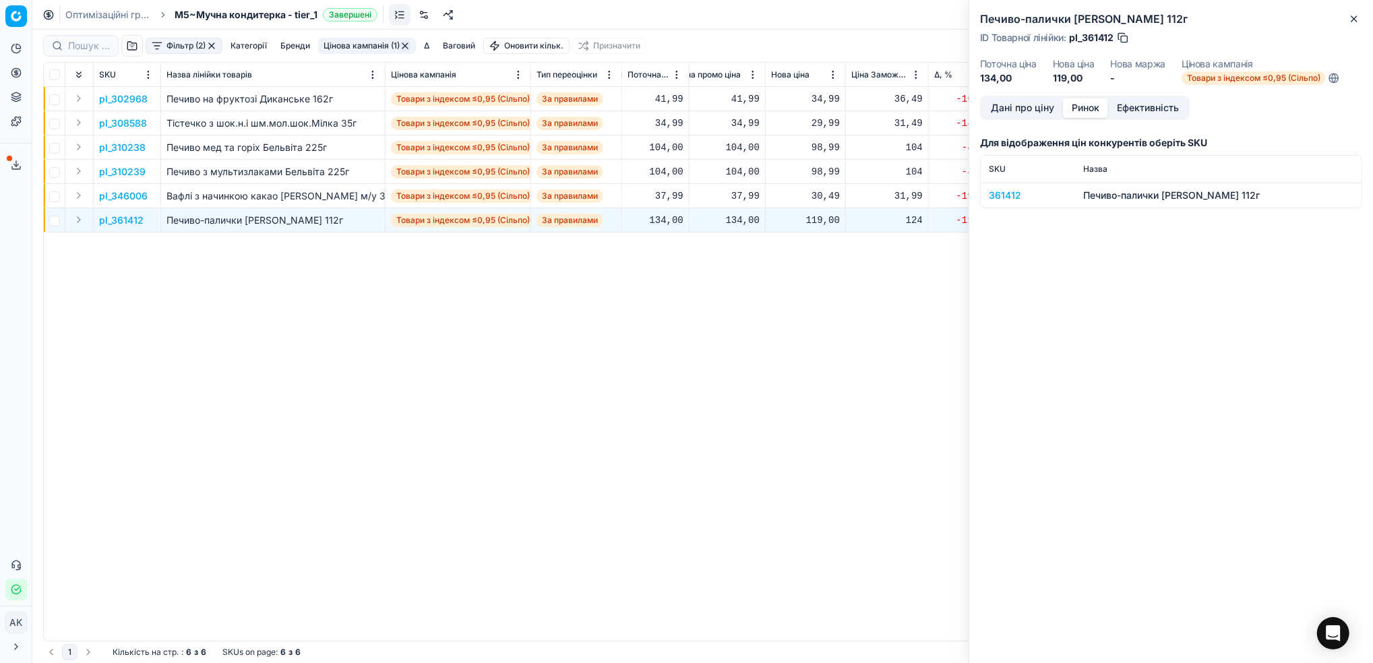
click at [999, 198] on div "361412" at bounding box center [1028, 195] width 78 height 13
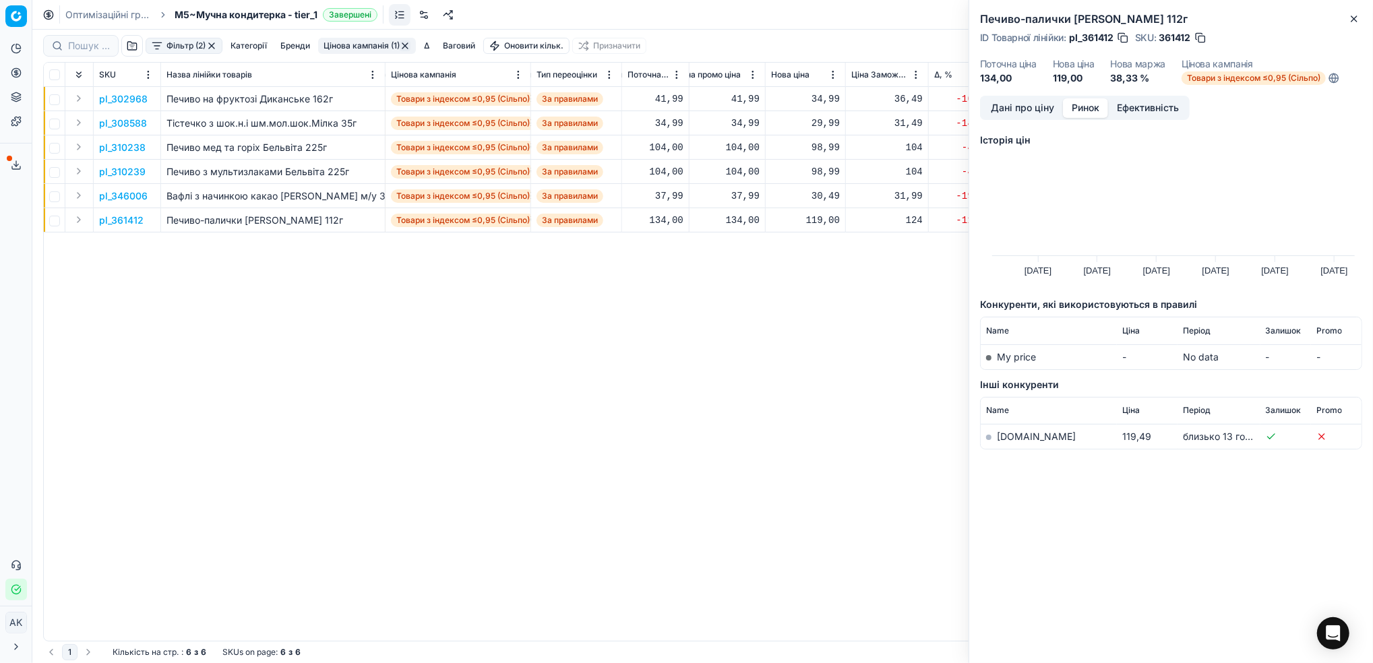
click at [1007, 435] on link "[DOMAIN_NAME]" at bounding box center [1036, 436] width 79 height 11
